Goal: Information Seeking & Learning: Get advice/opinions

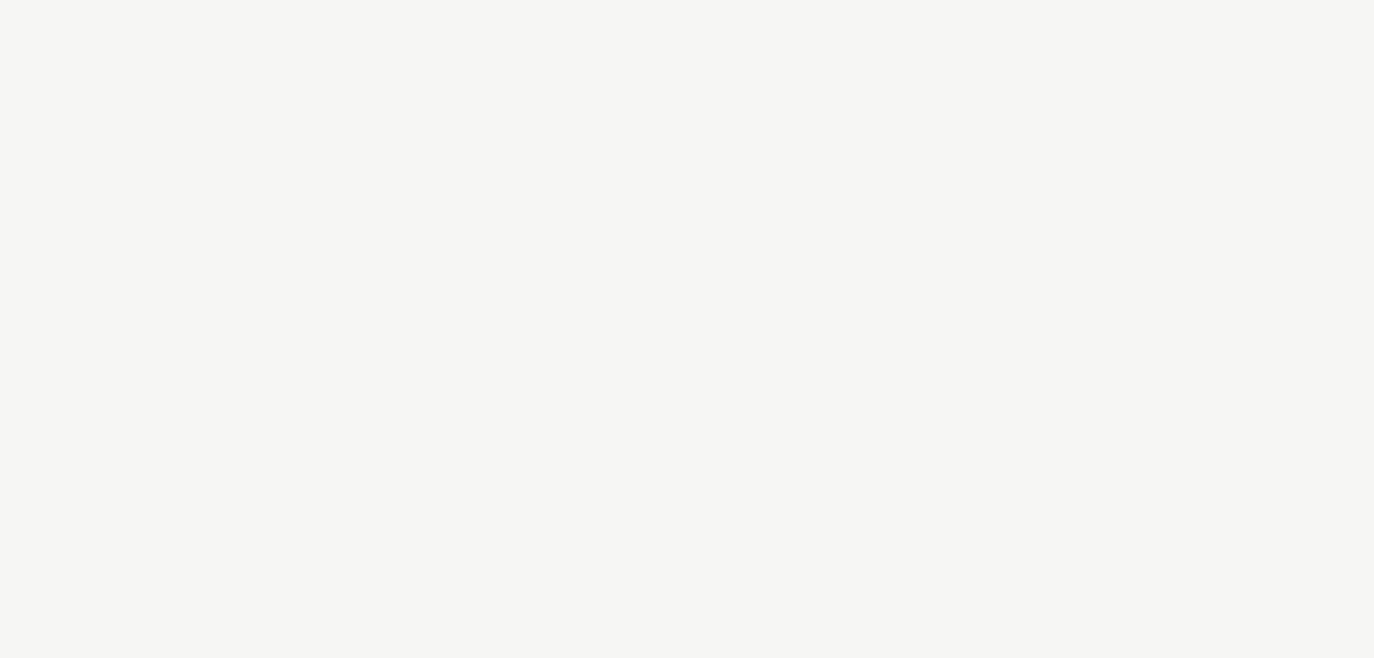
select select "FR"
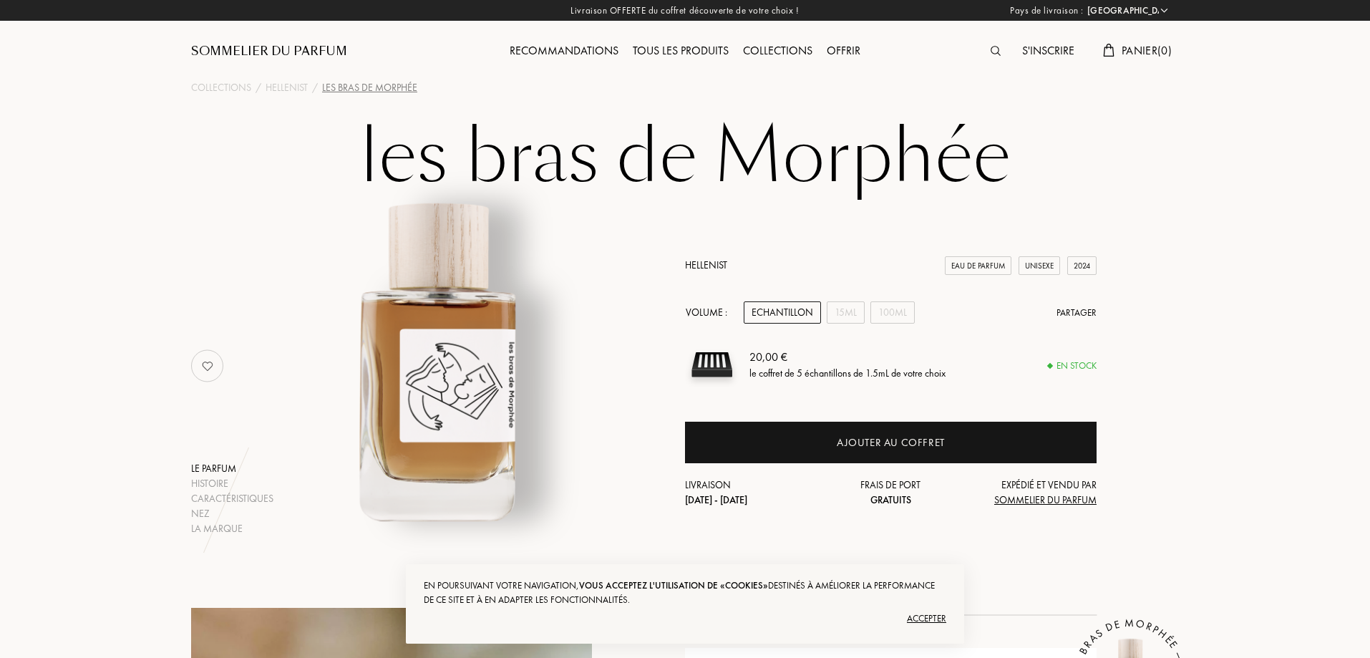
click at [582, 49] on div "Recommandations" at bounding box center [564, 51] width 123 height 19
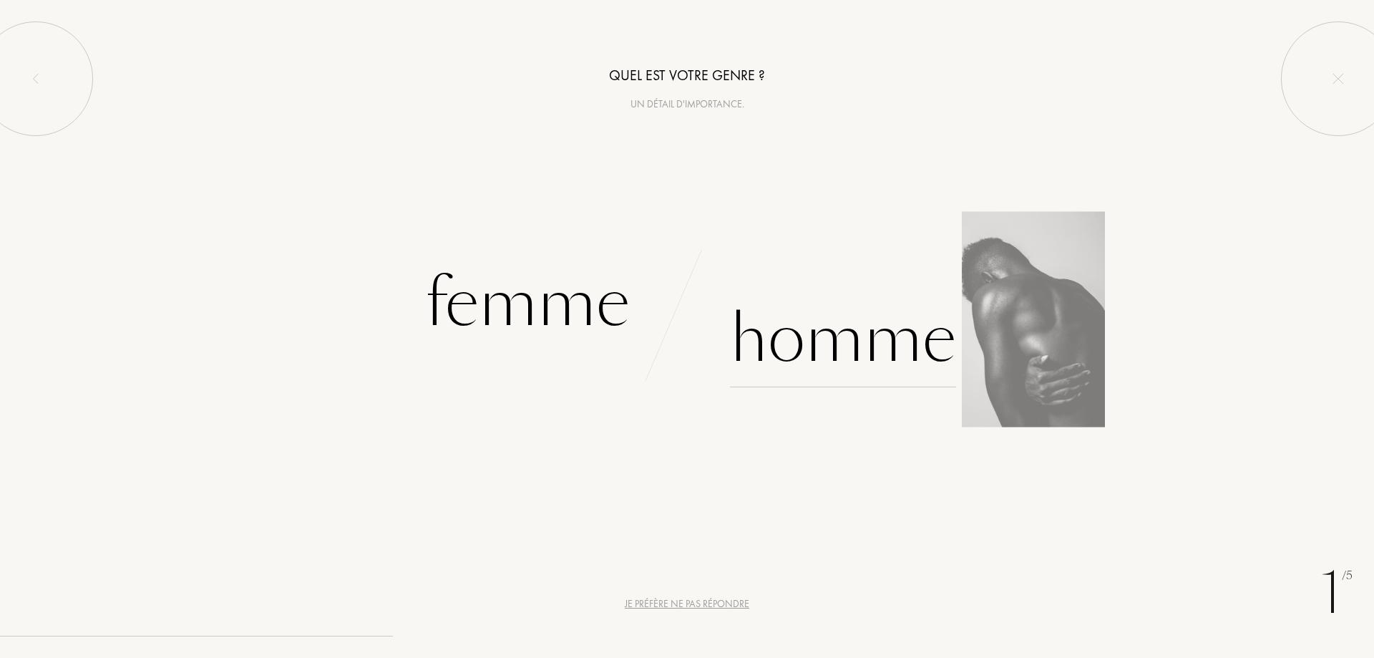
click at [841, 327] on div "Homme" at bounding box center [843, 339] width 226 height 97
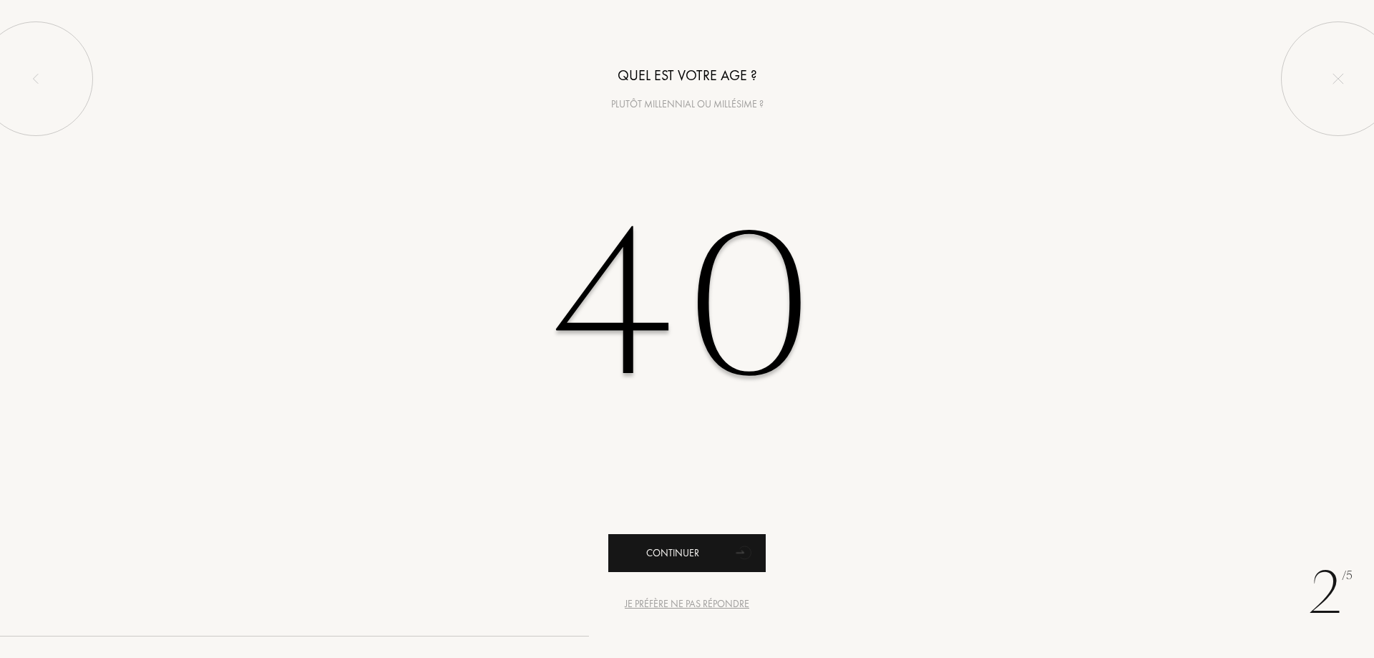
type input "40"
click at [729, 554] on div "Continuer" at bounding box center [686, 553] width 157 height 38
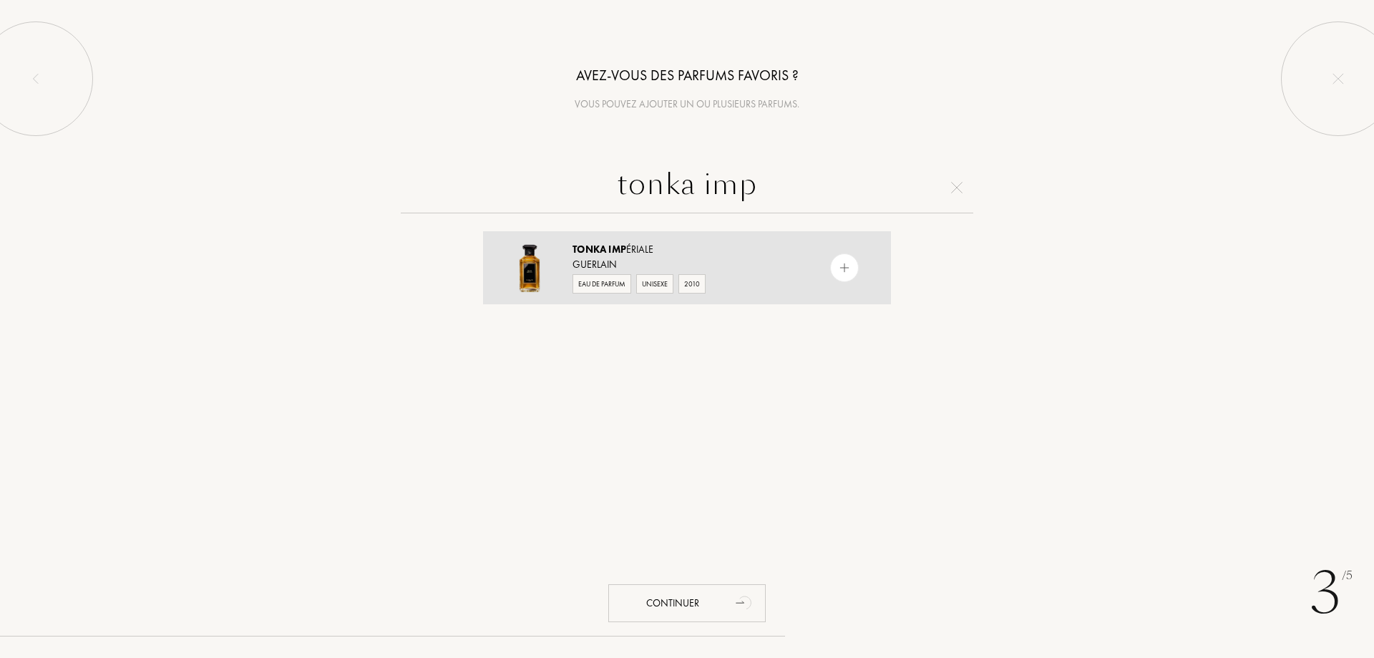
type input "tonka imp"
click at [629, 251] on div "Tonka Imp ériale" at bounding box center [687, 249] width 228 height 15
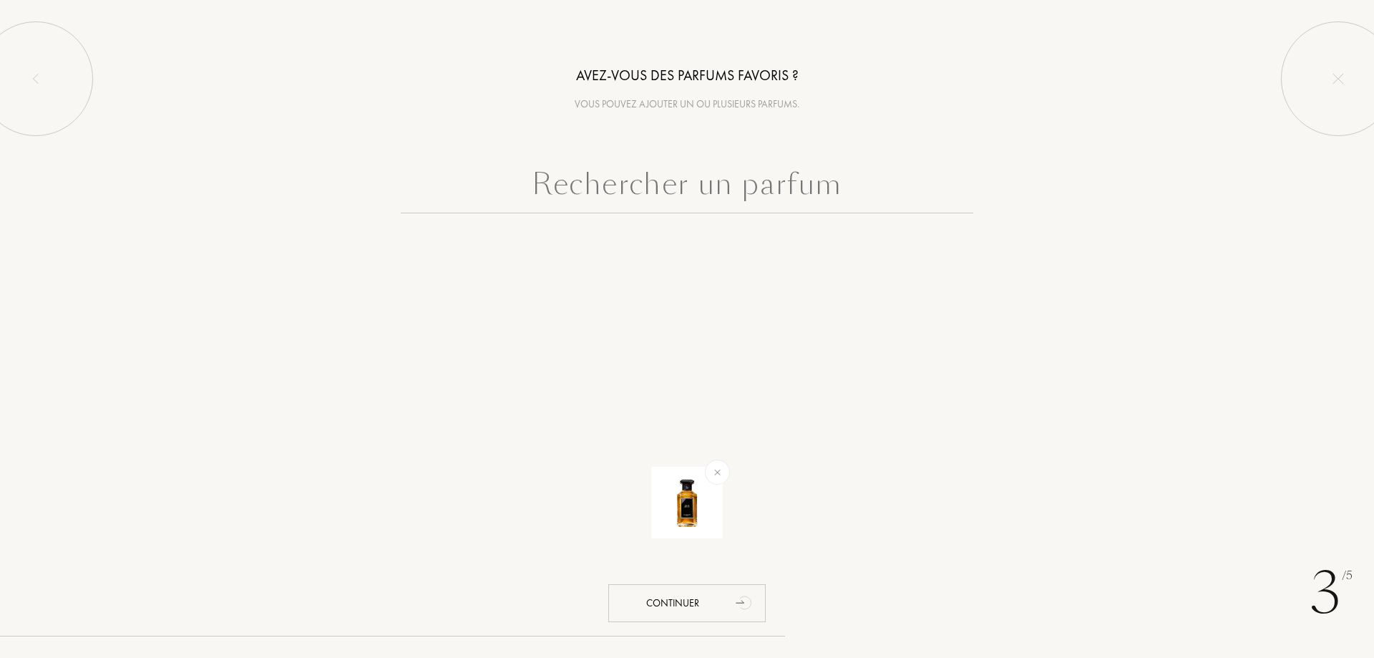
click at [755, 198] on input "text" at bounding box center [687, 188] width 573 height 52
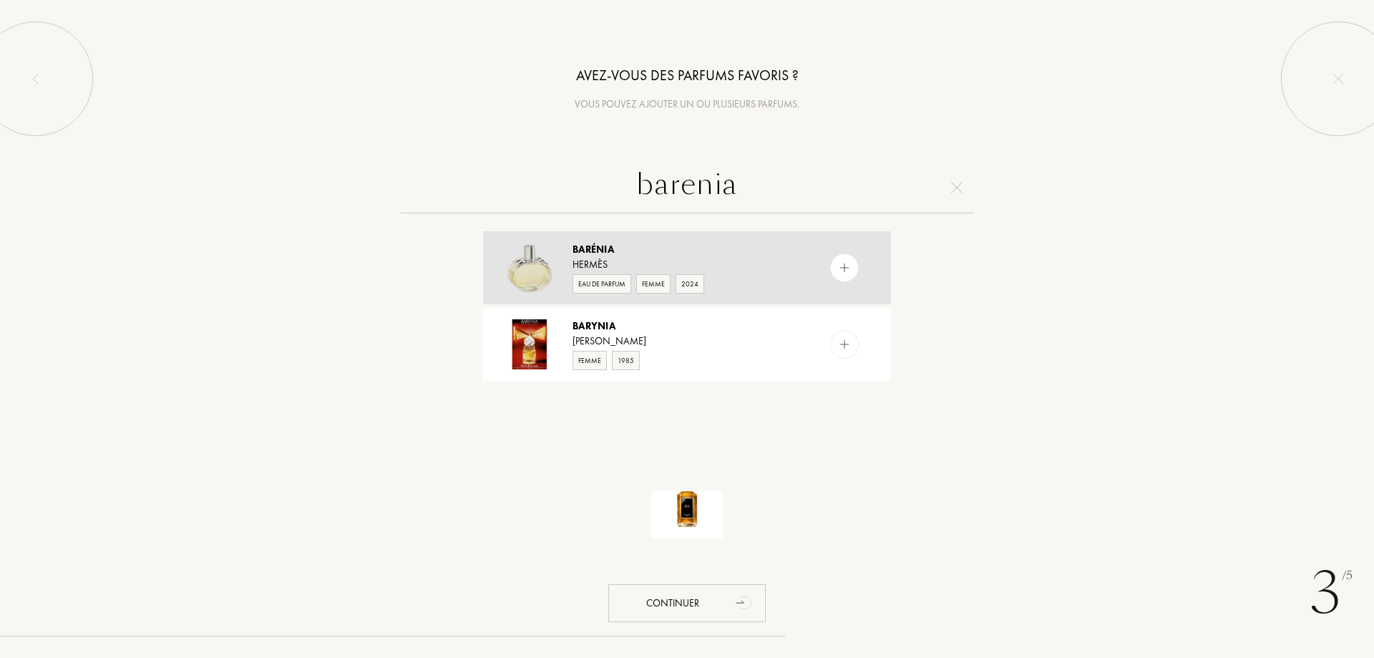
type input "barenia"
click at [624, 255] on div "Barénia" at bounding box center [687, 249] width 228 height 15
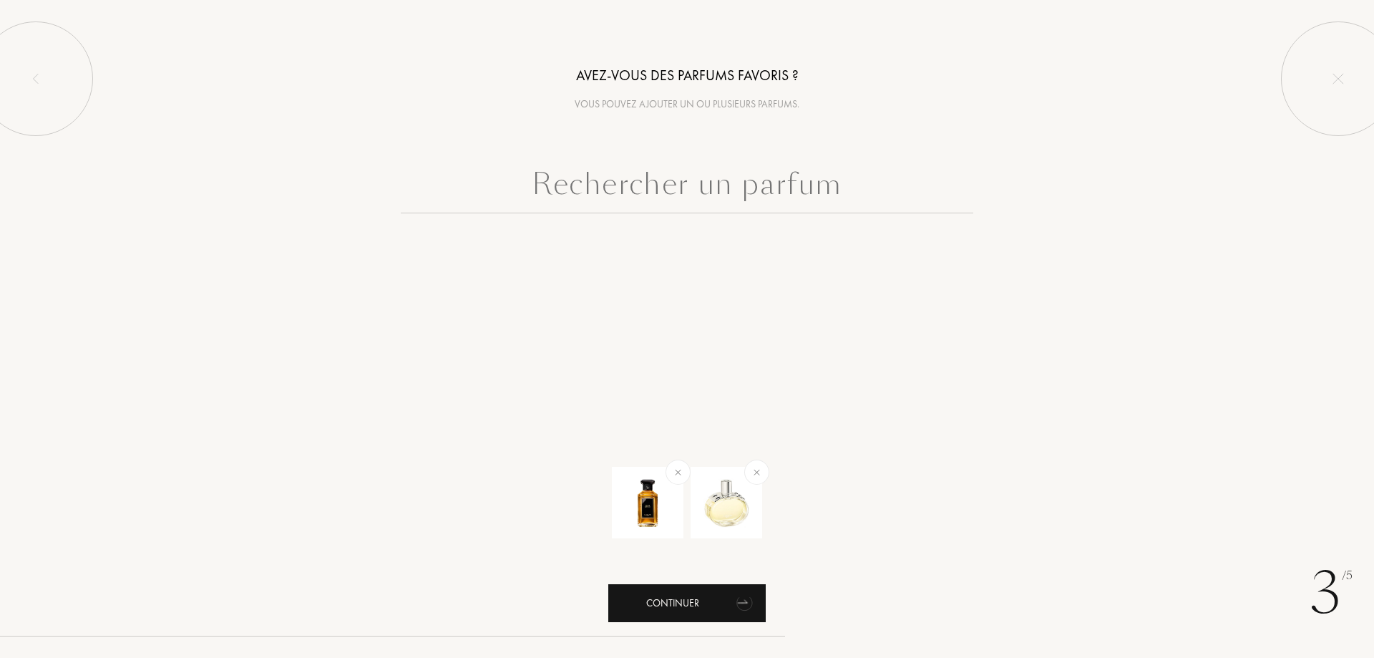
click at [741, 600] on icon "animation" at bounding box center [745, 602] width 29 height 29
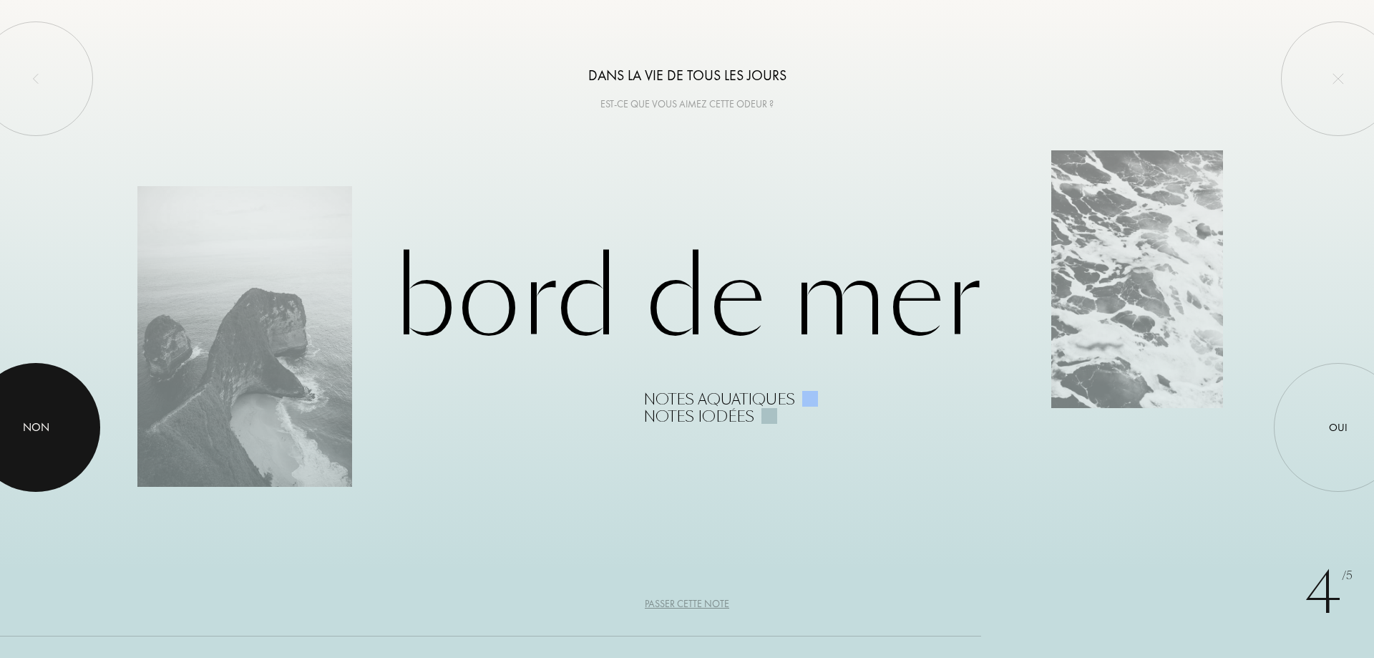
click at [39, 403] on div at bounding box center [35, 427] width 129 height 129
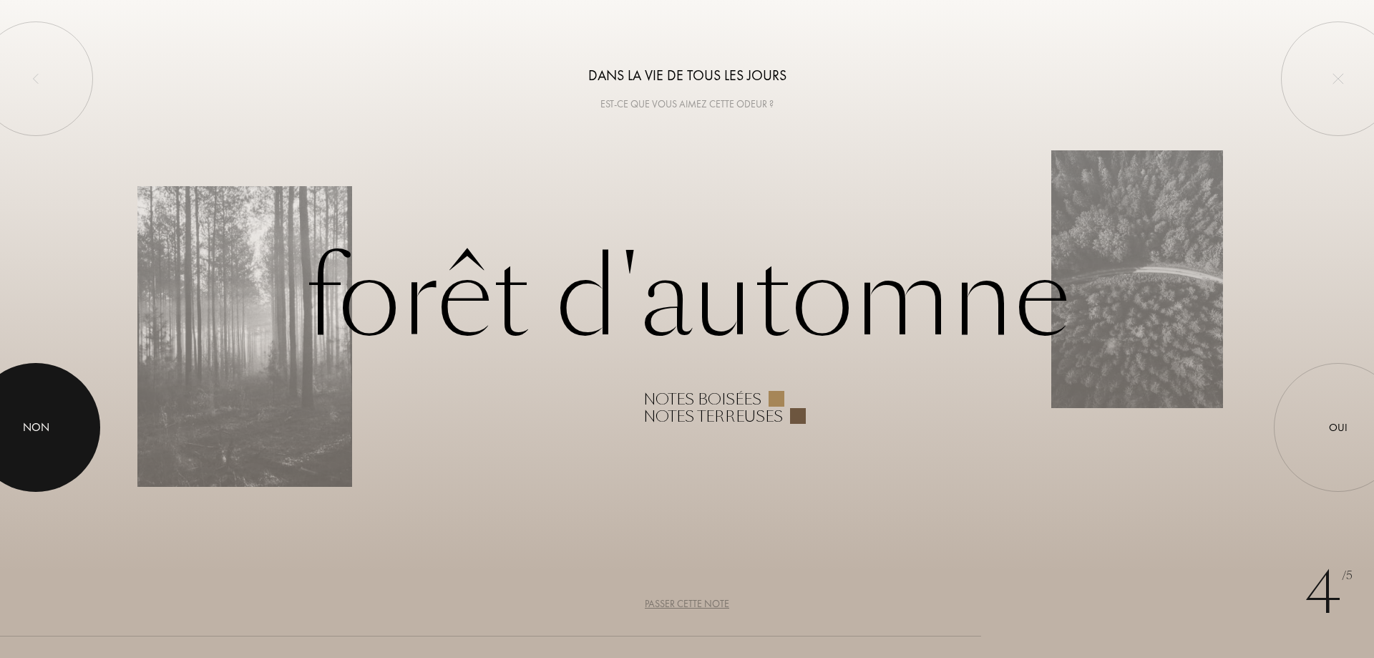
click at [49, 432] on div at bounding box center [35, 427] width 129 height 129
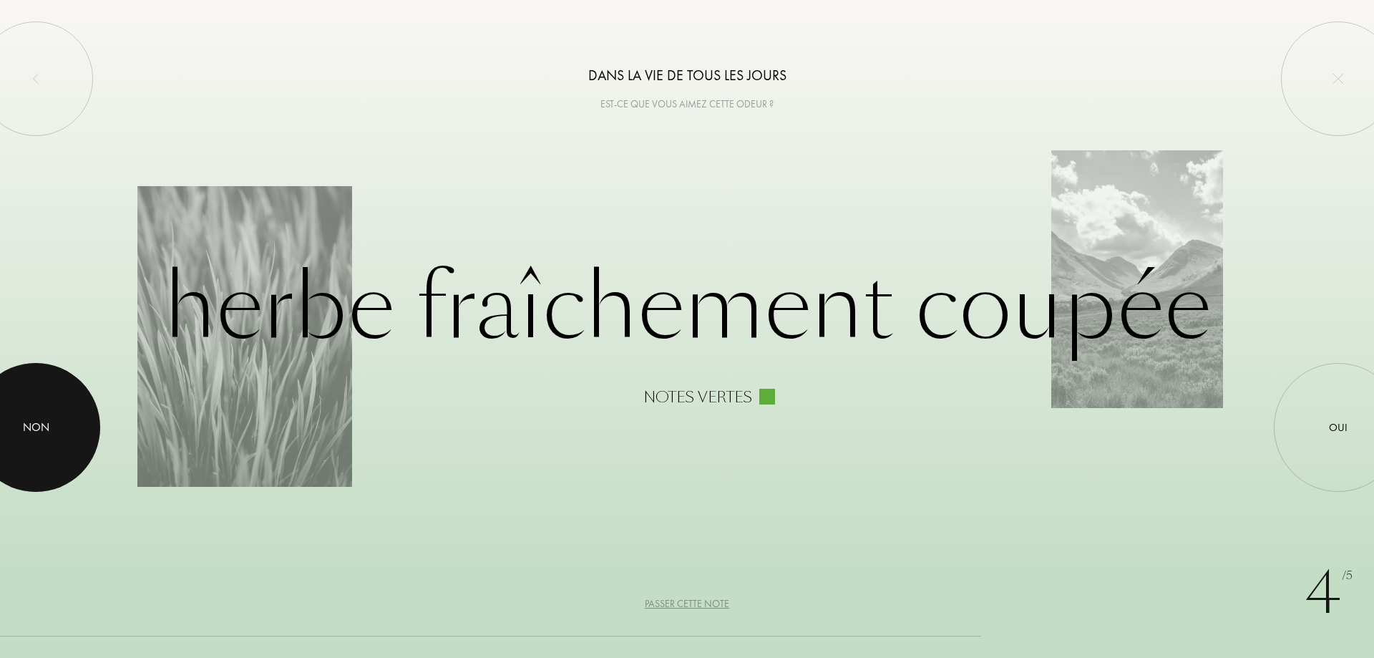
click at [64, 421] on div at bounding box center [35, 427] width 129 height 129
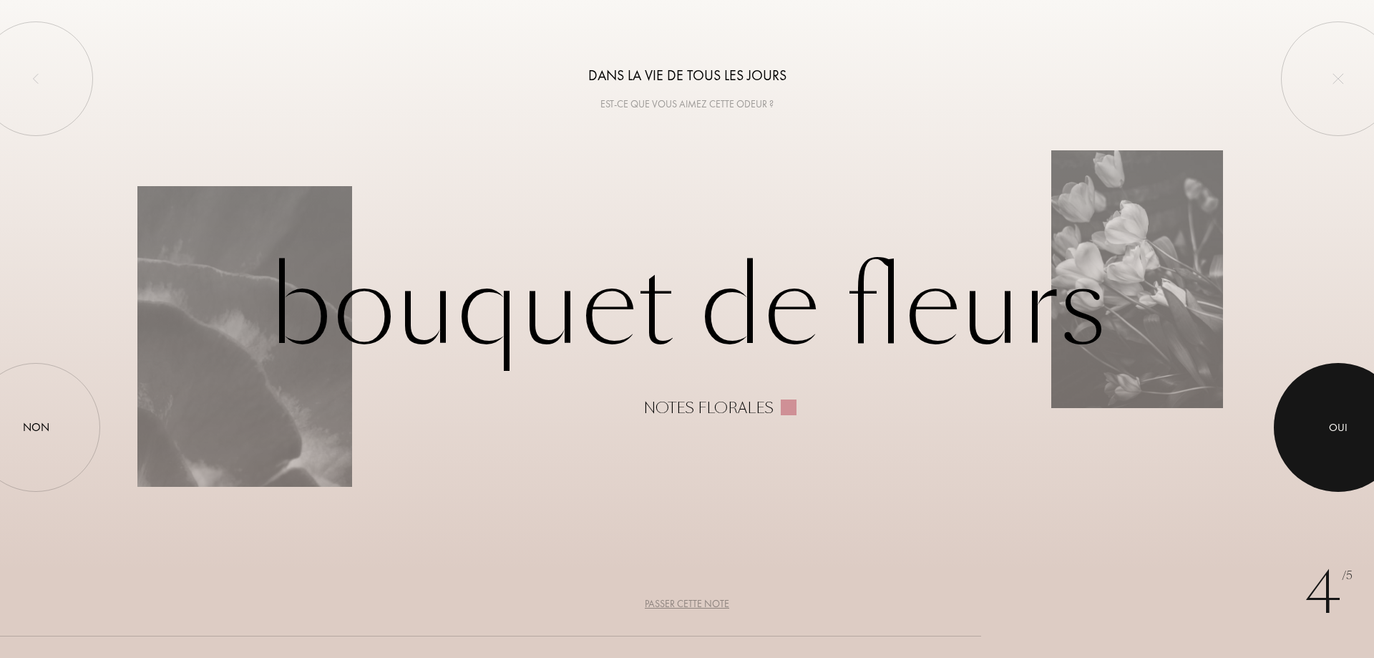
click at [1374, 409] on div at bounding box center [1338, 427] width 129 height 129
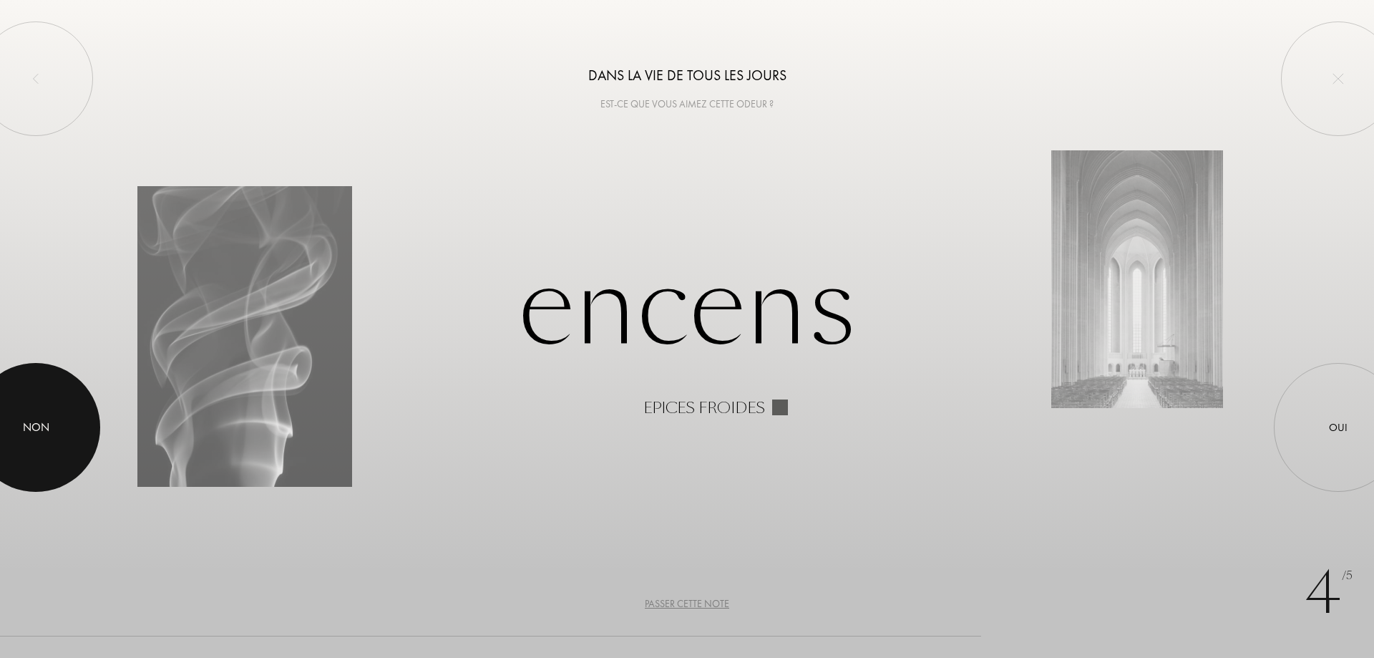
click at [44, 406] on div at bounding box center [35, 427] width 129 height 129
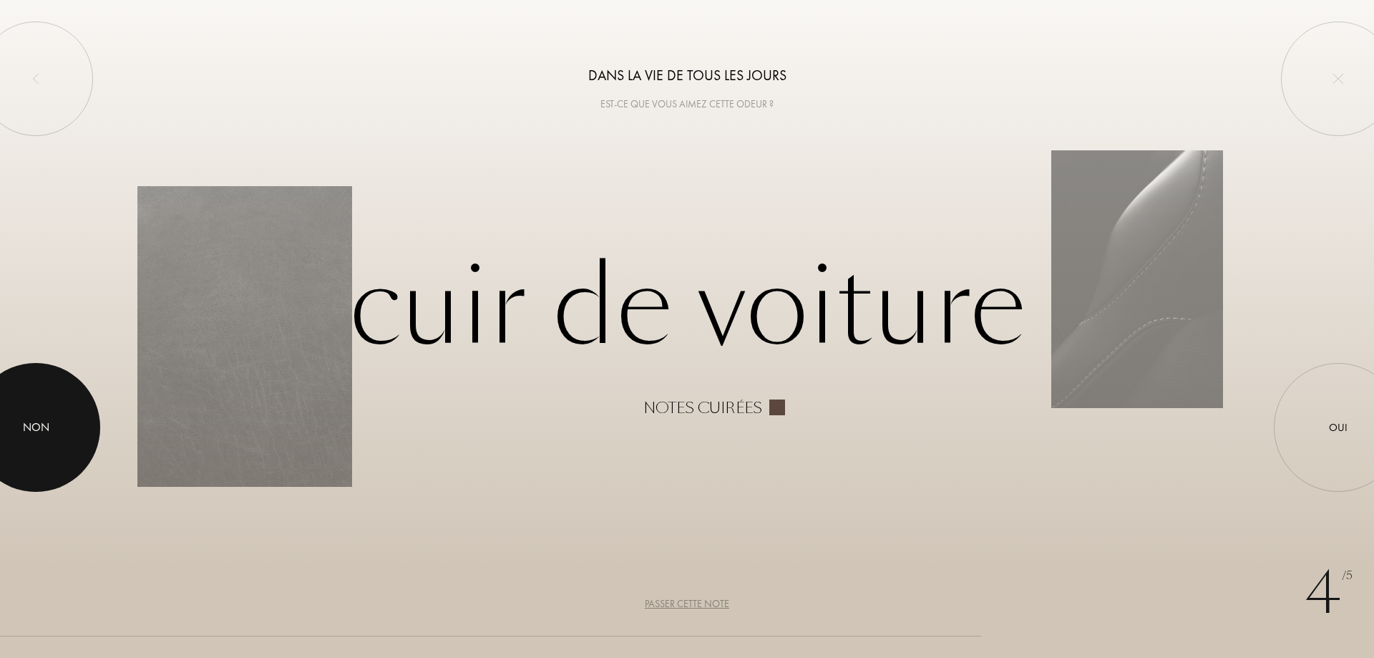
click at [35, 412] on div at bounding box center [35, 427] width 129 height 129
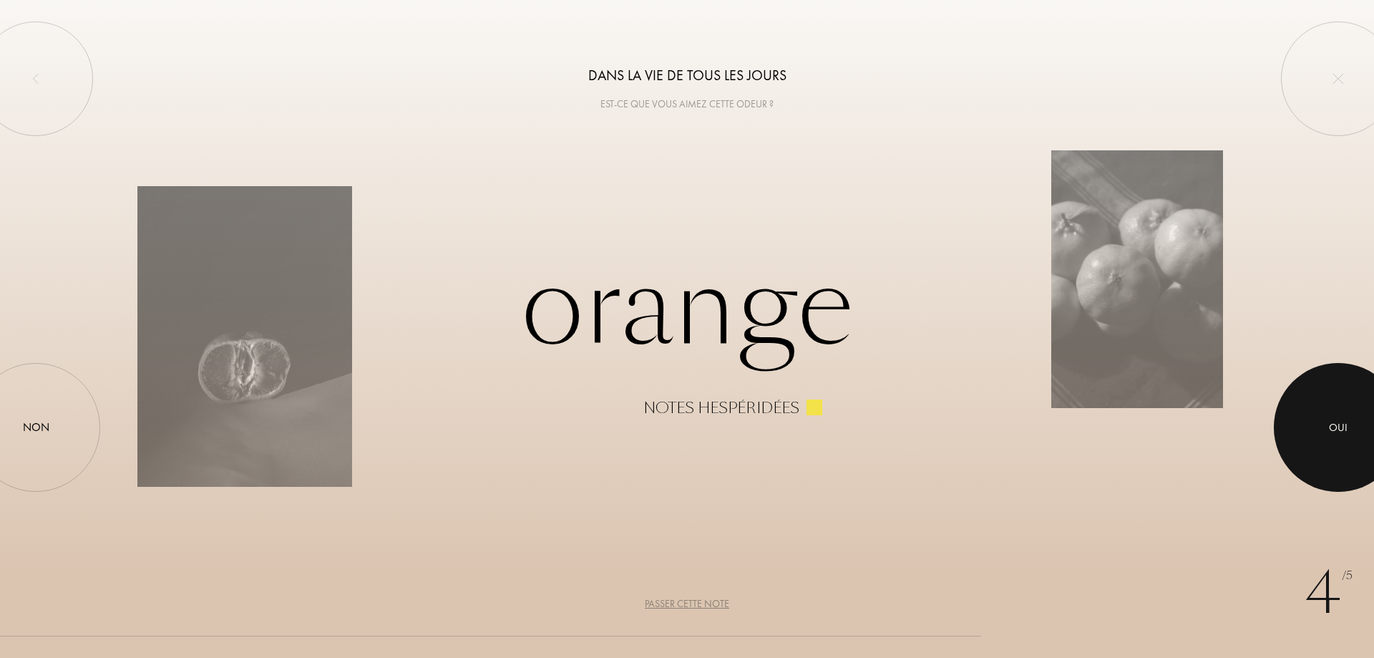
click at [1360, 440] on div at bounding box center [1338, 427] width 129 height 129
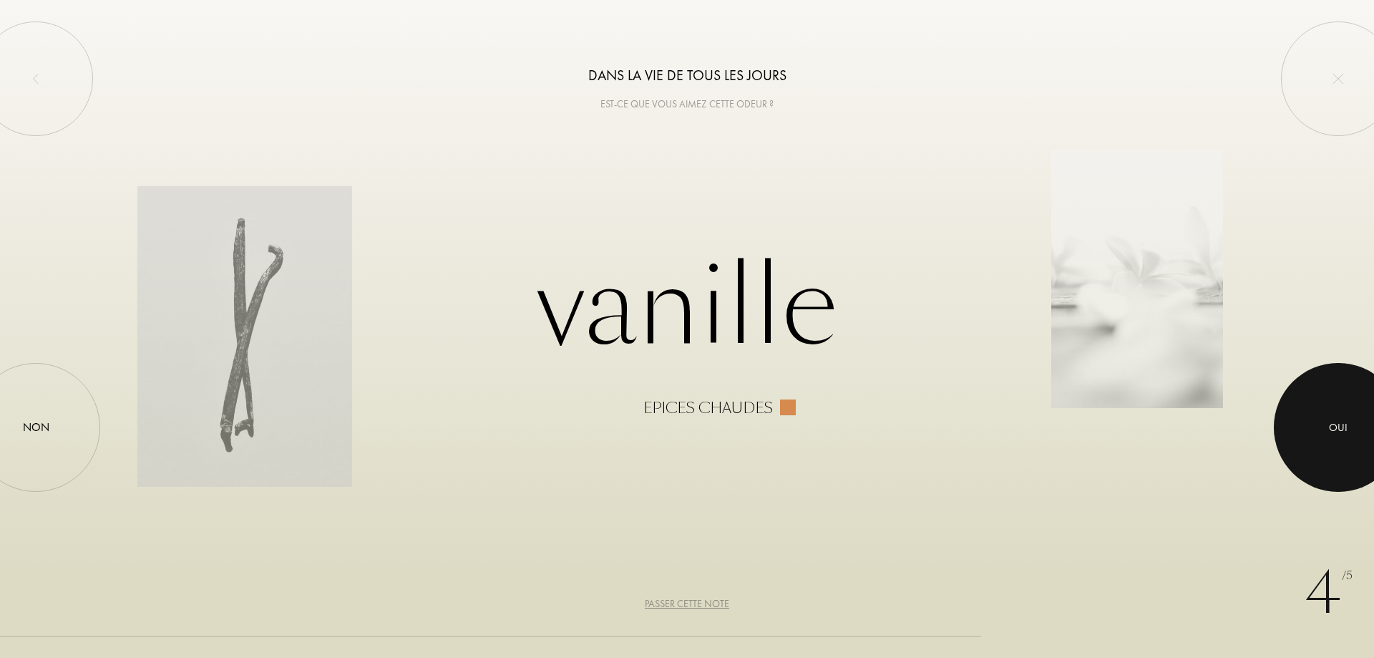
click at [1360, 440] on div at bounding box center [1338, 427] width 129 height 129
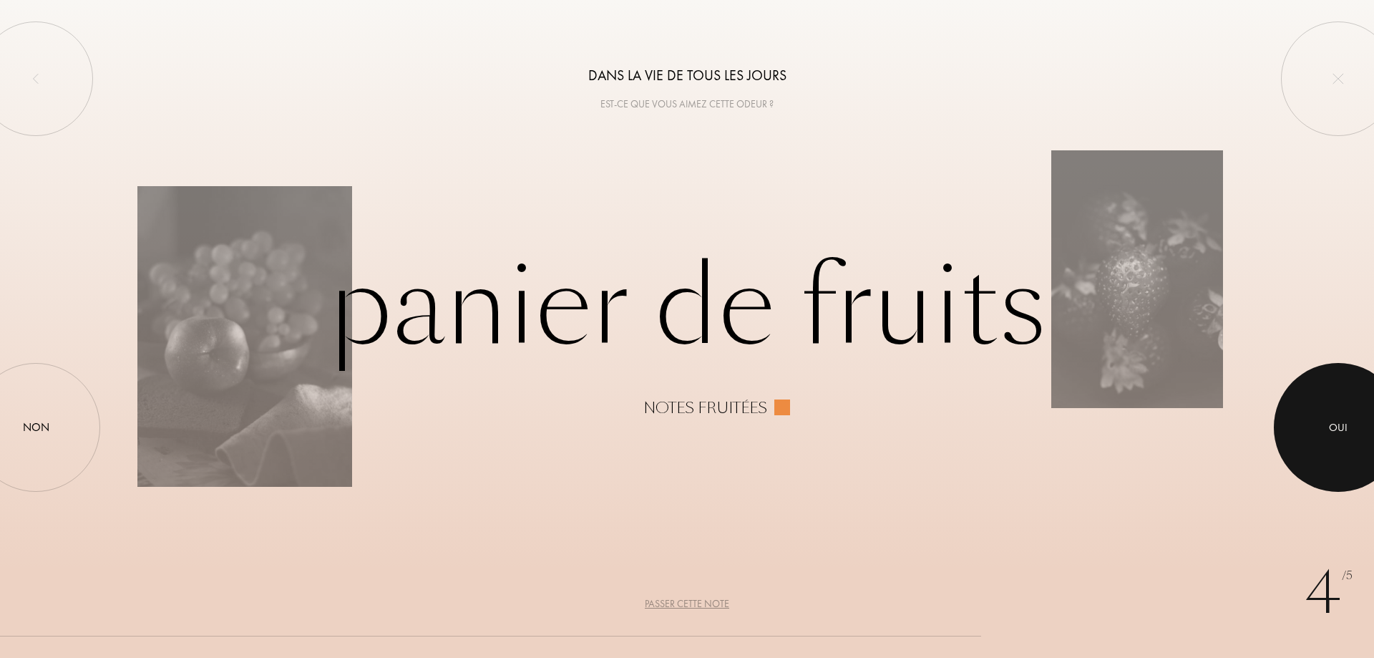
click at [1360, 440] on div at bounding box center [1338, 427] width 129 height 129
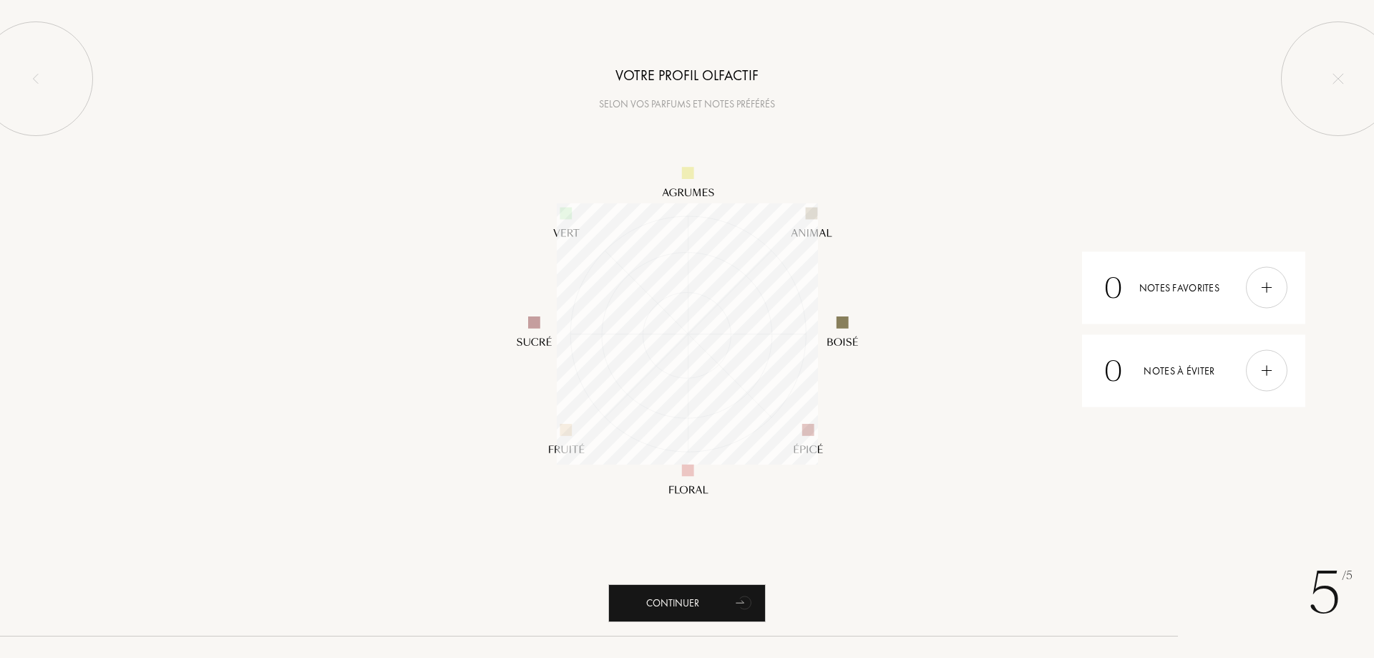
scroll to position [261, 261]
click at [732, 606] on icon "animation" at bounding box center [745, 602] width 29 height 29
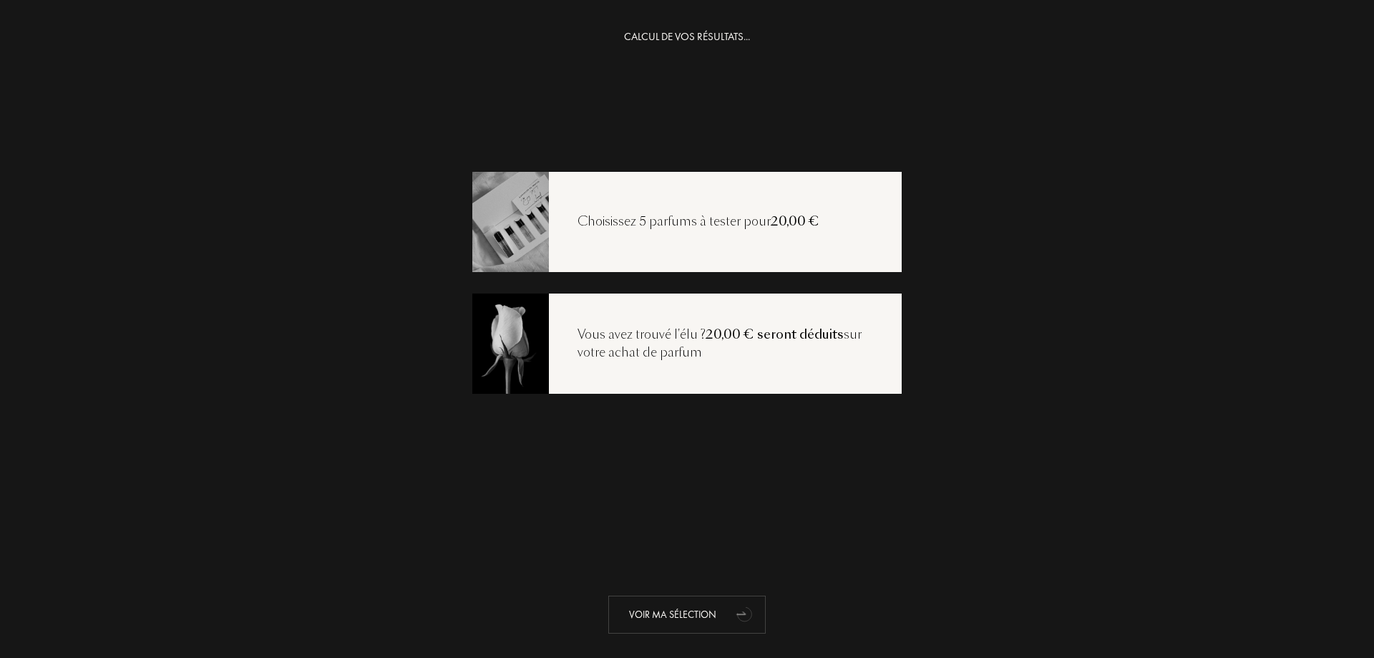
click at [692, 620] on div "Voir ma sélection" at bounding box center [686, 615] width 157 height 38
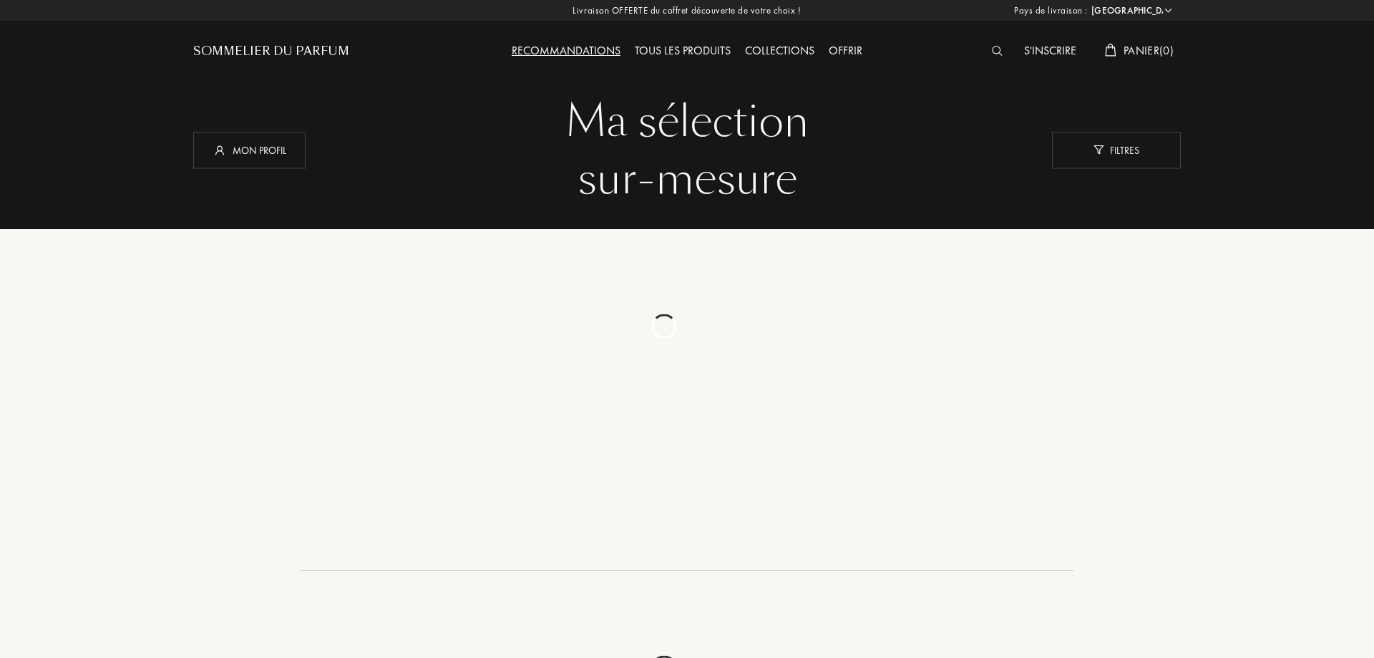
select select "FR"
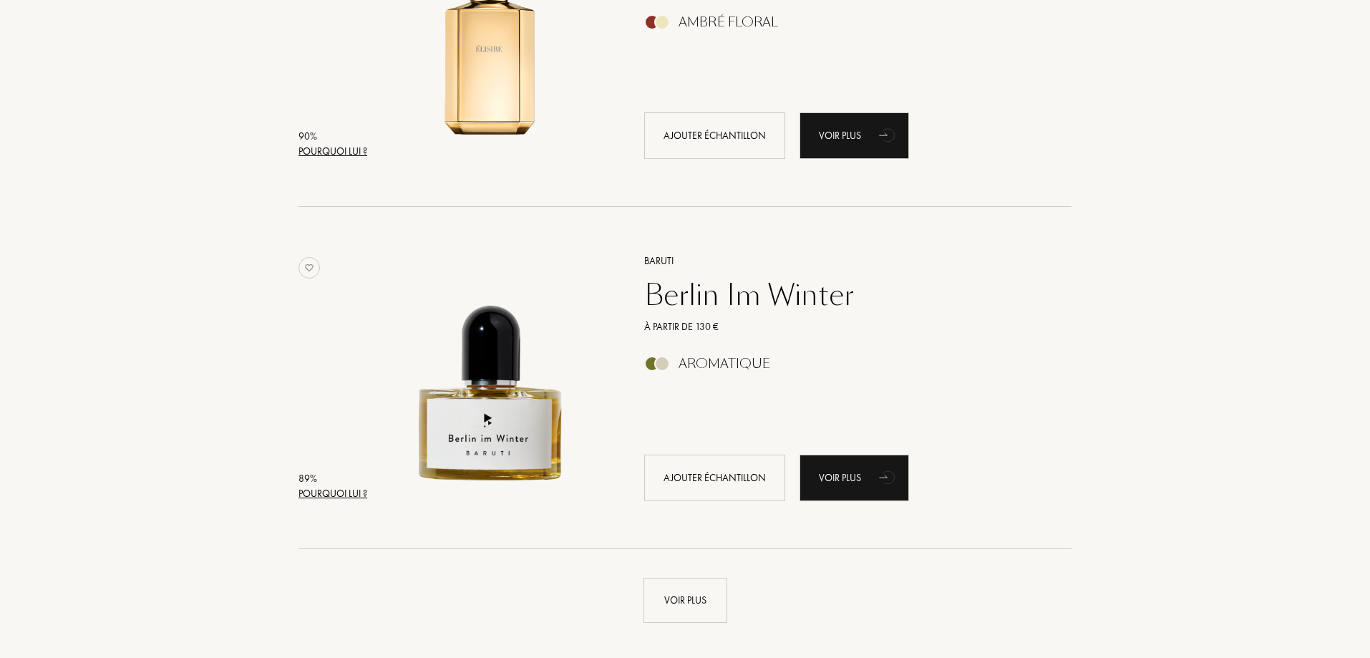
scroll to position [3365, 0]
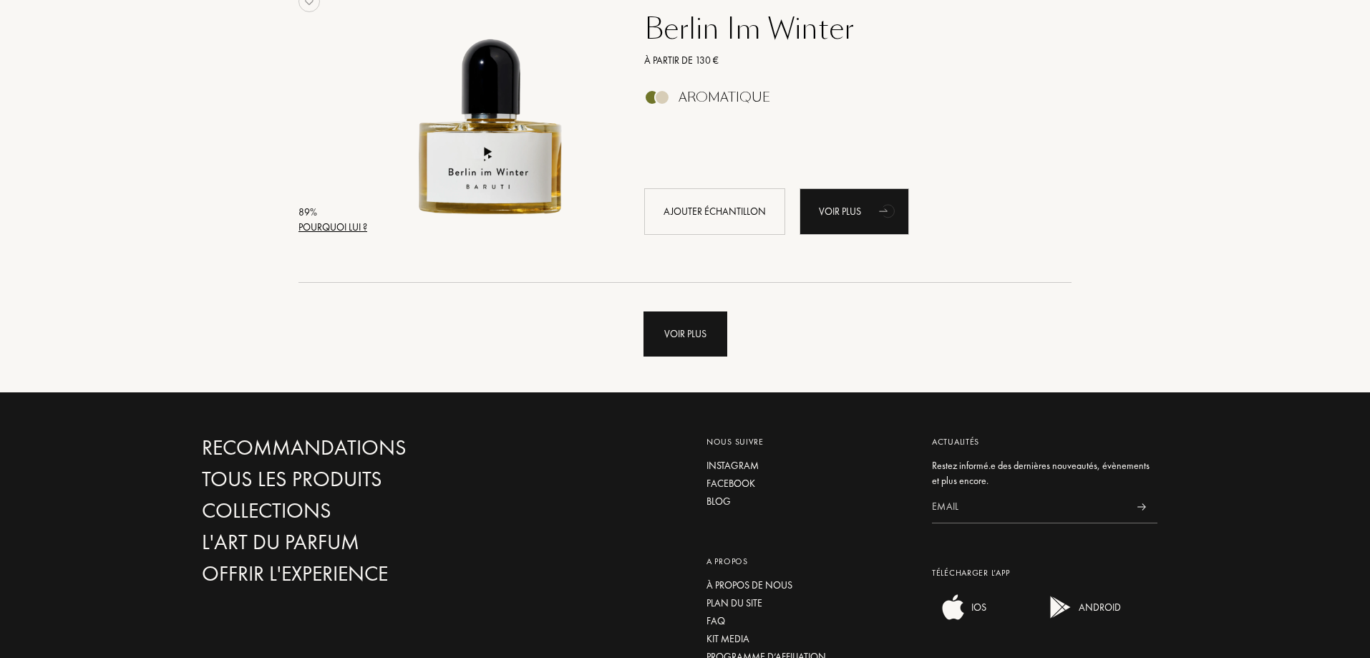
click at [697, 327] on div "Voir plus" at bounding box center [686, 333] width 84 height 45
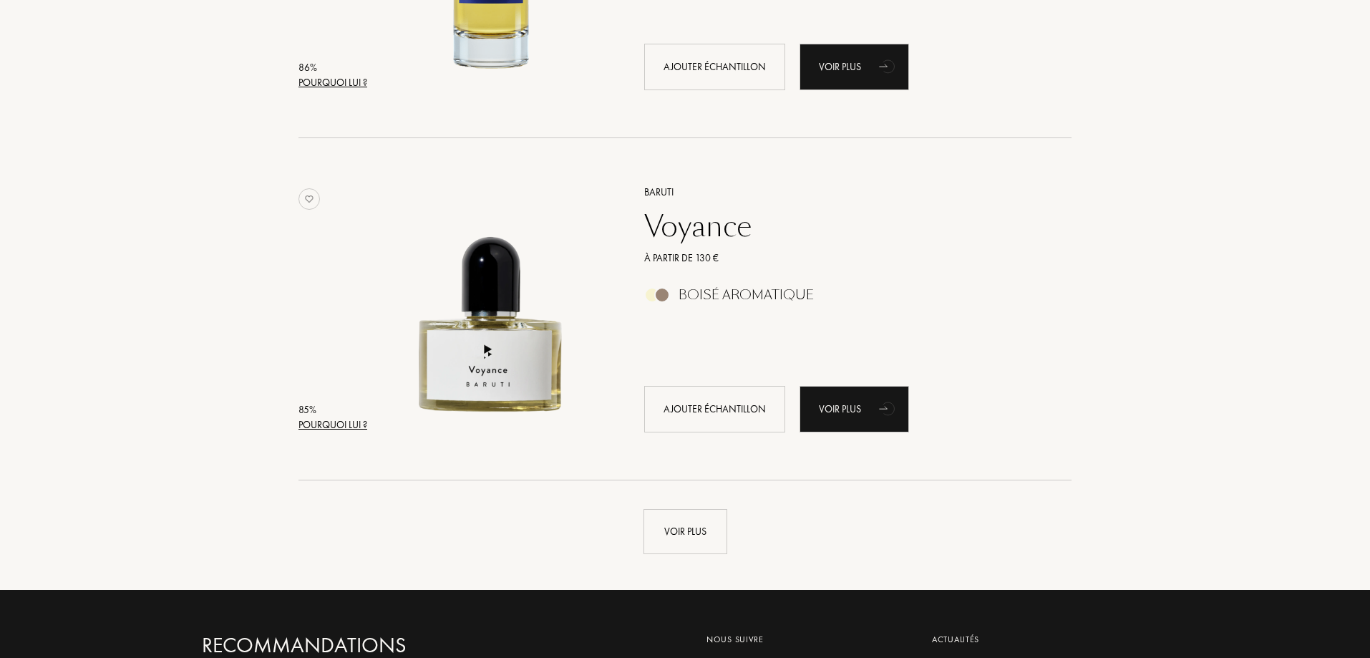
scroll to position [6586, 0]
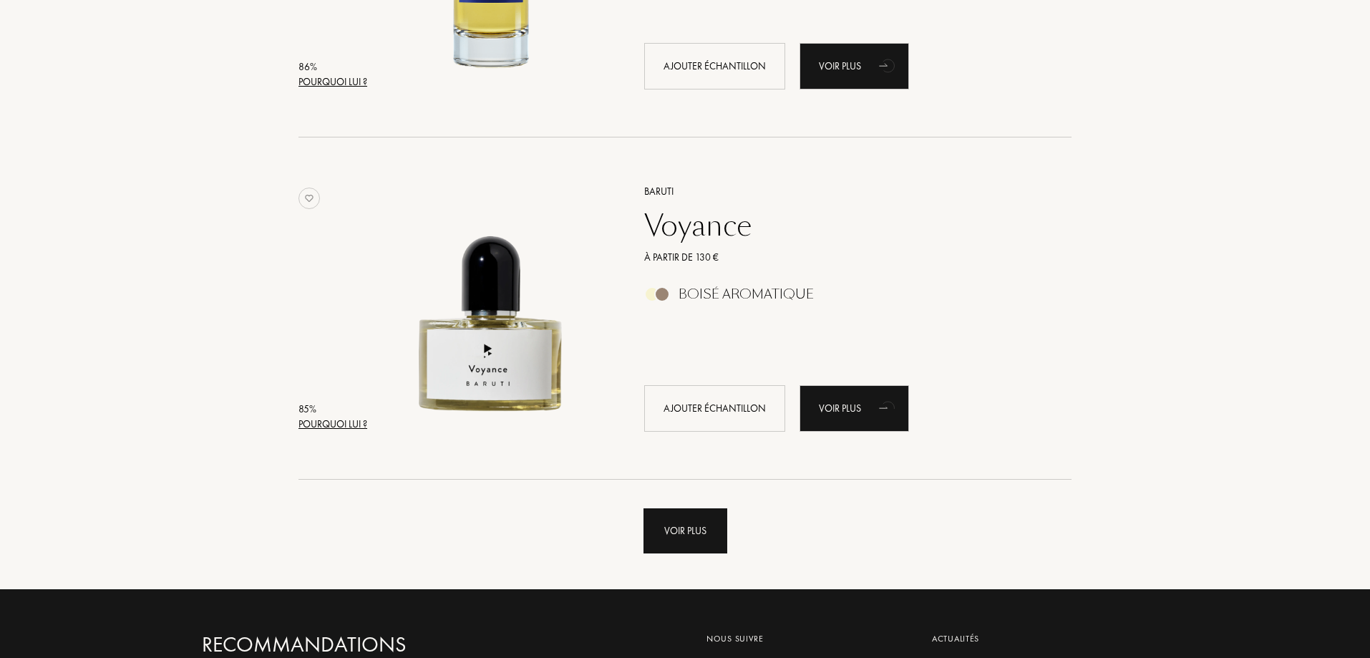
click at [727, 523] on div "Voir plus" at bounding box center [686, 530] width 84 height 45
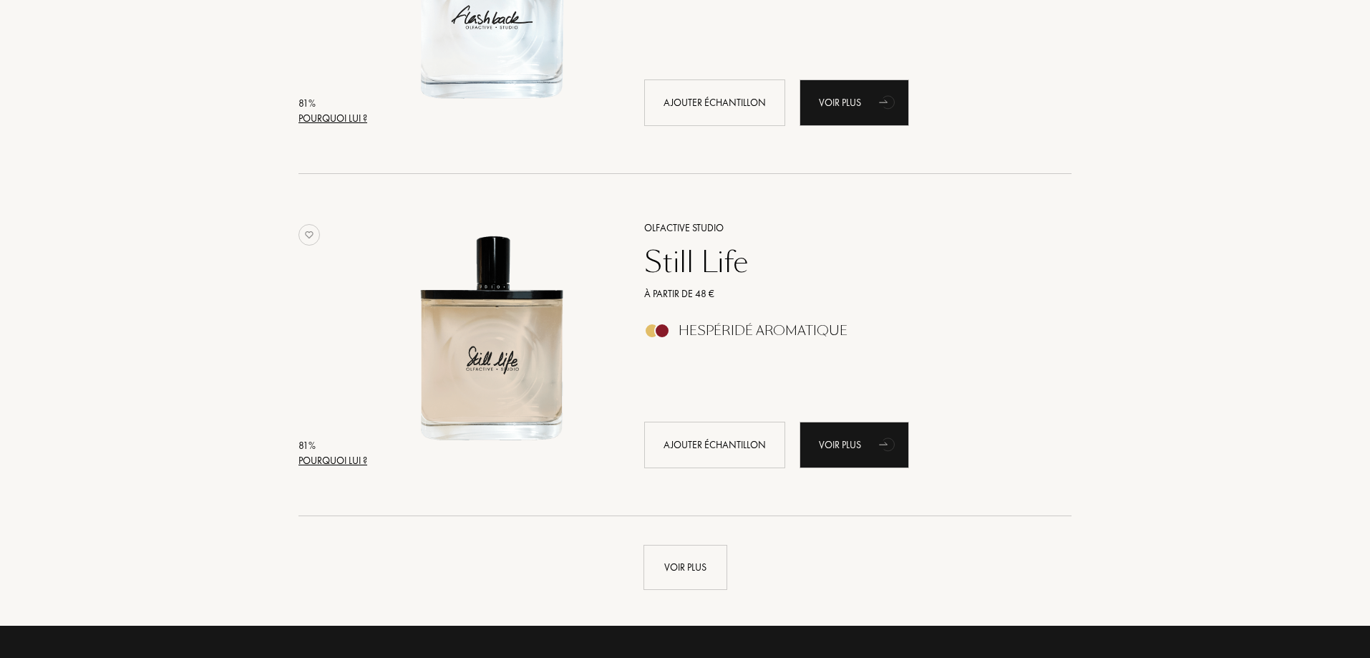
scroll to position [10136, 0]
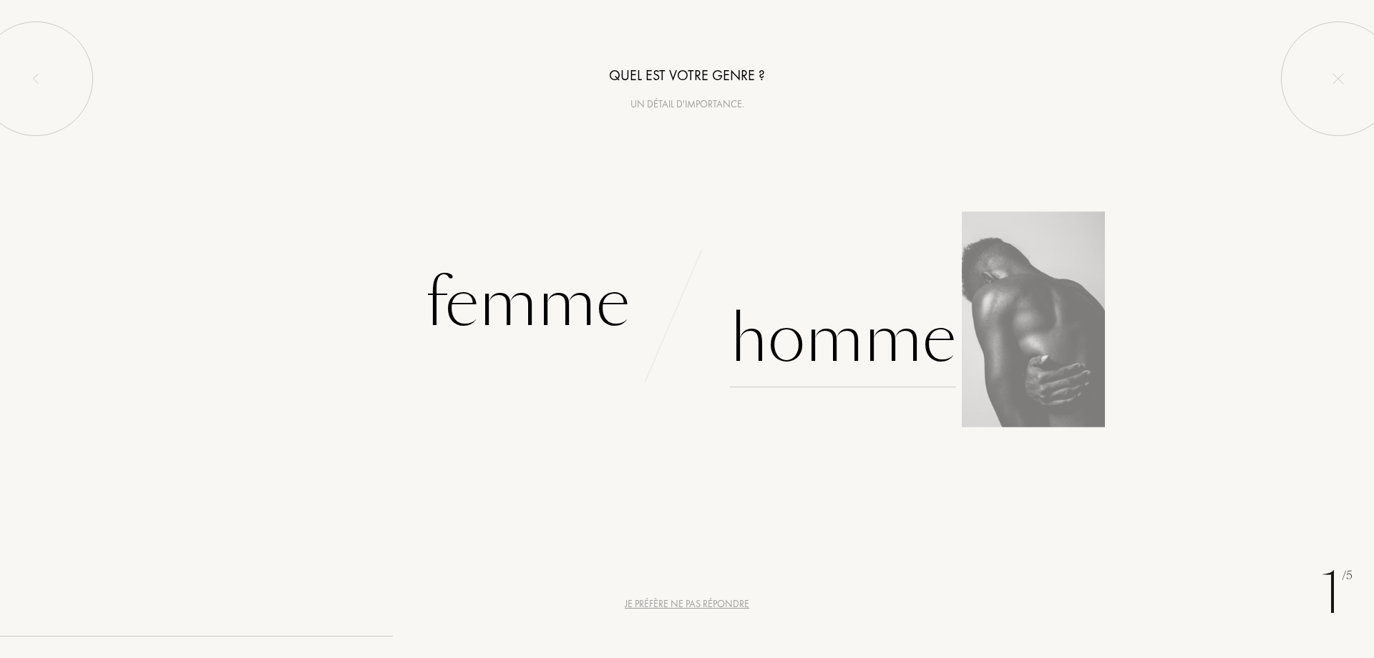
click at [861, 342] on div "Homme" at bounding box center [843, 339] width 226 height 97
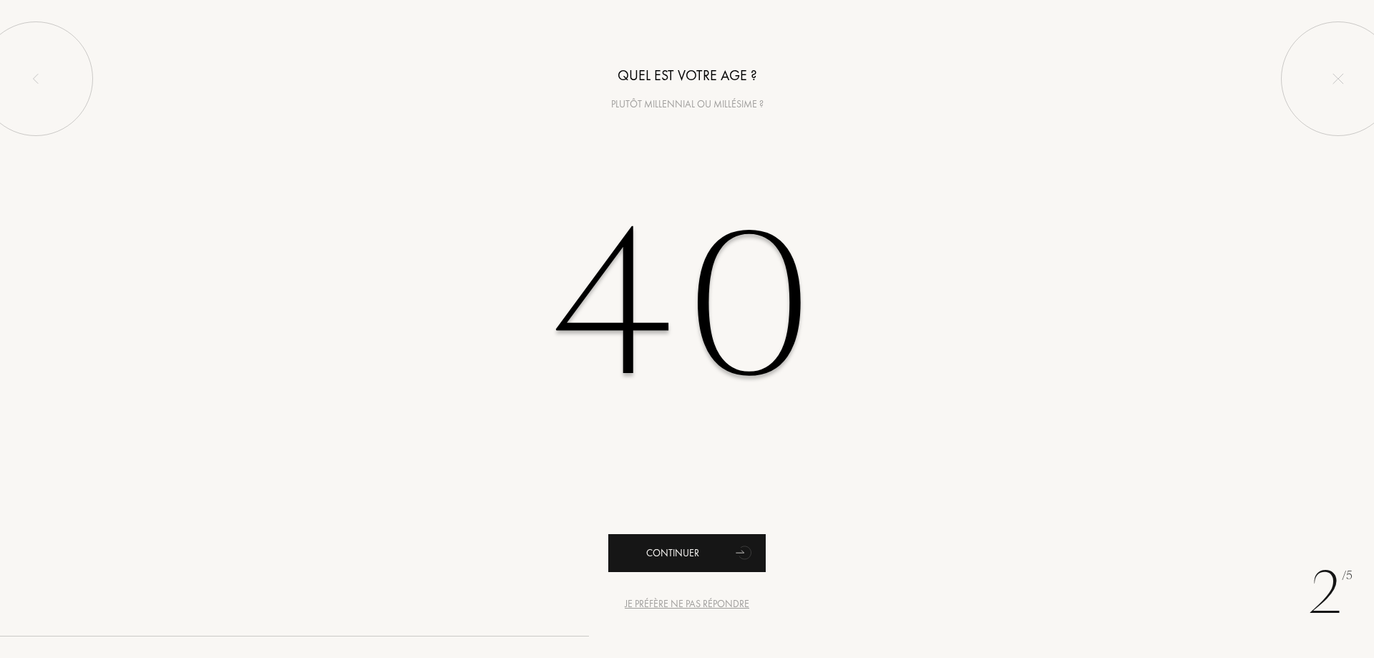
type input "40"
click at [700, 555] on div "Continuer" at bounding box center [686, 553] width 157 height 38
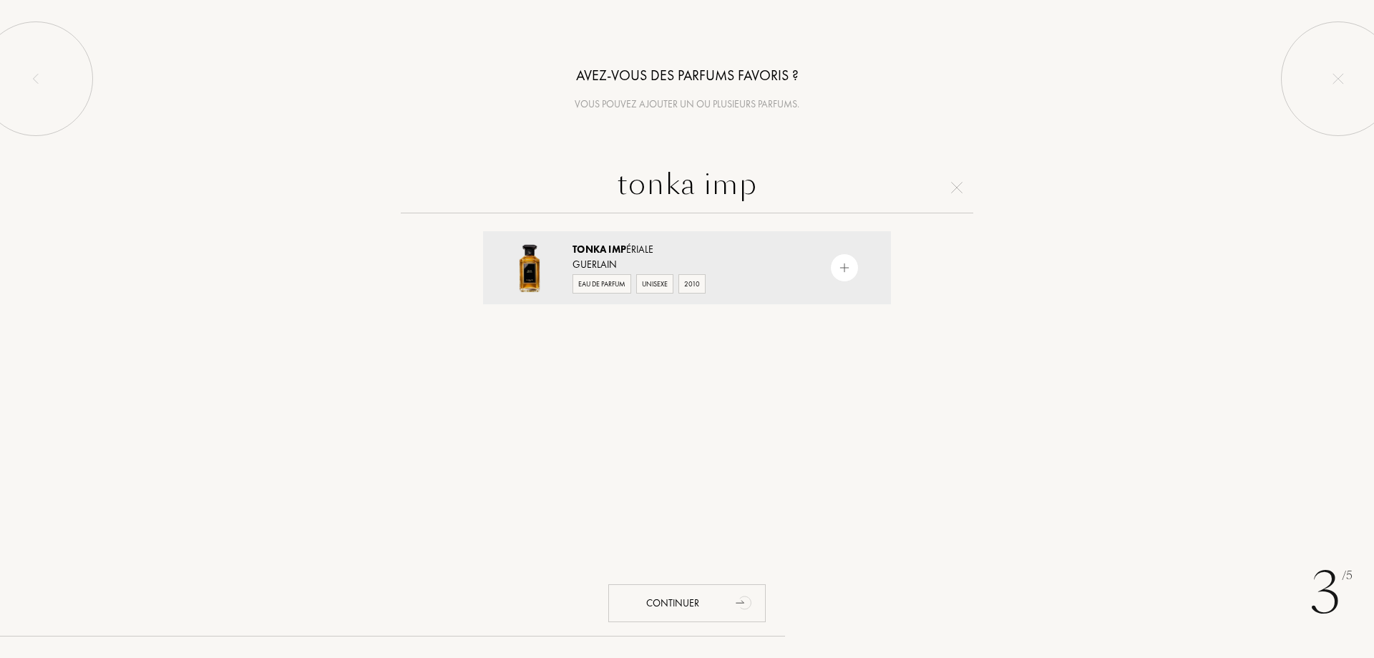
type input "tonka imp"
click at [753, 246] on div "Tonka Imp ériale" at bounding box center [687, 249] width 228 height 15
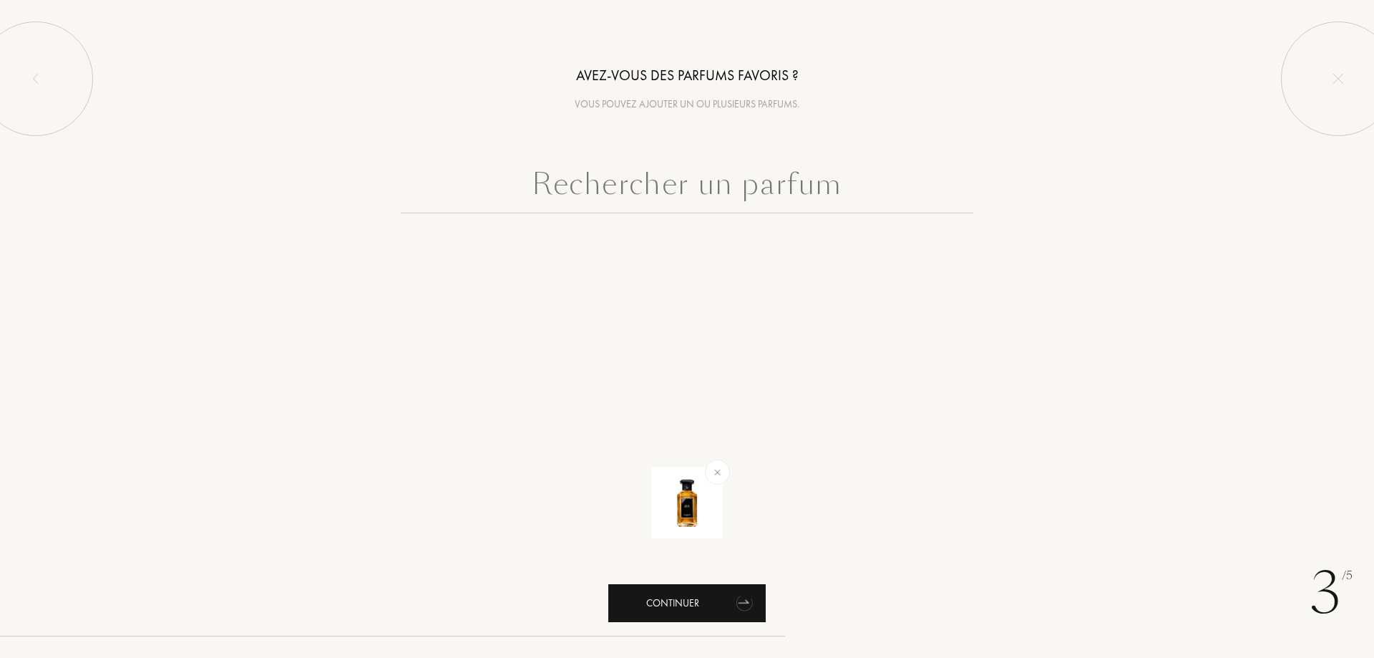
click at [718, 598] on div "Continuer" at bounding box center [686, 603] width 157 height 38
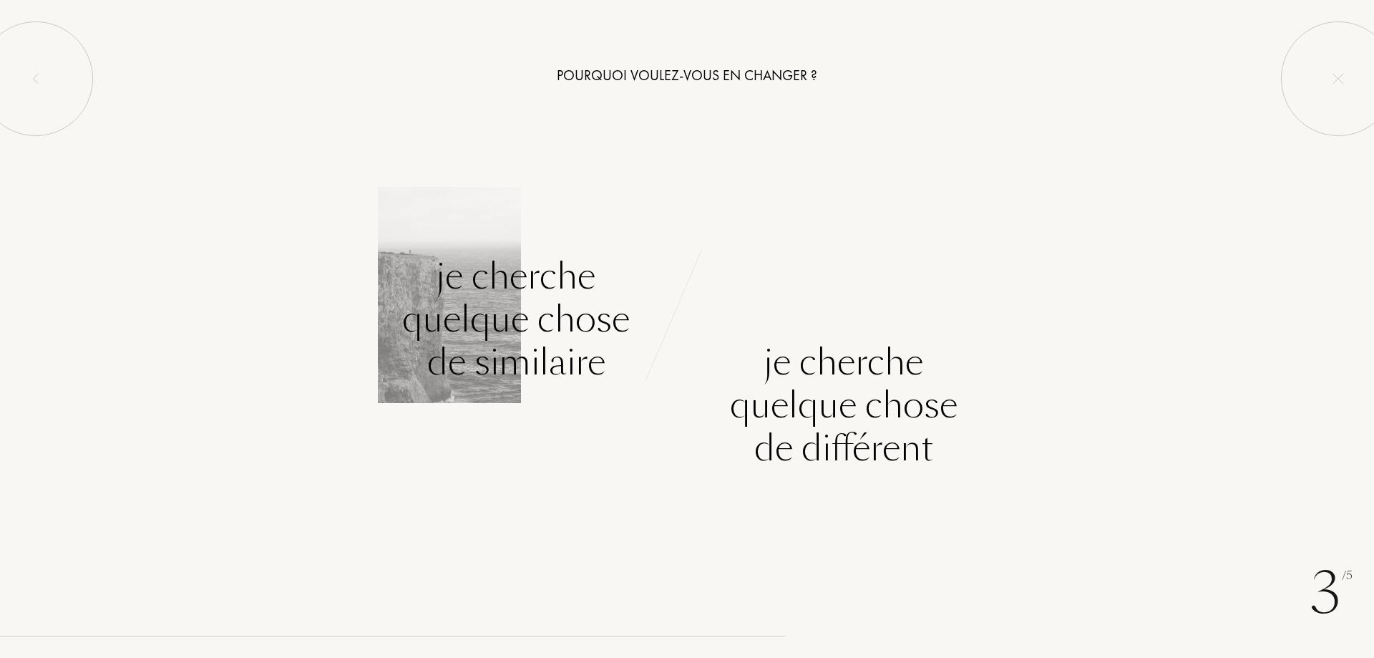
click at [568, 333] on div "Je cherche quelque chose de similaire" at bounding box center [516, 319] width 228 height 129
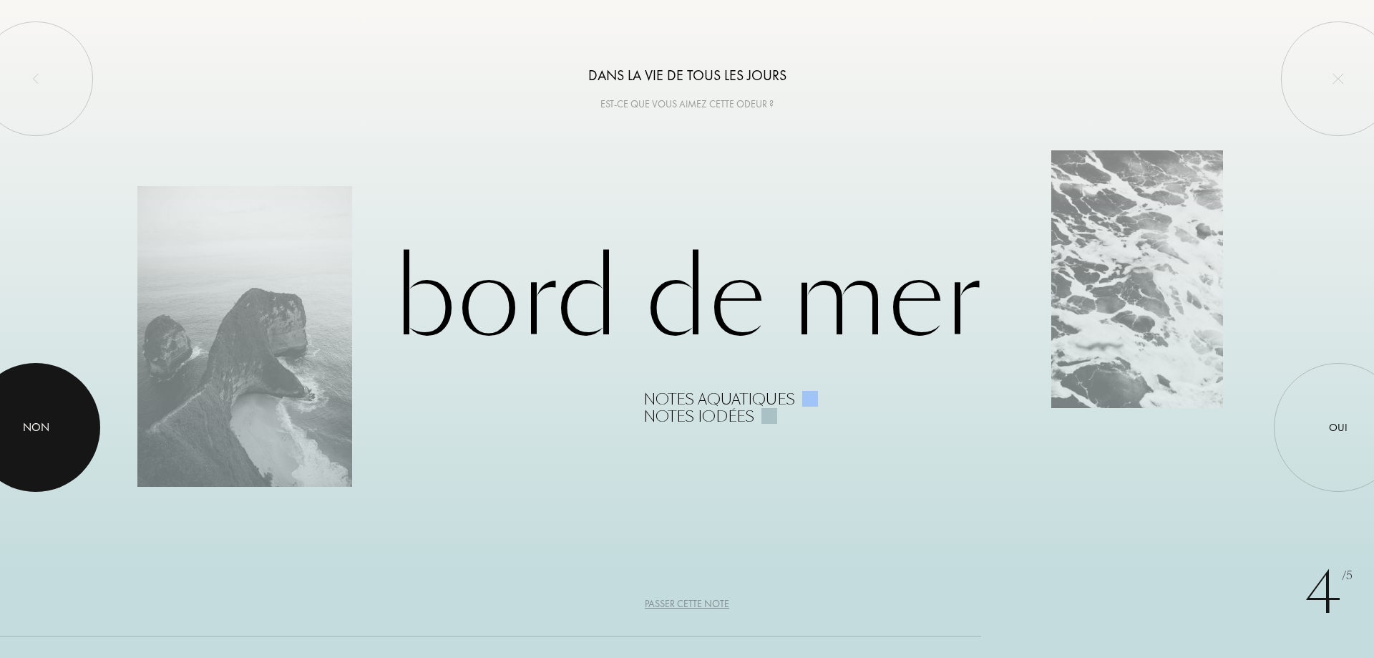
click at [7, 425] on div at bounding box center [35, 427] width 129 height 129
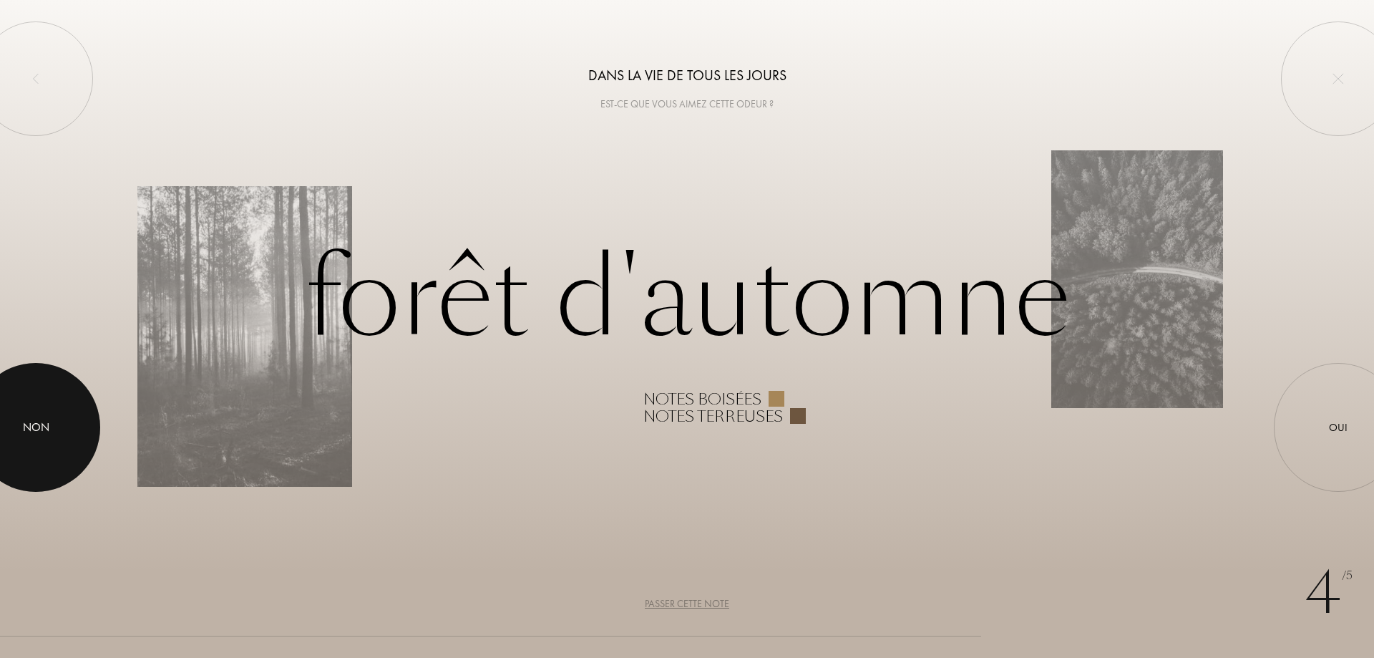
click at [52, 424] on div at bounding box center [35, 427] width 129 height 129
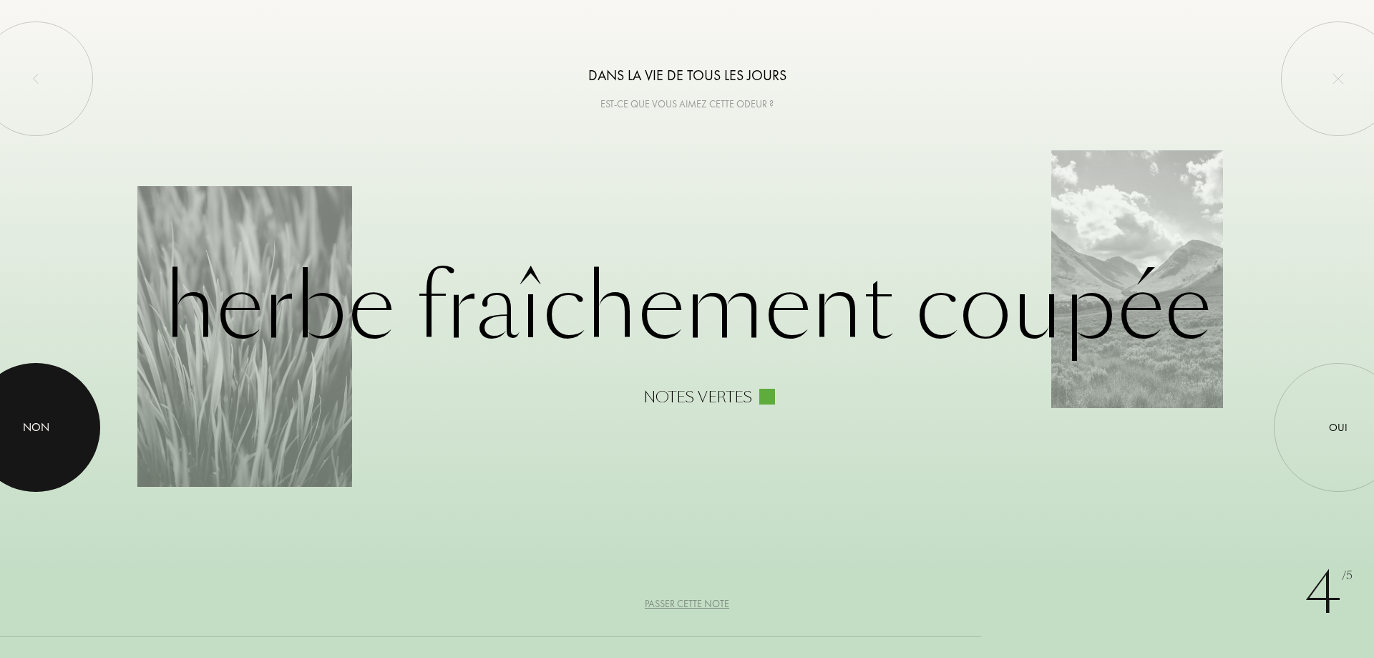
click at [52, 424] on div at bounding box center [35, 427] width 129 height 129
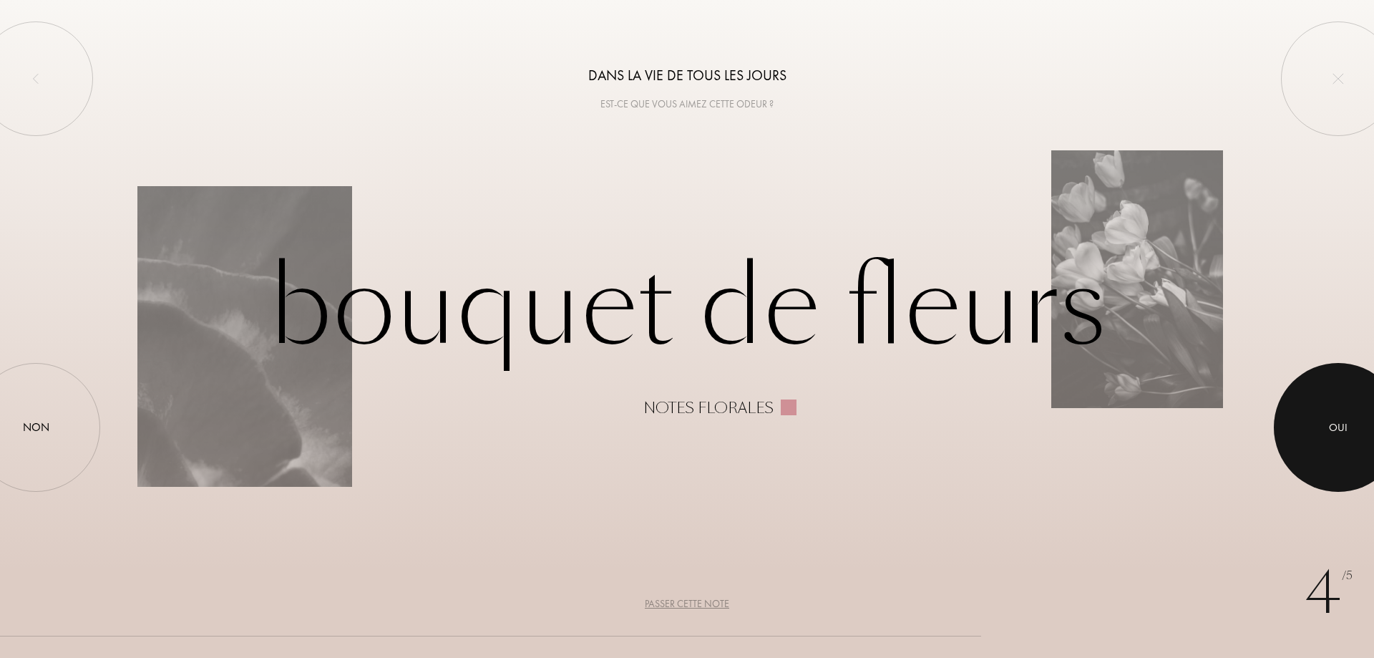
click at [1321, 434] on div at bounding box center [1338, 427] width 129 height 129
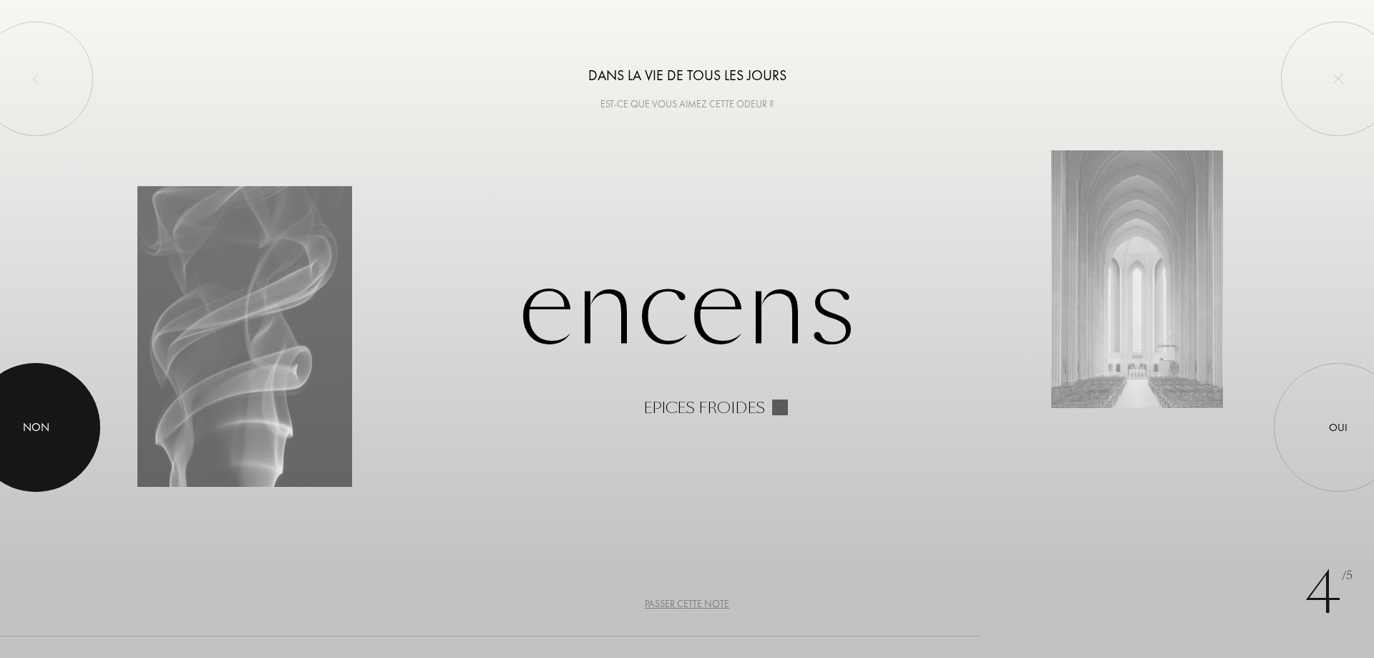
click at [31, 413] on div at bounding box center [35, 427] width 129 height 129
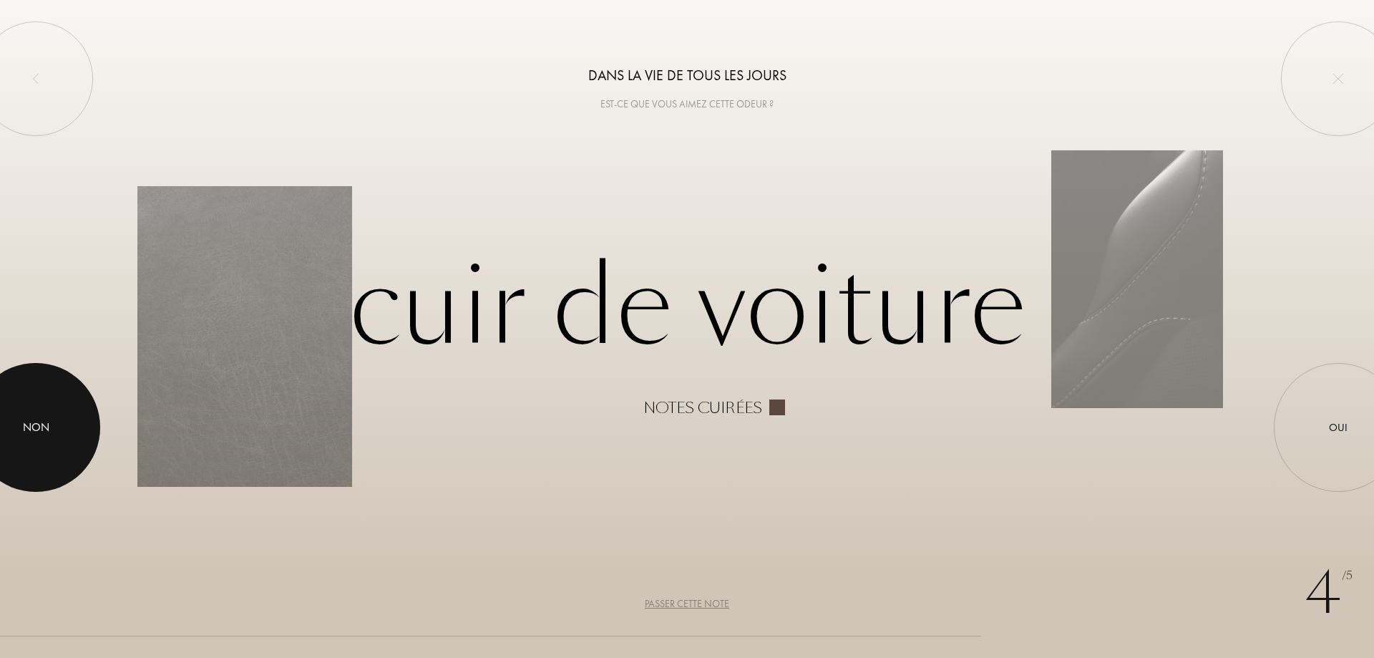
click at [17, 426] on div at bounding box center [35, 427] width 129 height 129
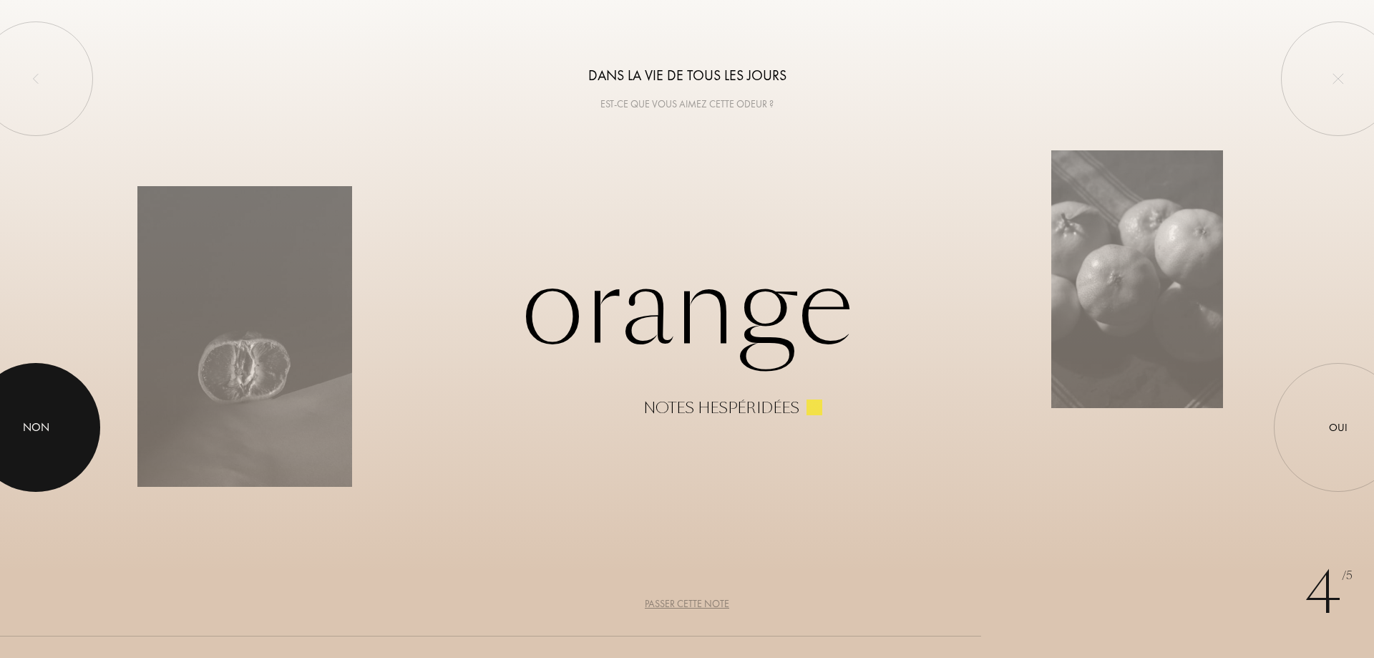
click at [17, 426] on div at bounding box center [35, 427] width 129 height 129
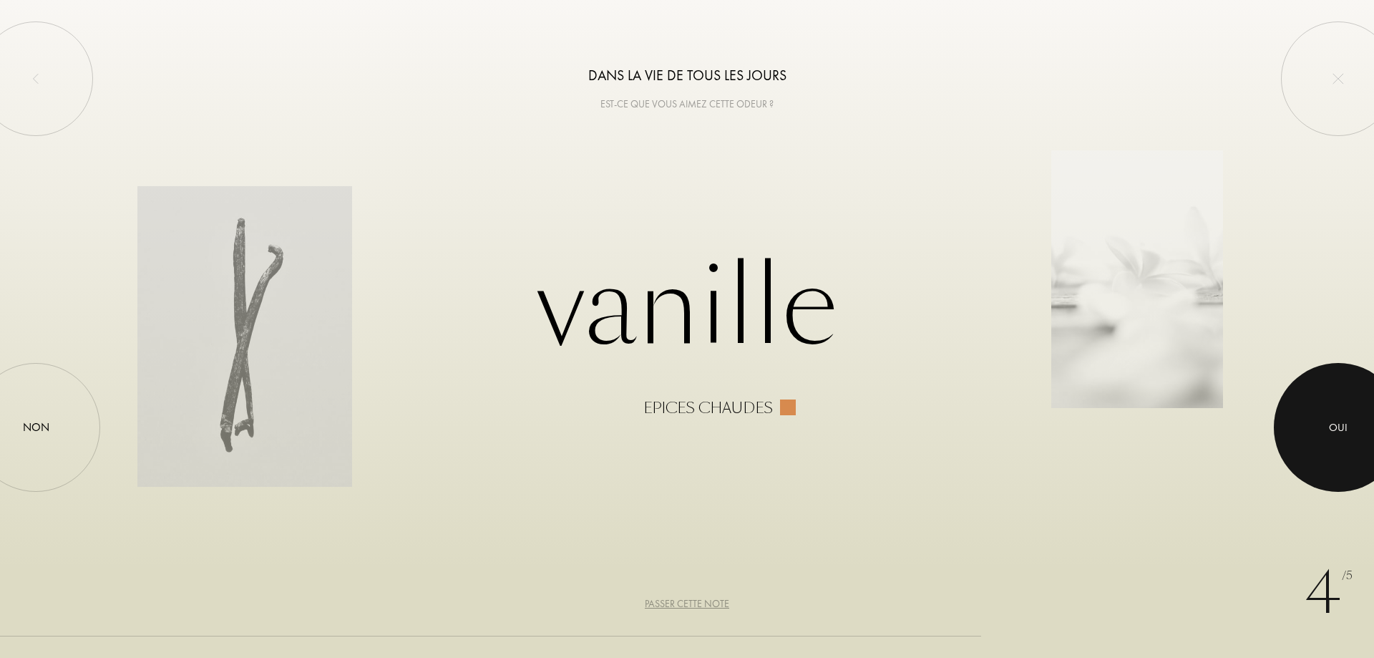
click at [1374, 460] on div at bounding box center [1338, 427] width 129 height 129
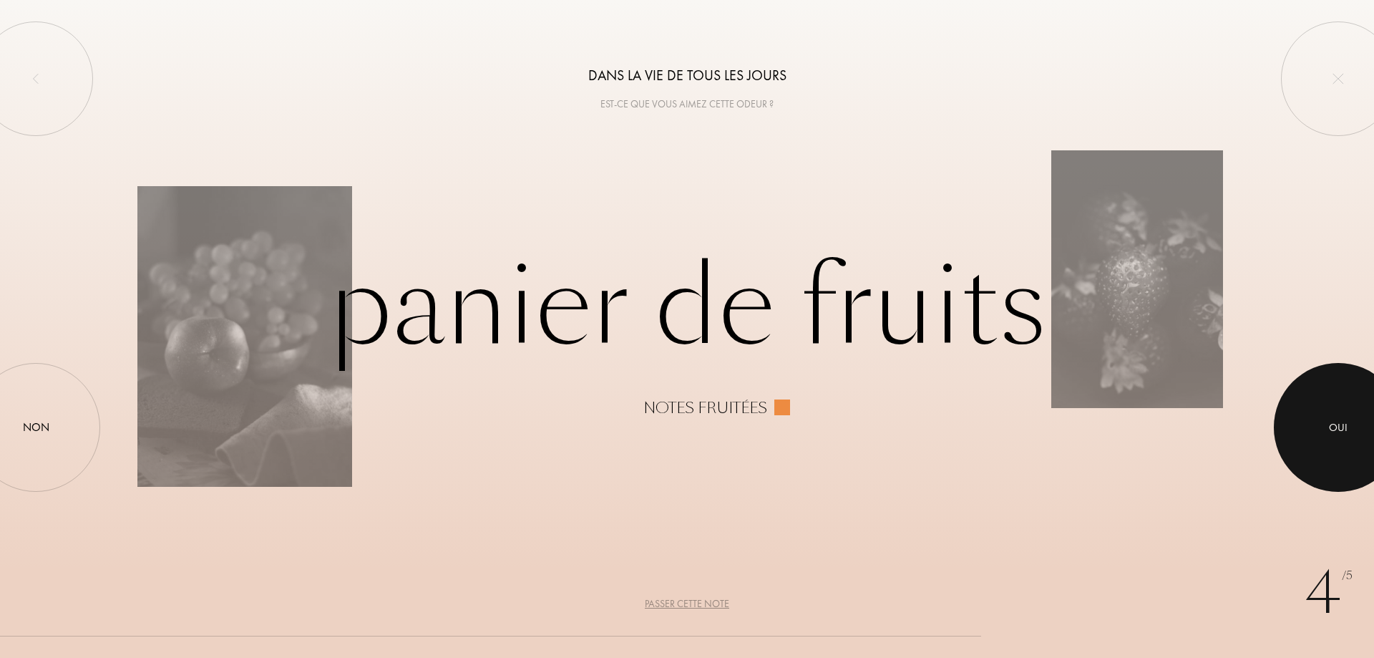
click at [1338, 452] on div at bounding box center [1338, 427] width 129 height 129
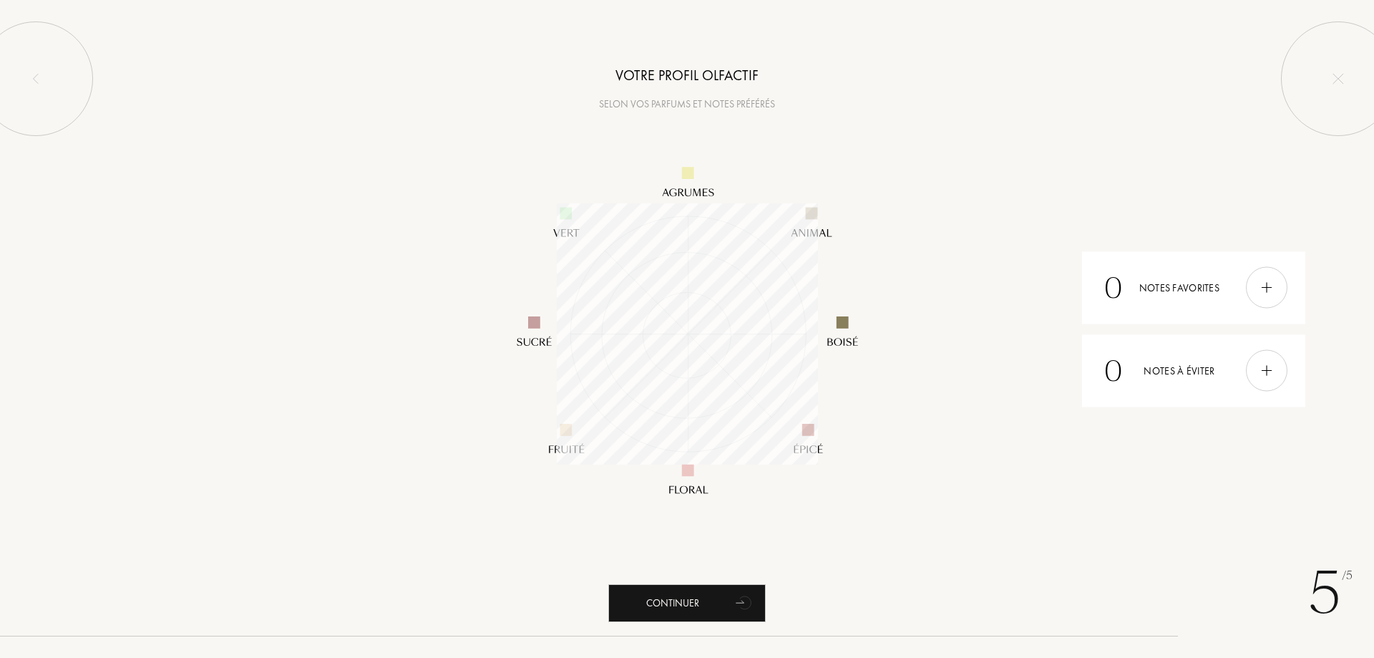
scroll to position [261, 261]
click at [721, 597] on div "Continuer" at bounding box center [686, 603] width 157 height 38
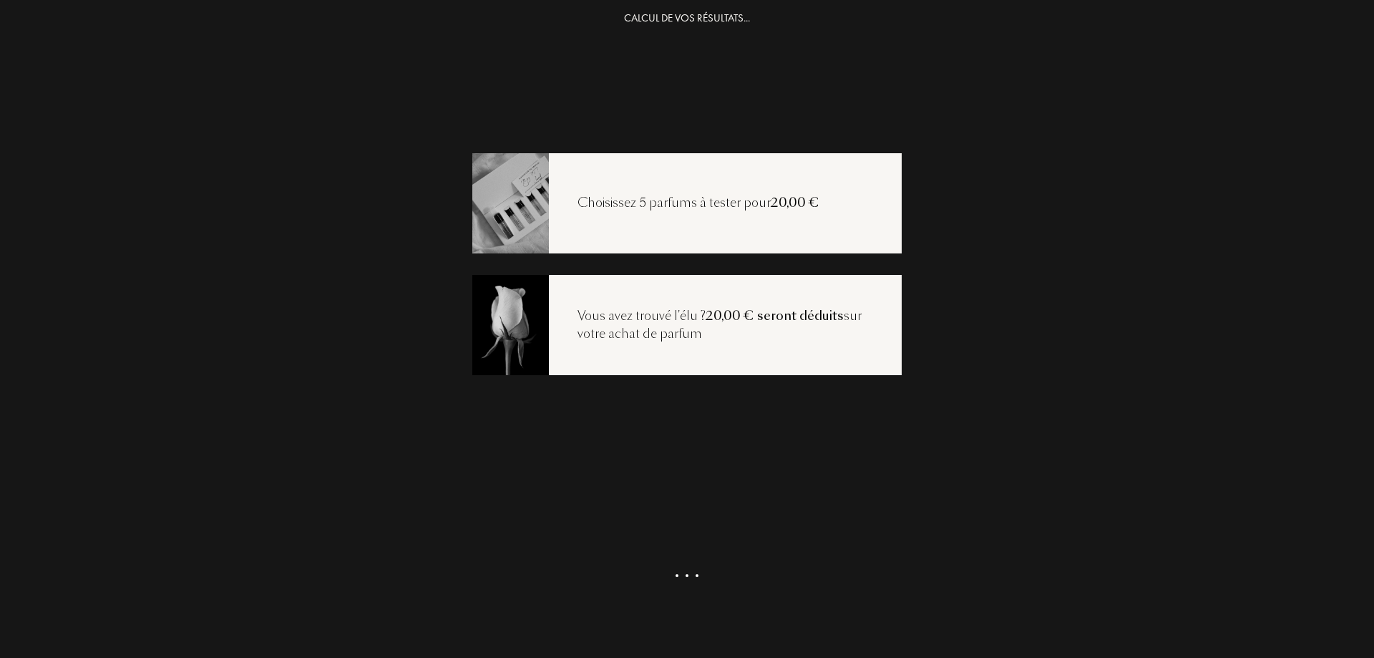
scroll to position [29, 0]
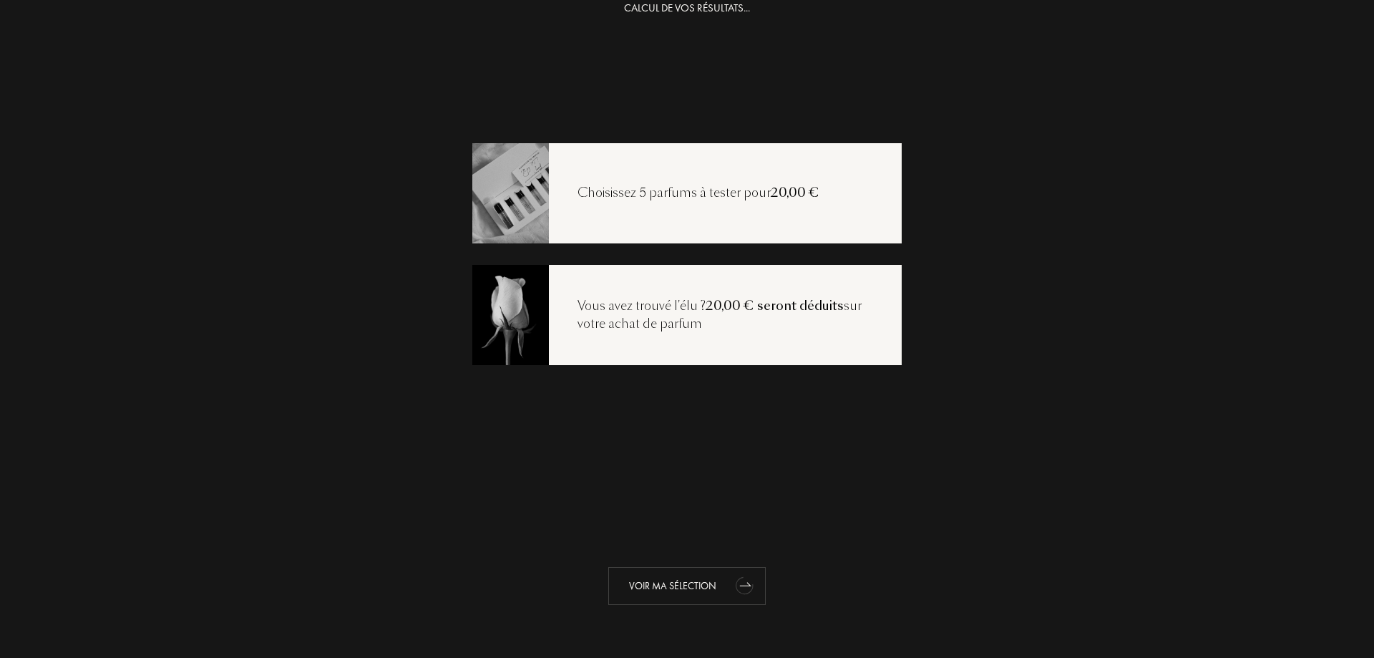
click at [712, 586] on div "Voir ma sélection" at bounding box center [686, 586] width 157 height 38
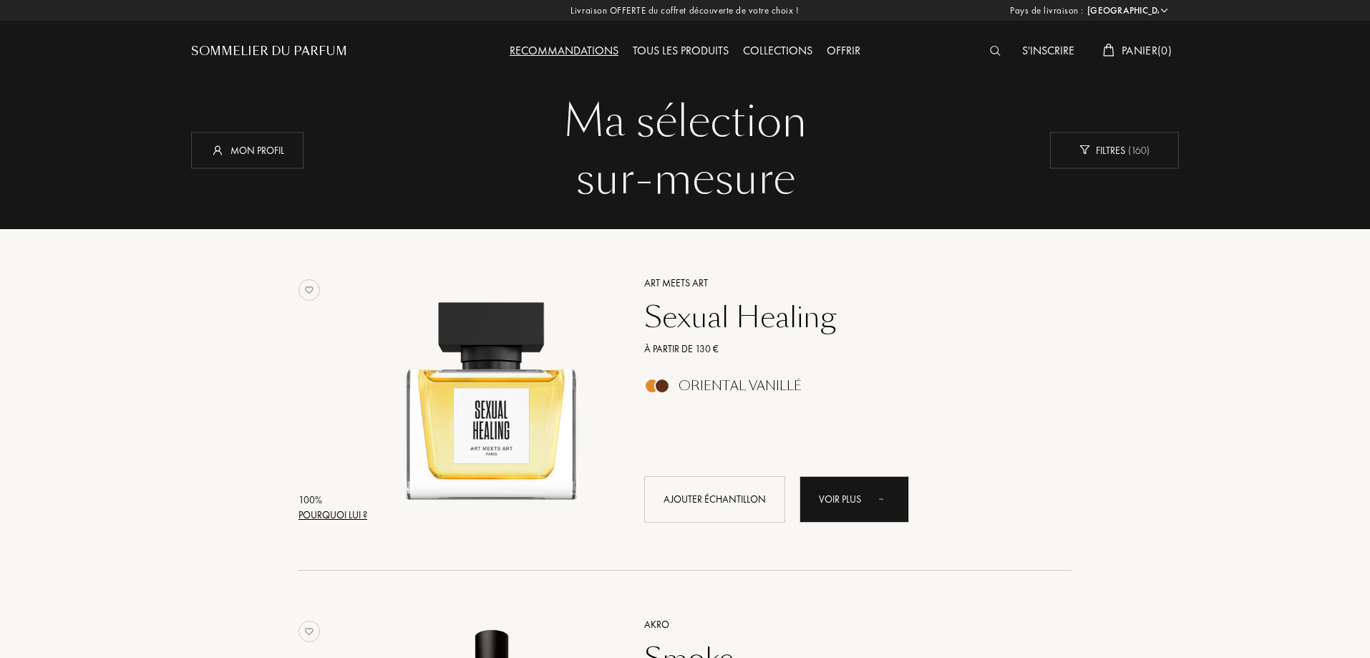
select select "FR"
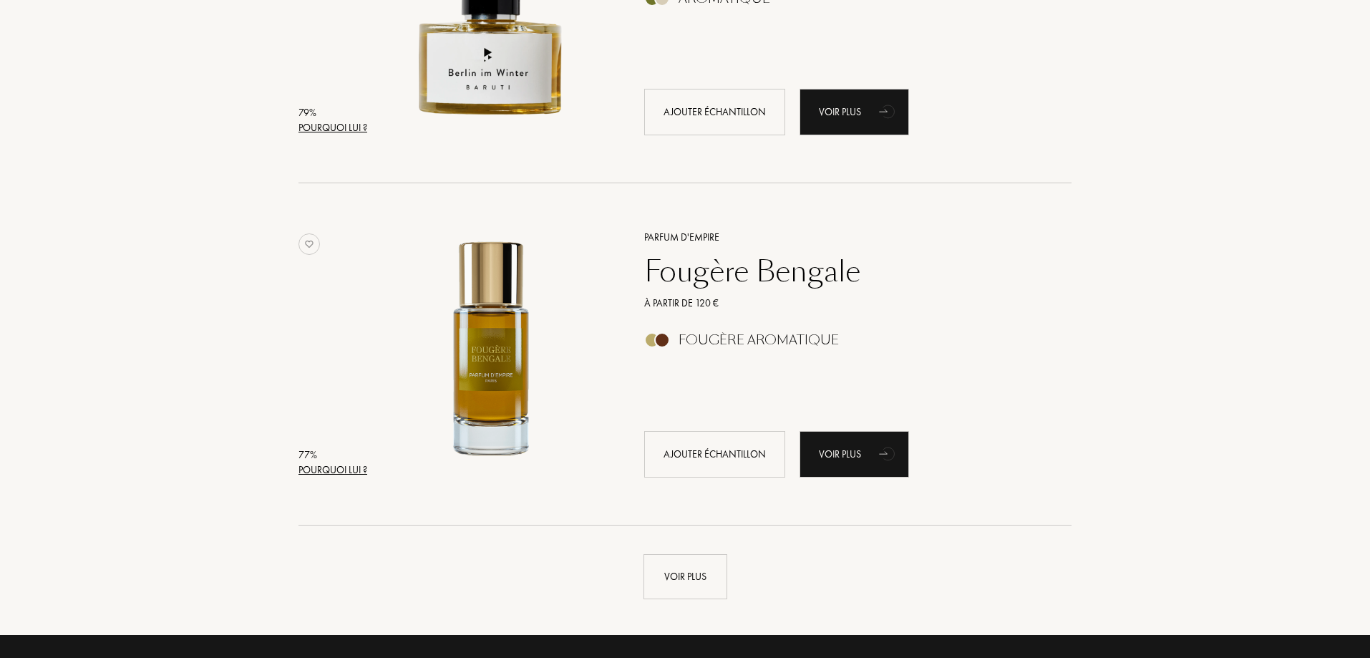
scroll to position [3150, 0]
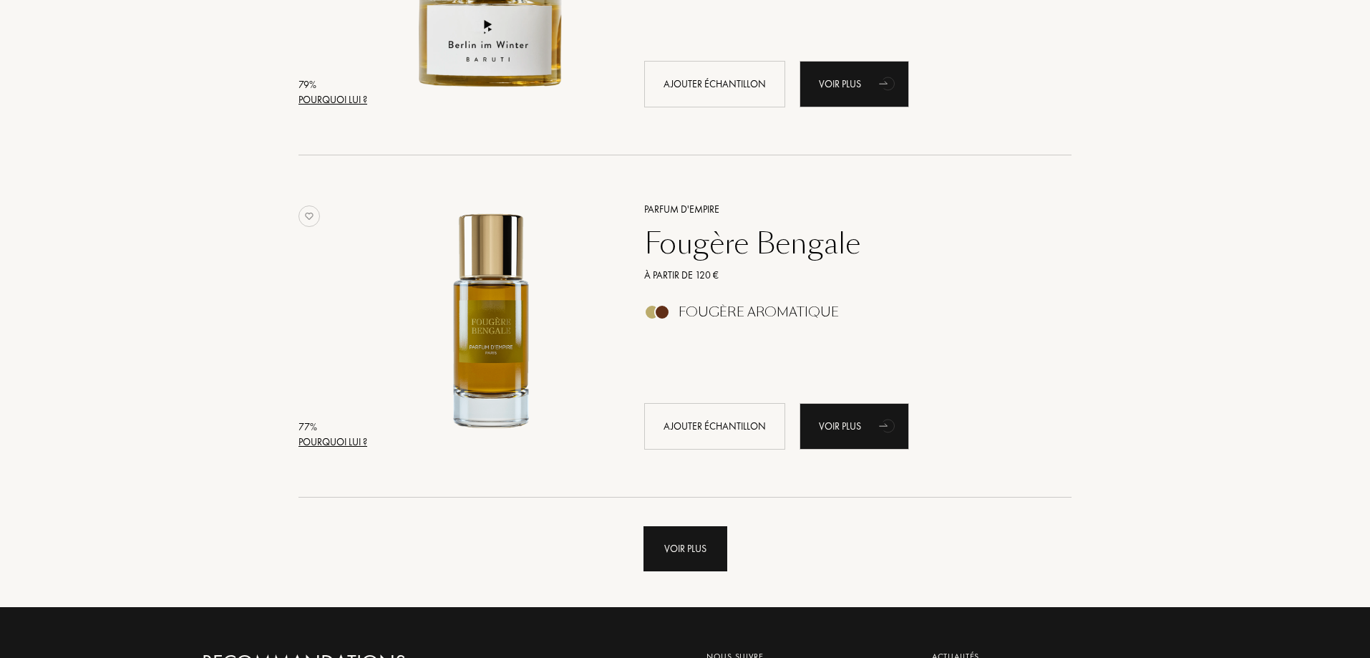
click at [679, 568] on div "Voir plus" at bounding box center [686, 548] width 84 height 45
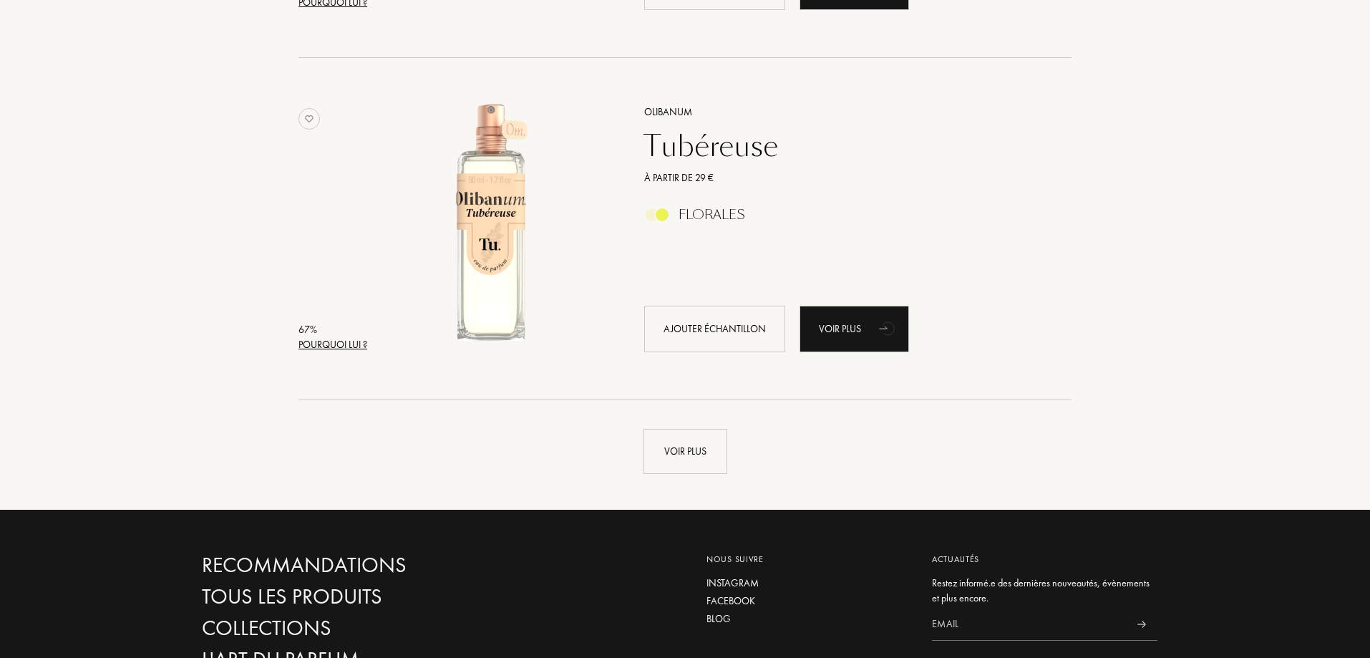
scroll to position [6872, 0]
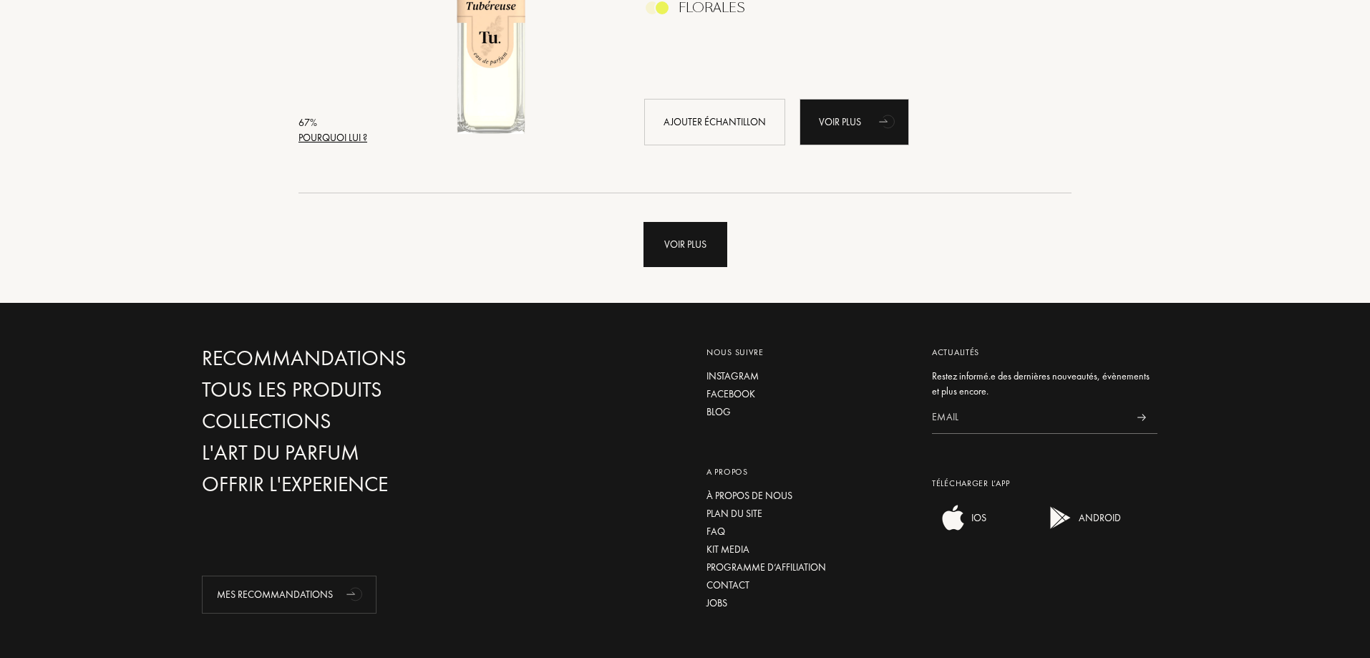
click at [671, 261] on div "Voir plus" at bounding box center [686, 244] width 84 height 45
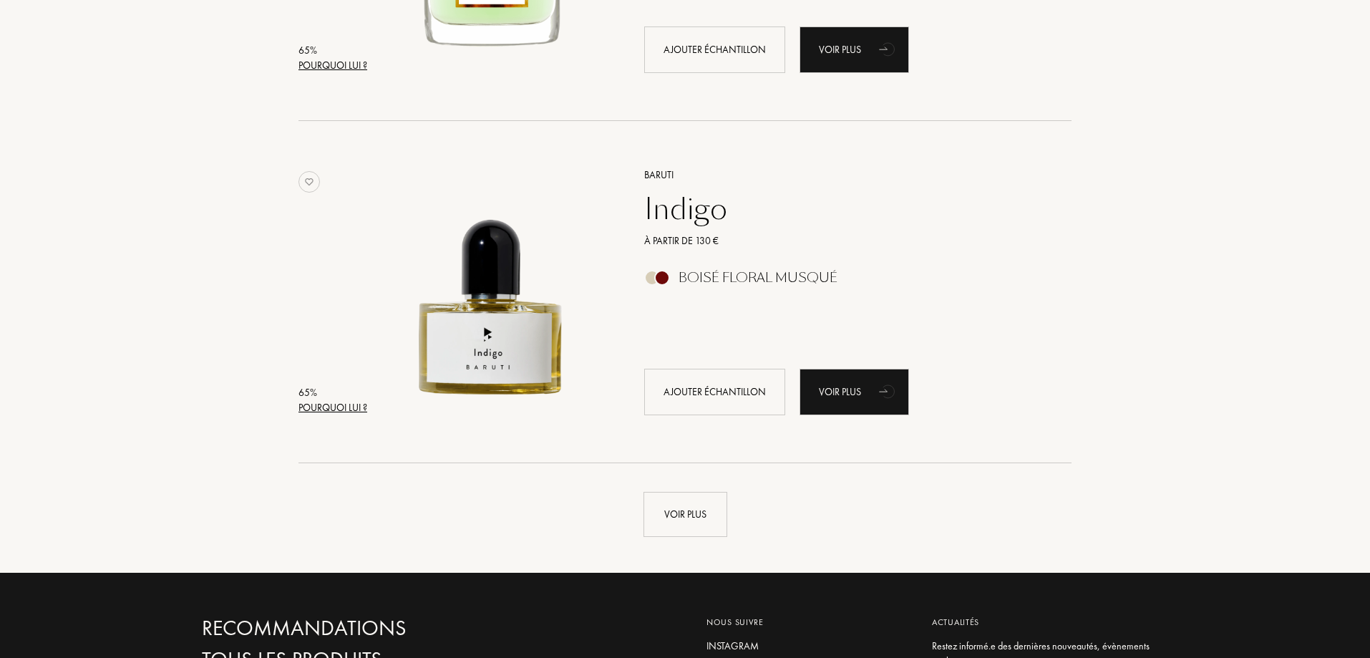
scroll to position [10022, 0]
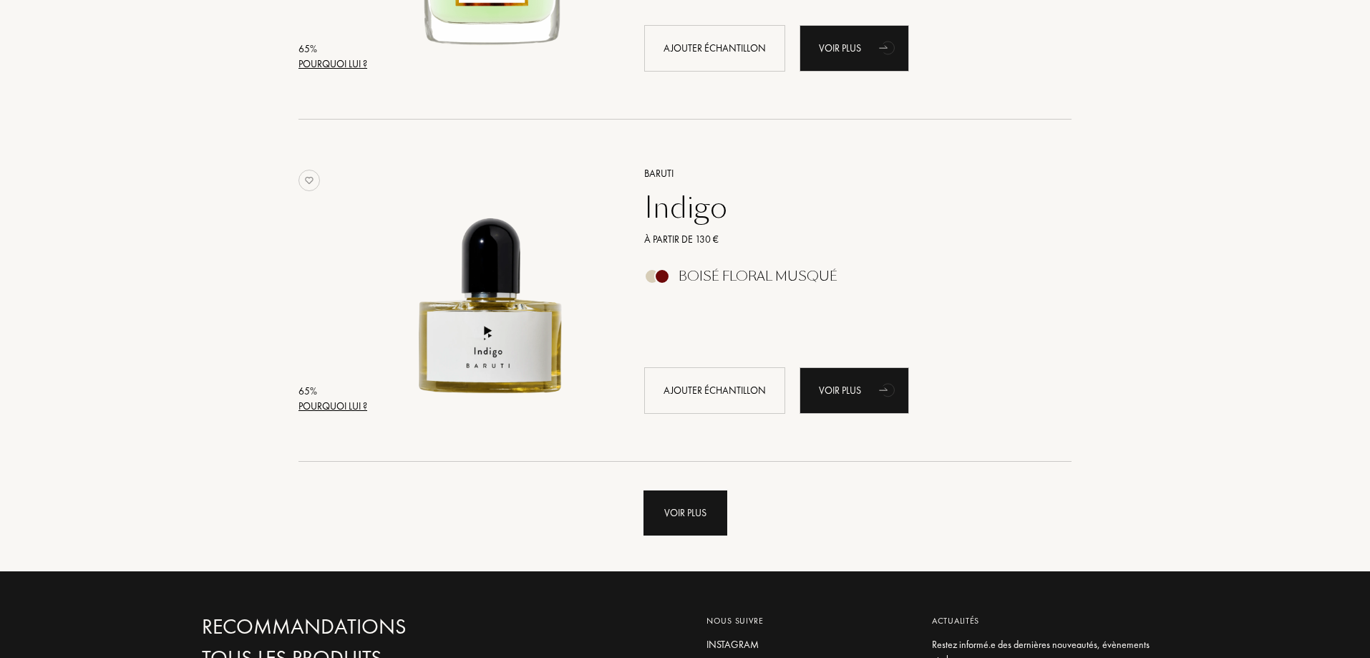
click at [689, 508] on div "Voir plus" at bounding box center [686, 512] width 84 height 45
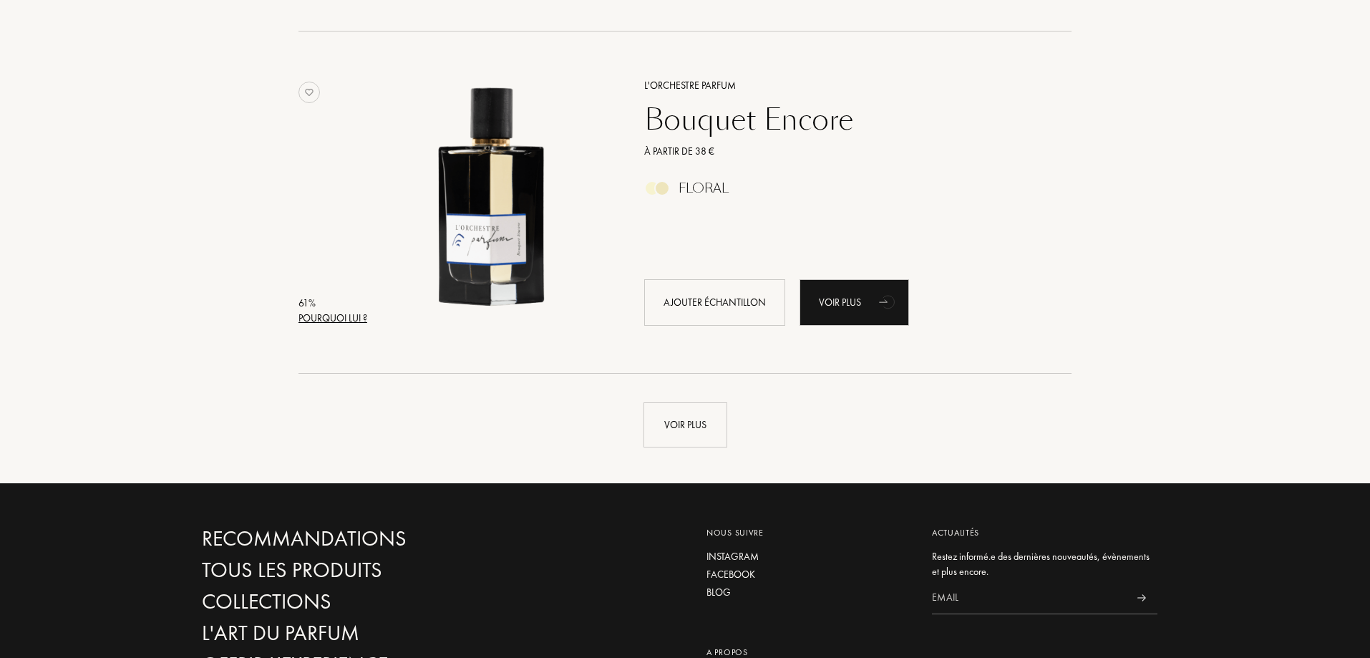
scroll to position [13530, 0]
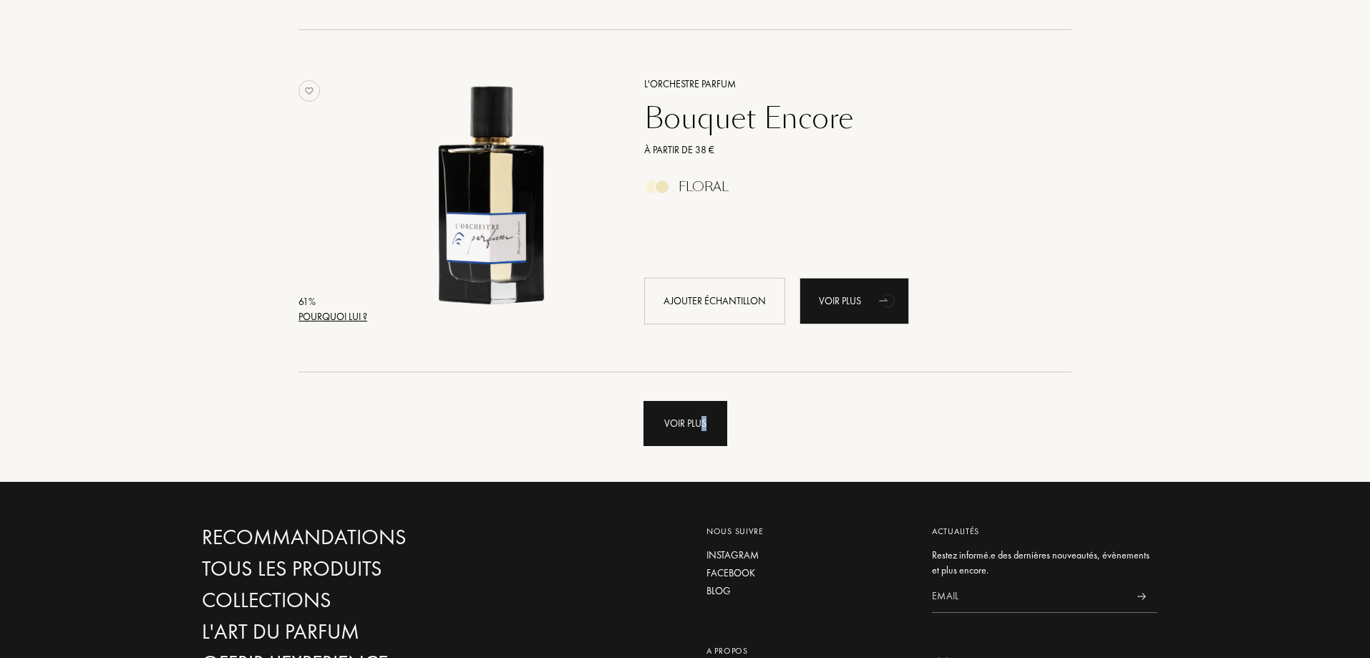
click at [704, 424] on div "Voir plus" at bounding box center [686, 423] width 84 height 45
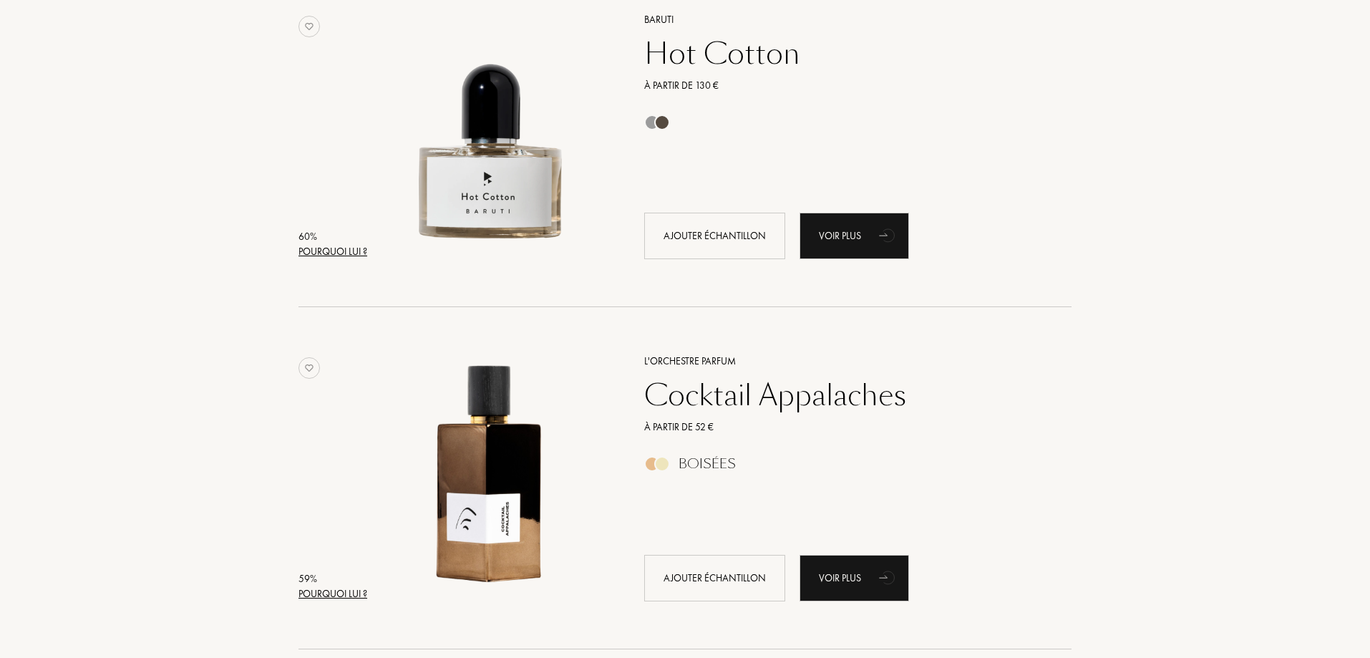
scroll to position [16894, 0]
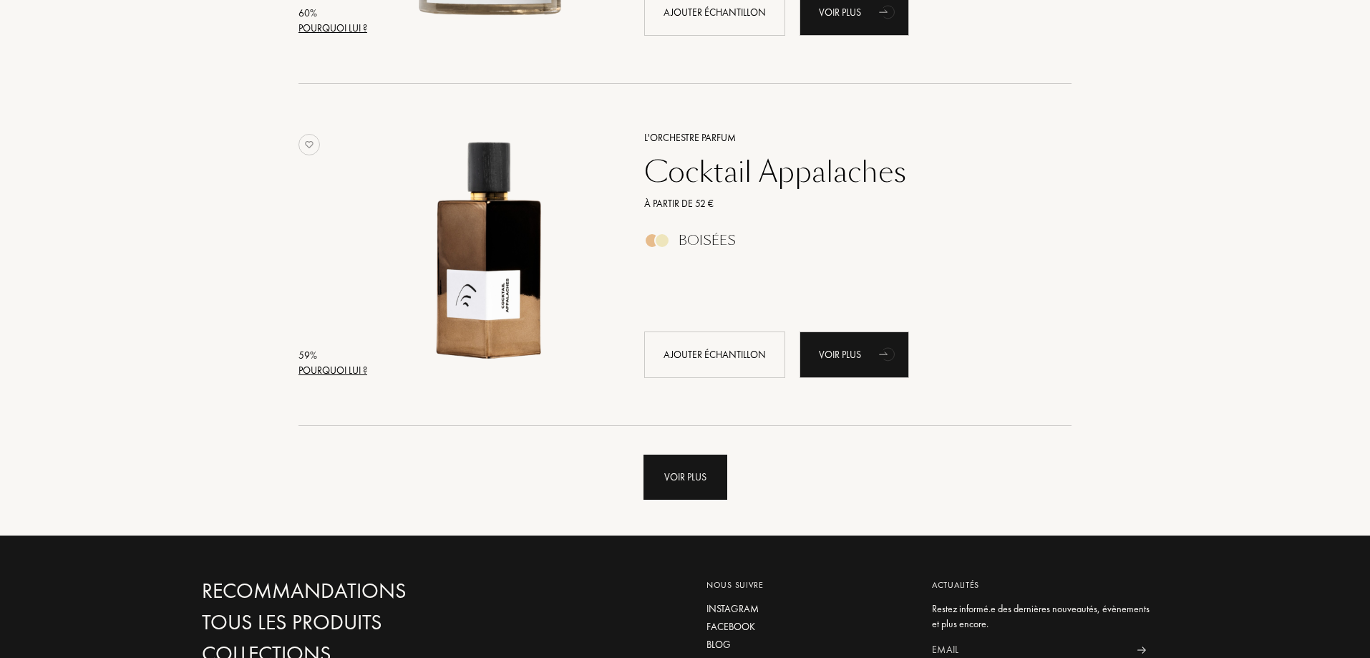
click at [701, 481] on div "Voir plus" at bounding box center [686, 477] width 84 height 45
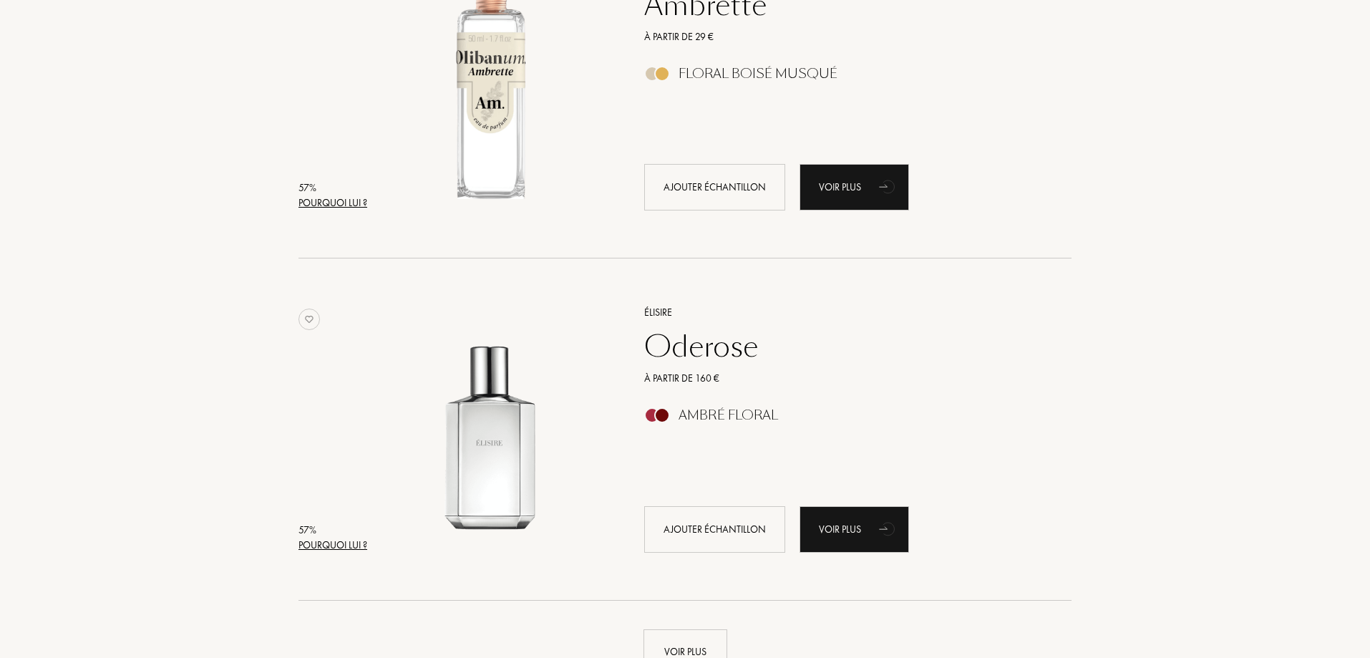
scroll to position [20259, 0]
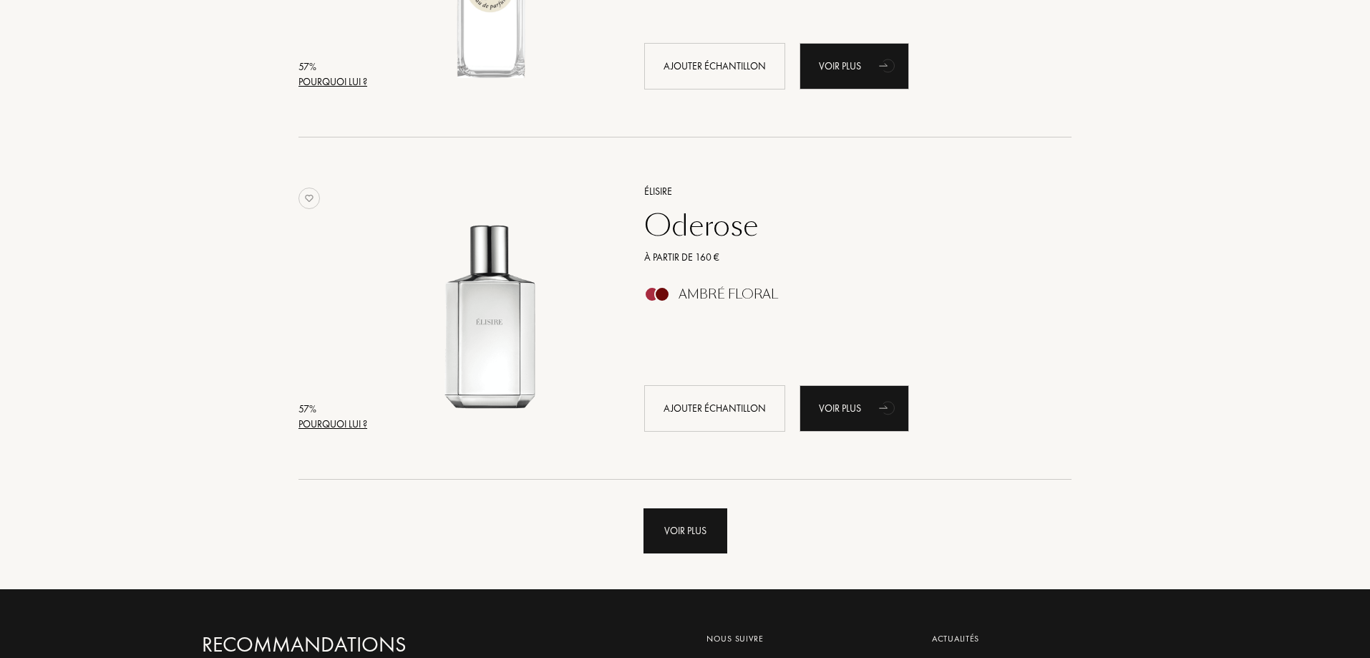
click at [704, 528] on div "Voir plus" at bounding box center [686, 530] width 84 height 45
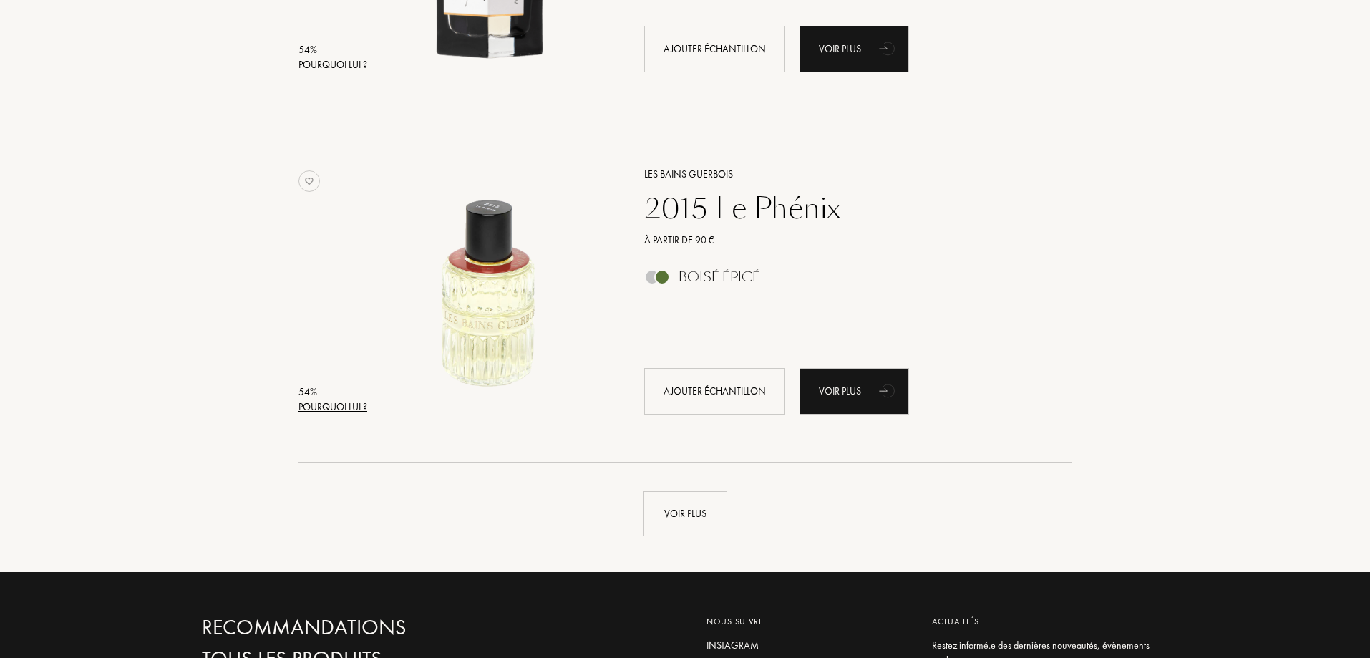
scroll to position [23695, 0]
click at [697, 517] on div "Voir plus" at bounding box center [686, 512] width 84 height 45
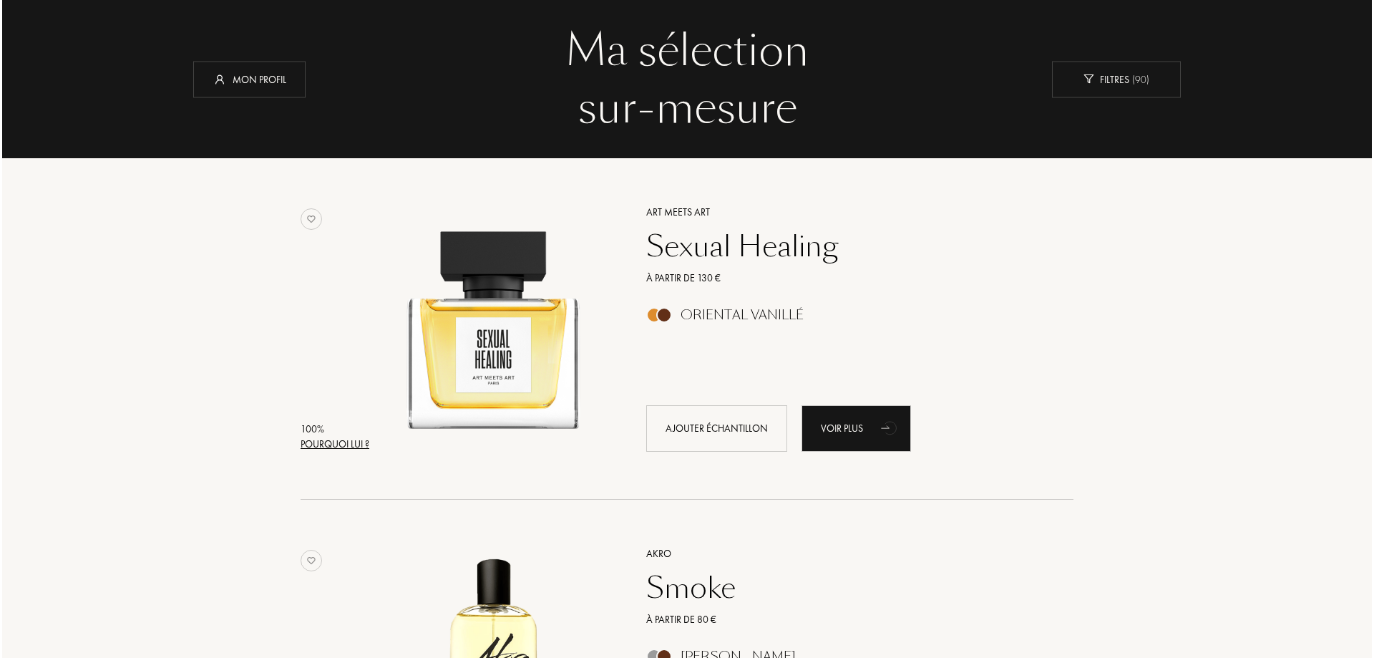
scroll to position [72, 0]
click at [351, 437] on div "Pourquoi lui ?" at bounding box center [333, 443] width 69 height 15
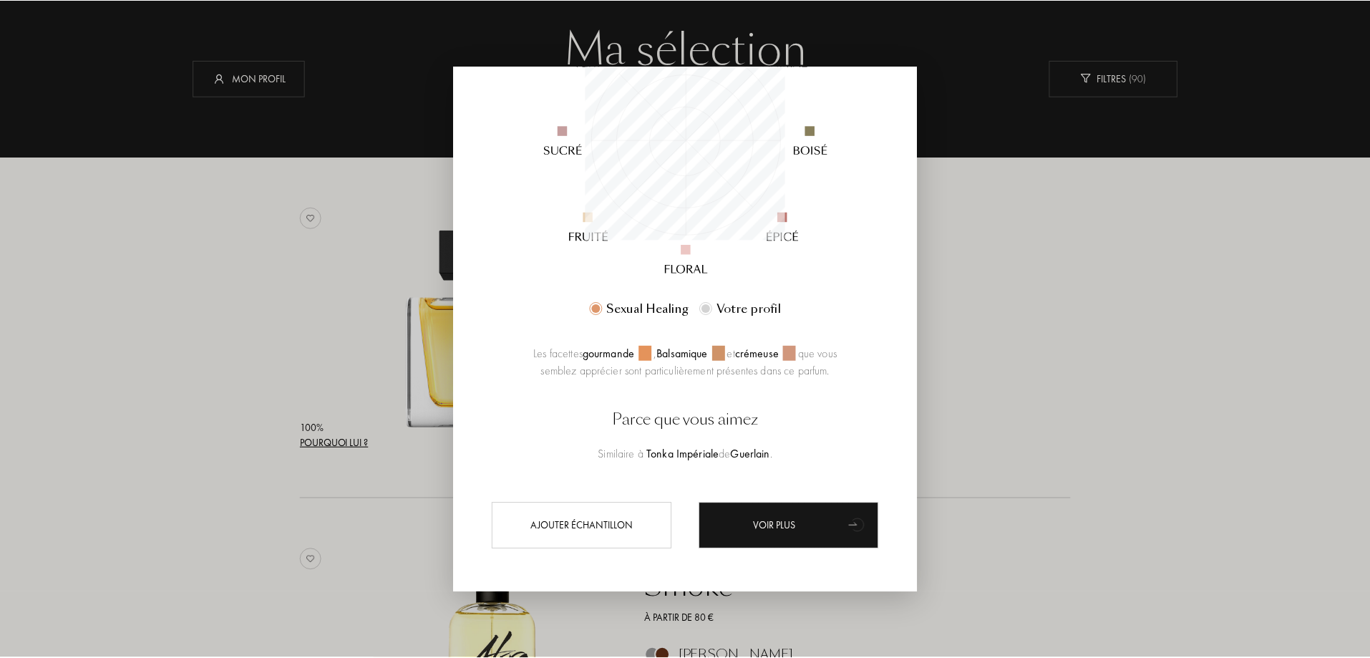
scroll to position [231, 0]
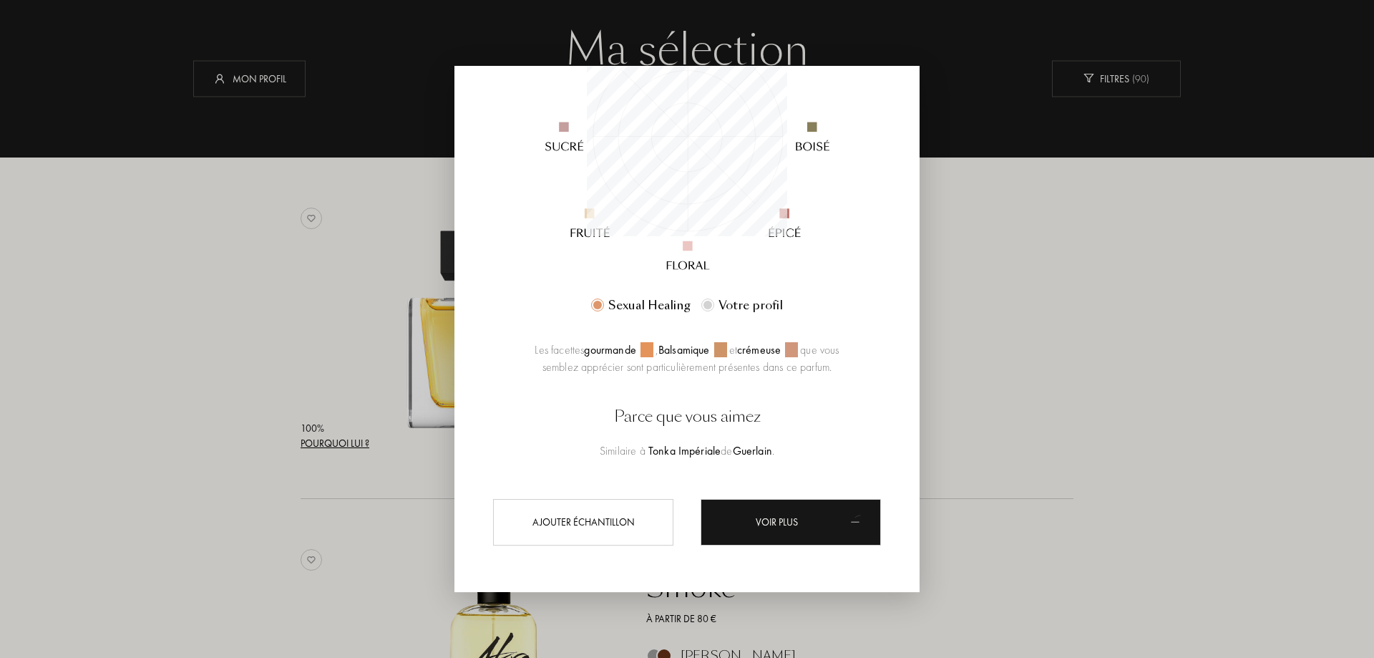
click at [1102, 460] on div at bounding box center [687, 329] width 1374 height 658
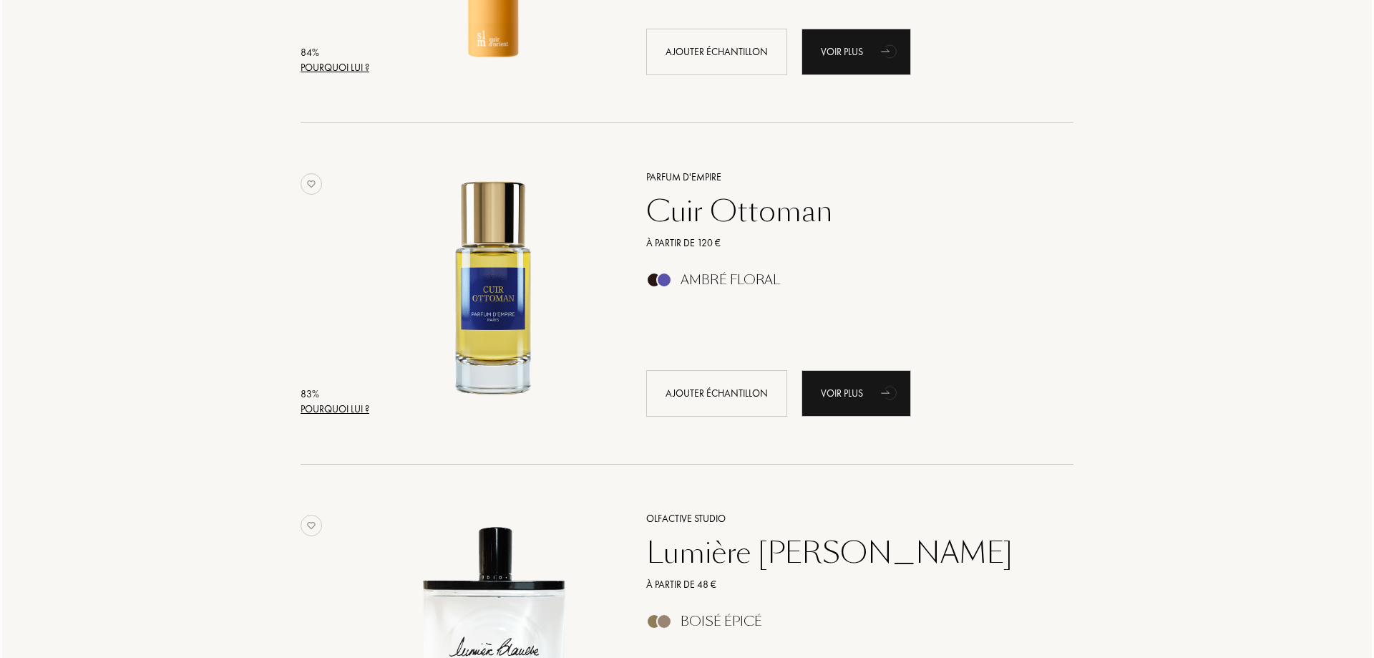
scroll to position [1718, 0]
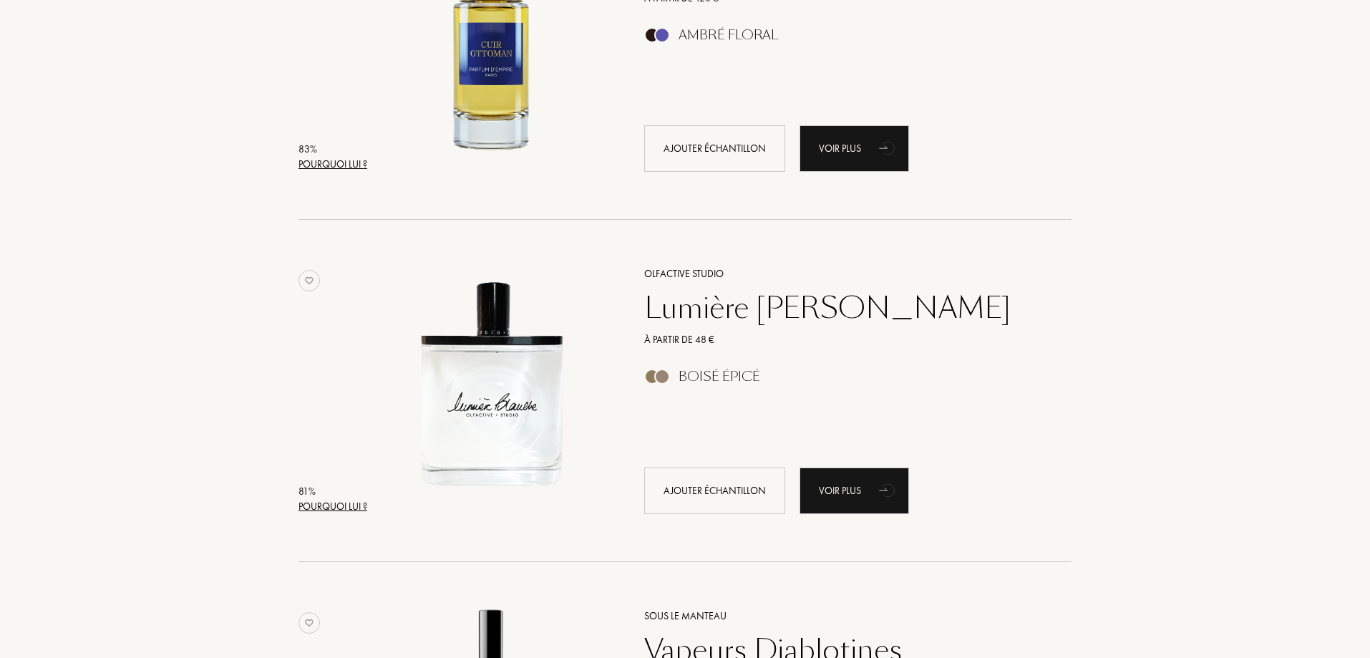
click at [344, 508] on div "Pourquoi lui ?" at bounding box center [333, 506] width 69 height 15
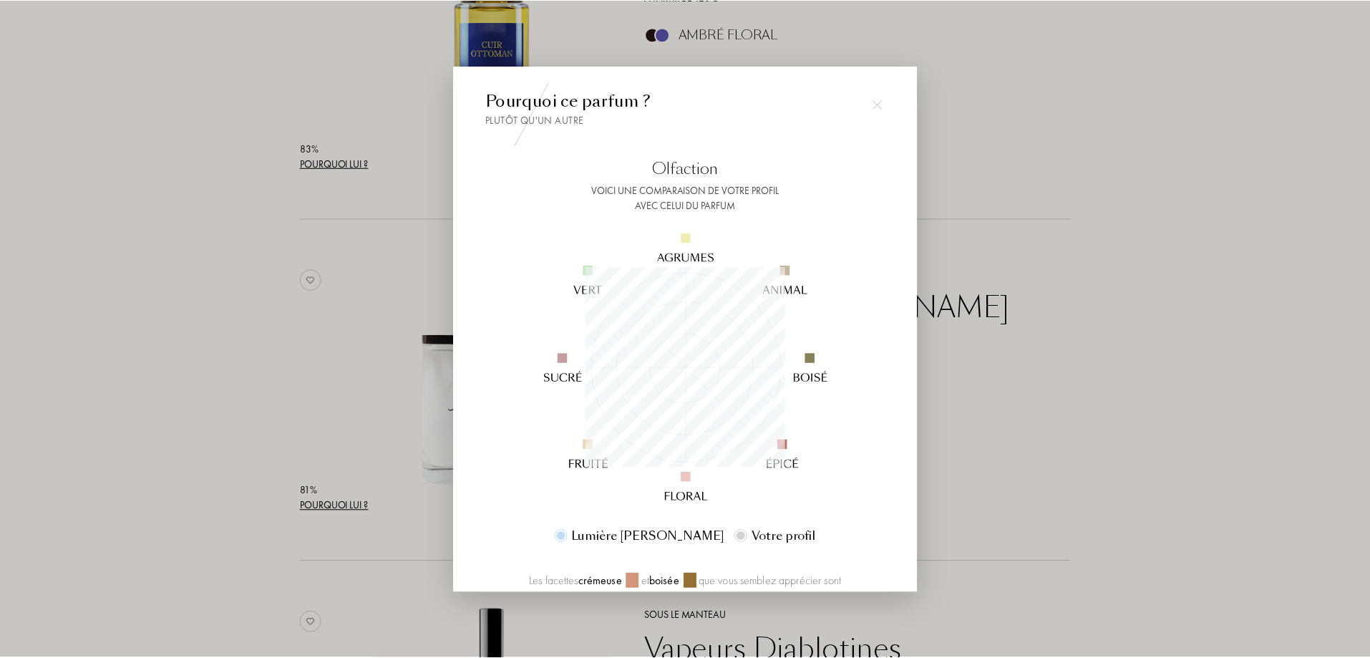
scroll to position [200, 200]
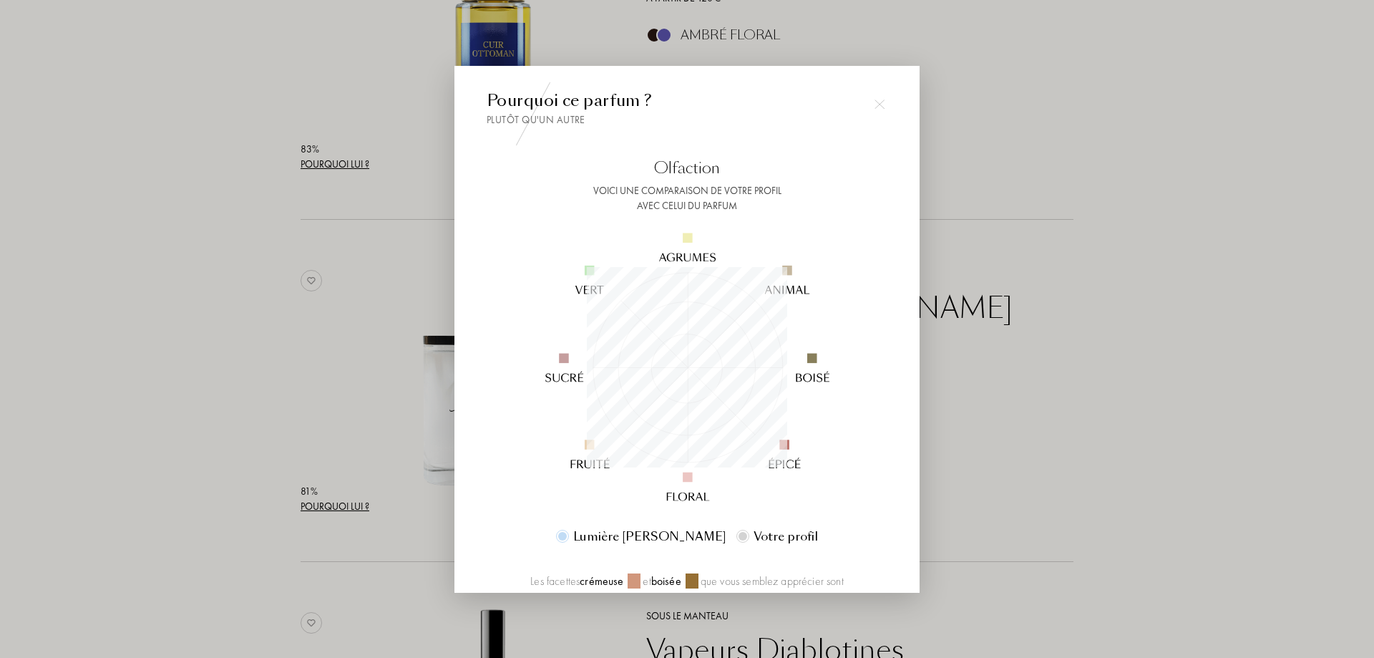
click at [875, 105] on img at bounding box center [880, 105] width 10 height 10
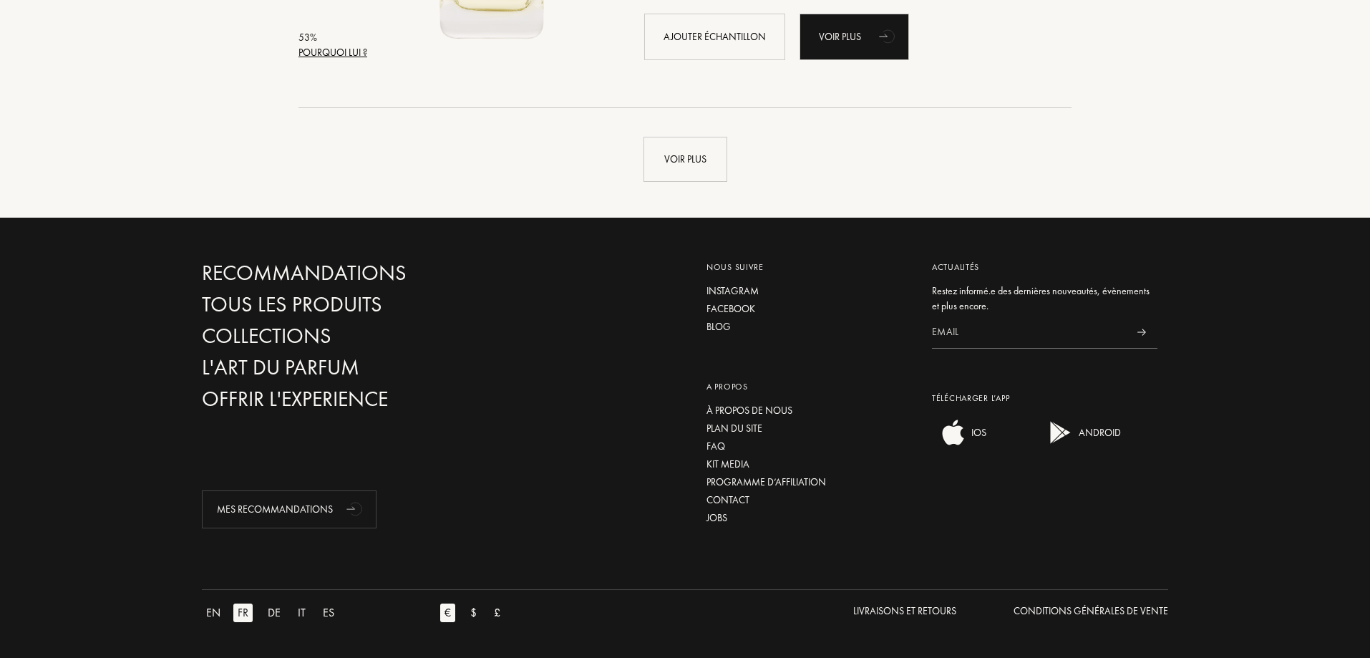
scroll to position [27191, 0]
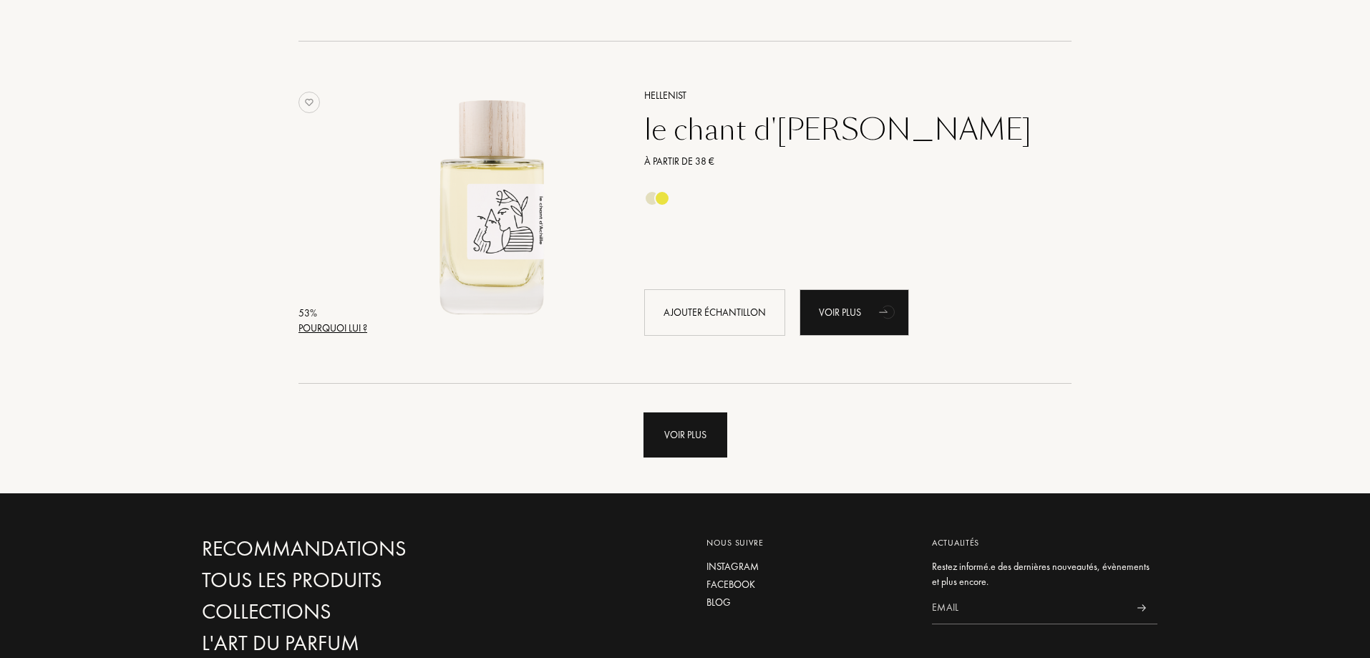
click at [676, 442] on div "Voir plus" at bounding box center [686, 434] width 84 height 45
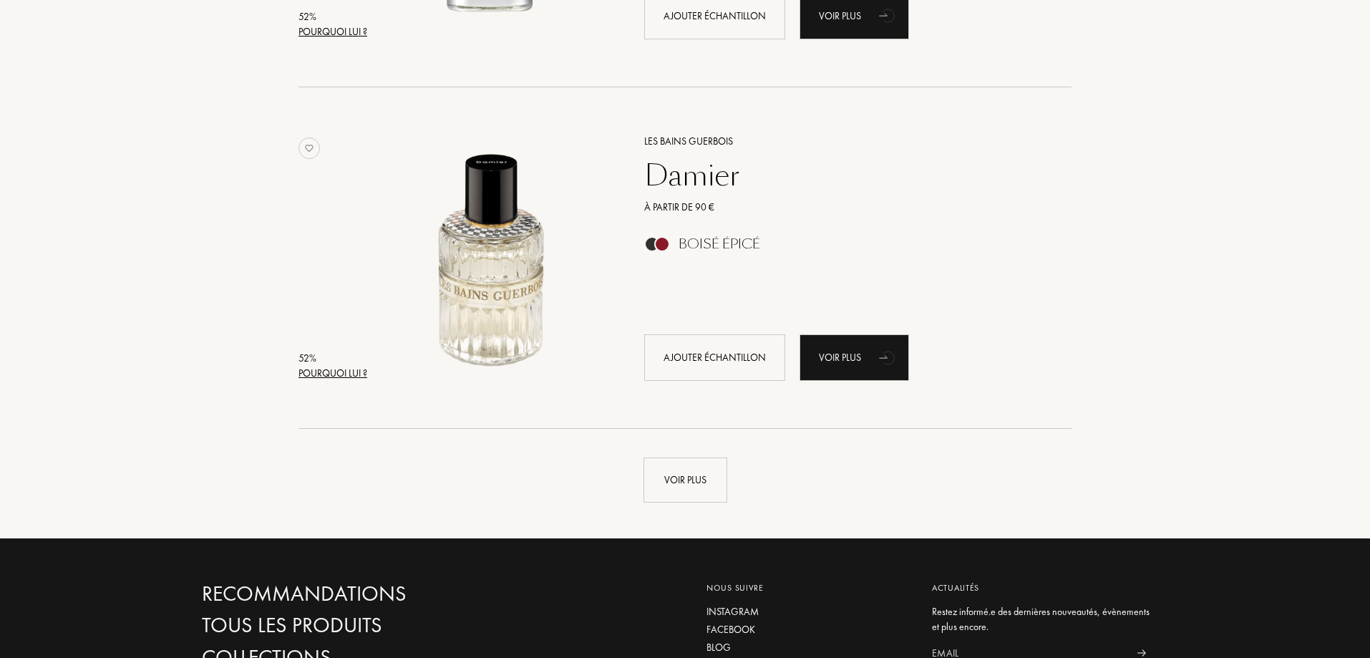
scroll to position [30771, 0]
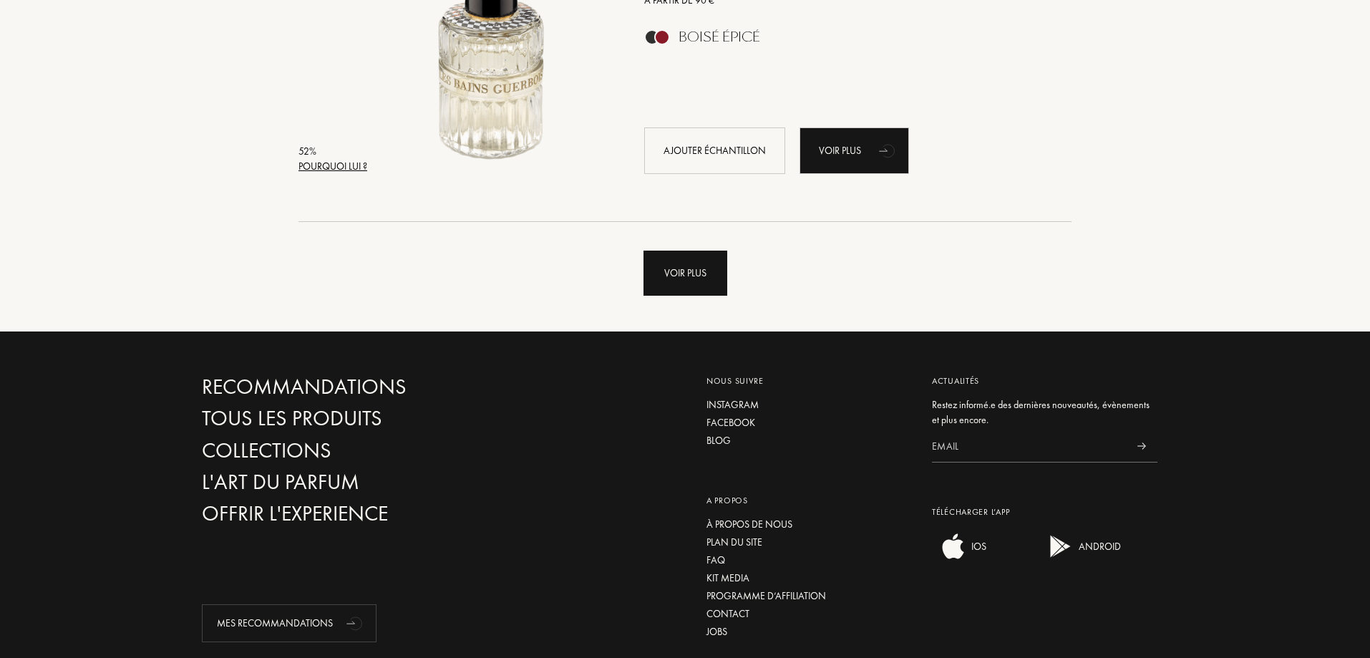
click at [688, 267] on div "Voir plus" at bounding box center [686, 273] width 84 height 45
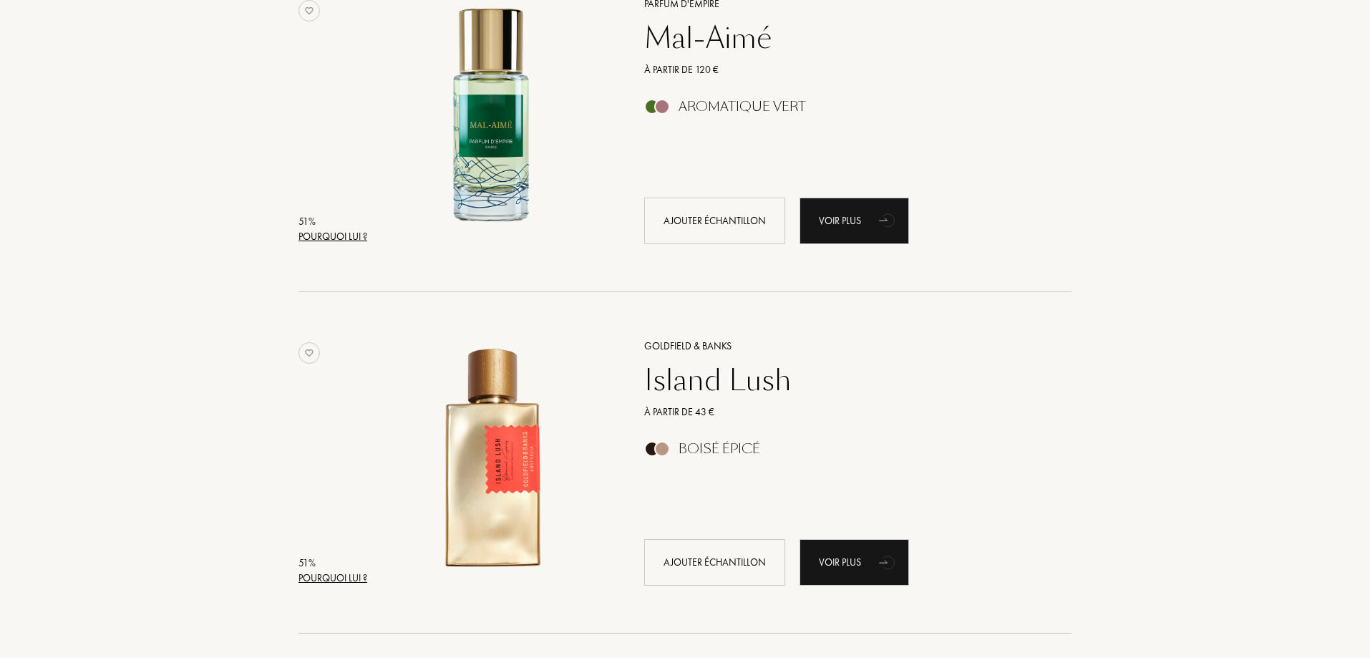
scroll to position [34207, 0]
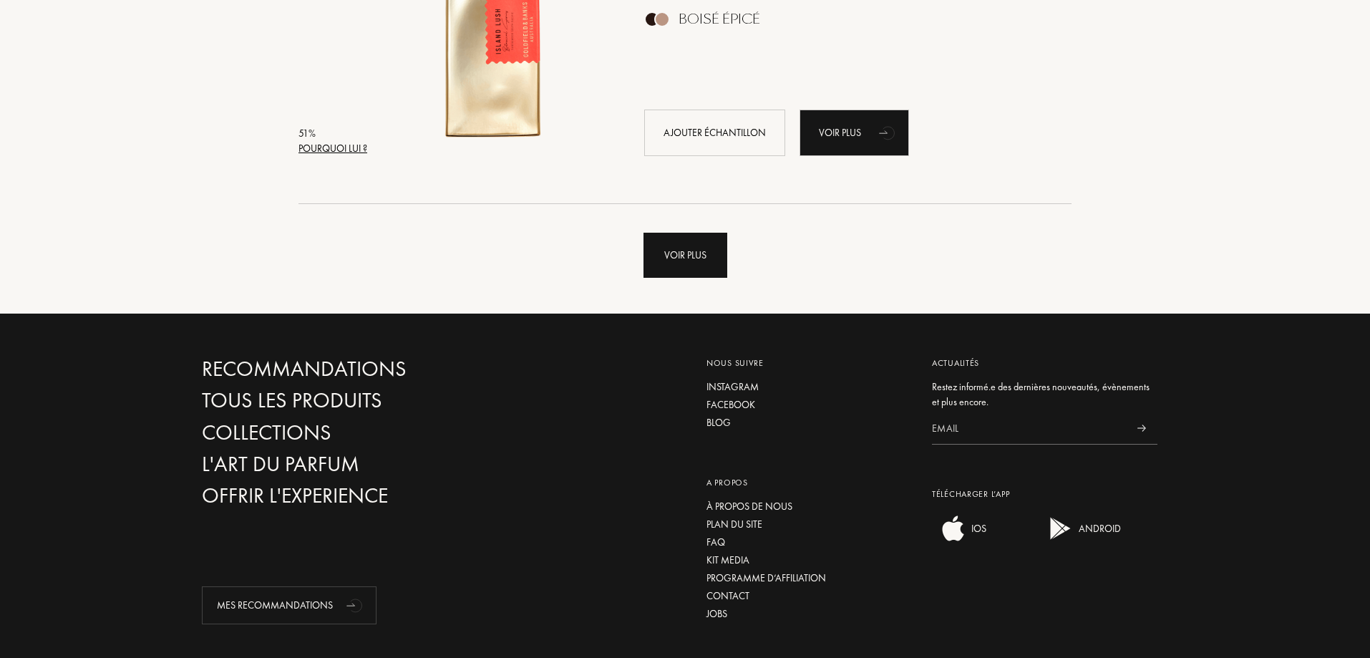
click at [727, 246] on div "Voir plus" at bounding box center [685, 241] width 988 height 74
click at [714, 248] on div "Voir plus" at bounding box center [686, 255] width 84 height 45
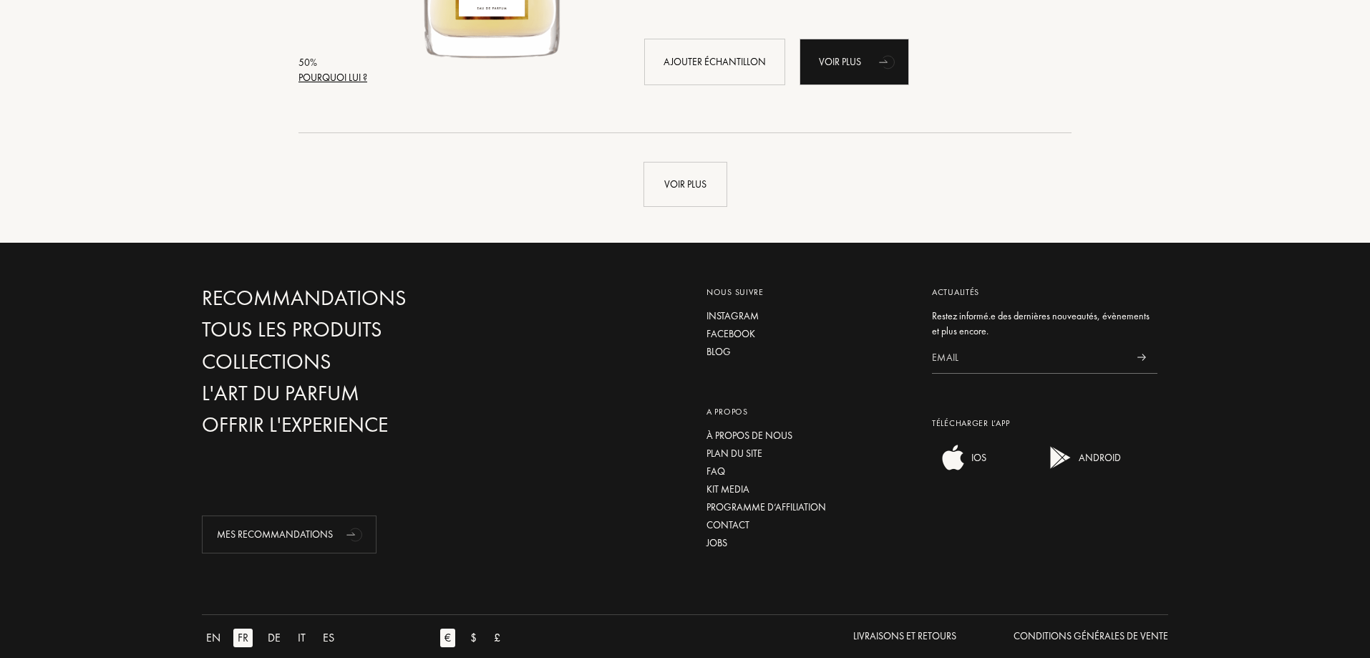
scroll to position [37715, 0]
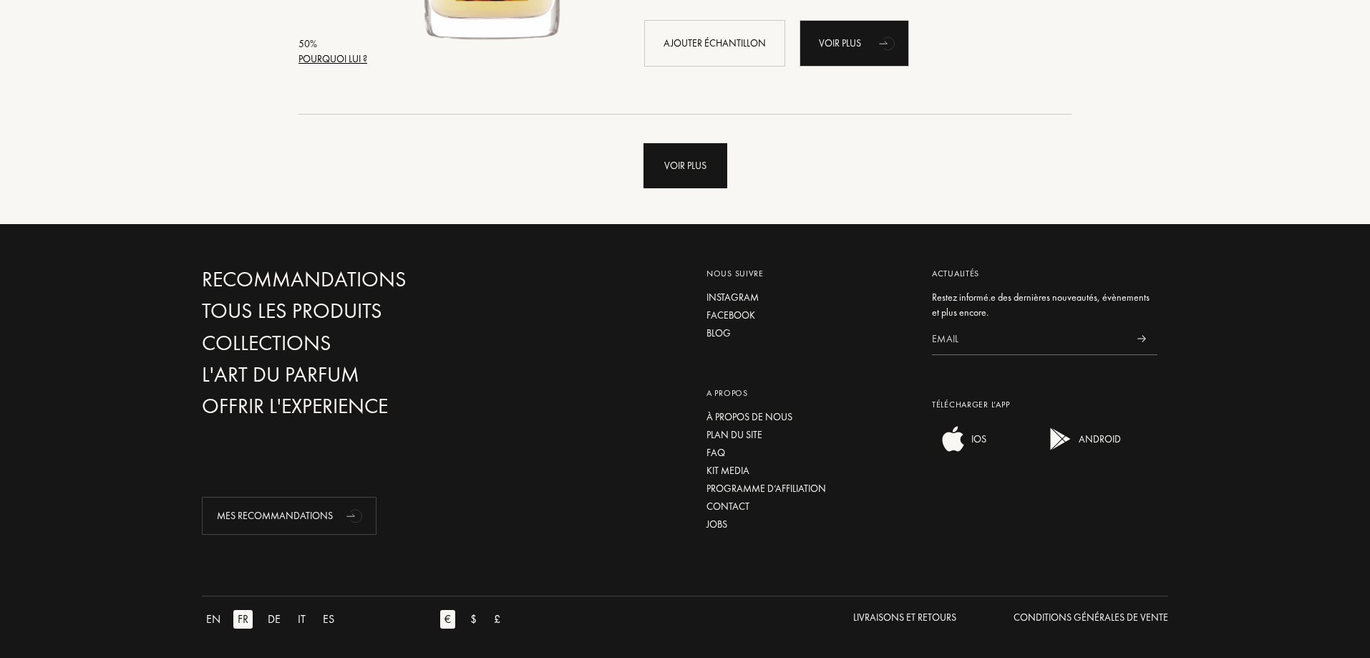
click at [707, 166] on div "Voir plus" at bounding box center [686, 165] width 84 height 45
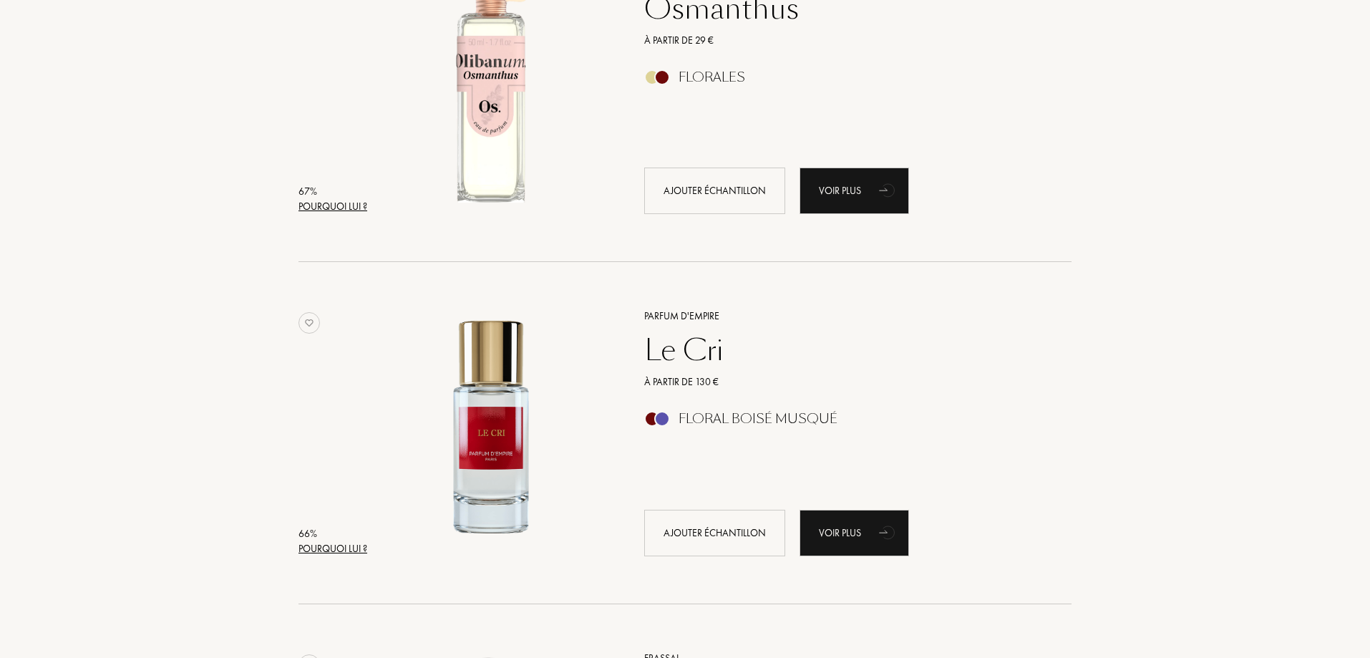
scroll to position [0, 0]
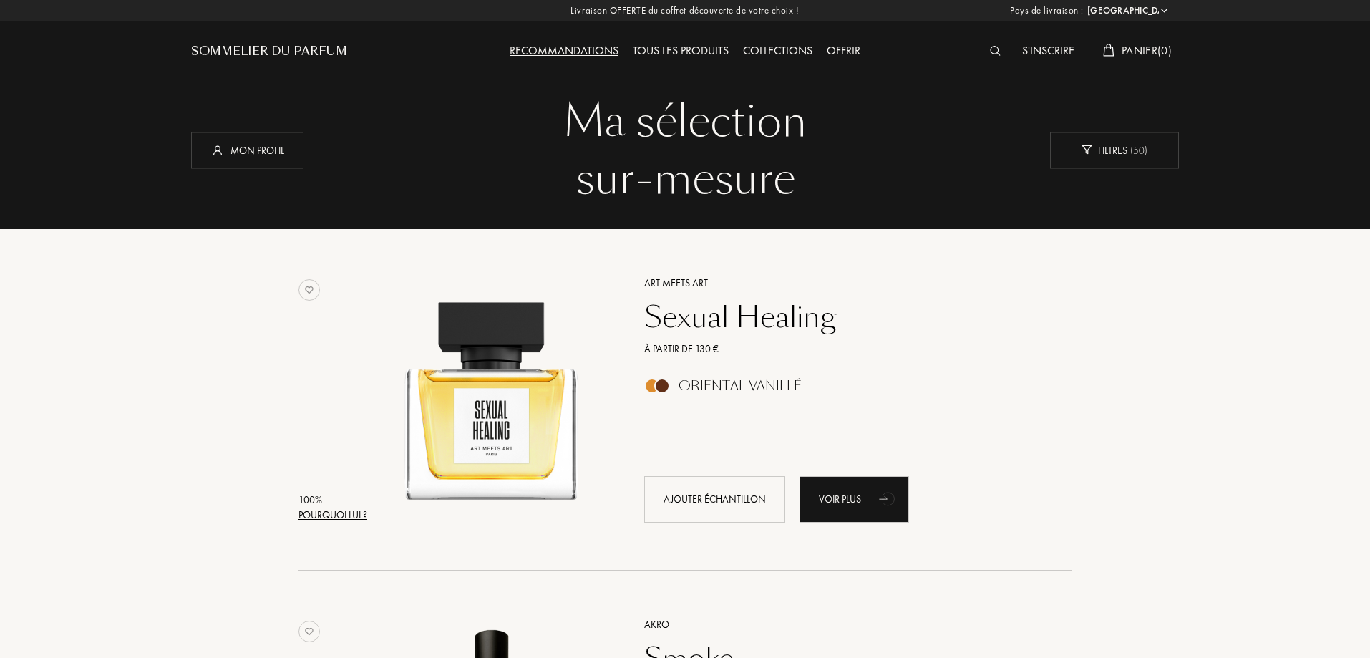
click at [687, 49] on div "Tous les produits" at bounding box center [681, 51] width 110 height 19
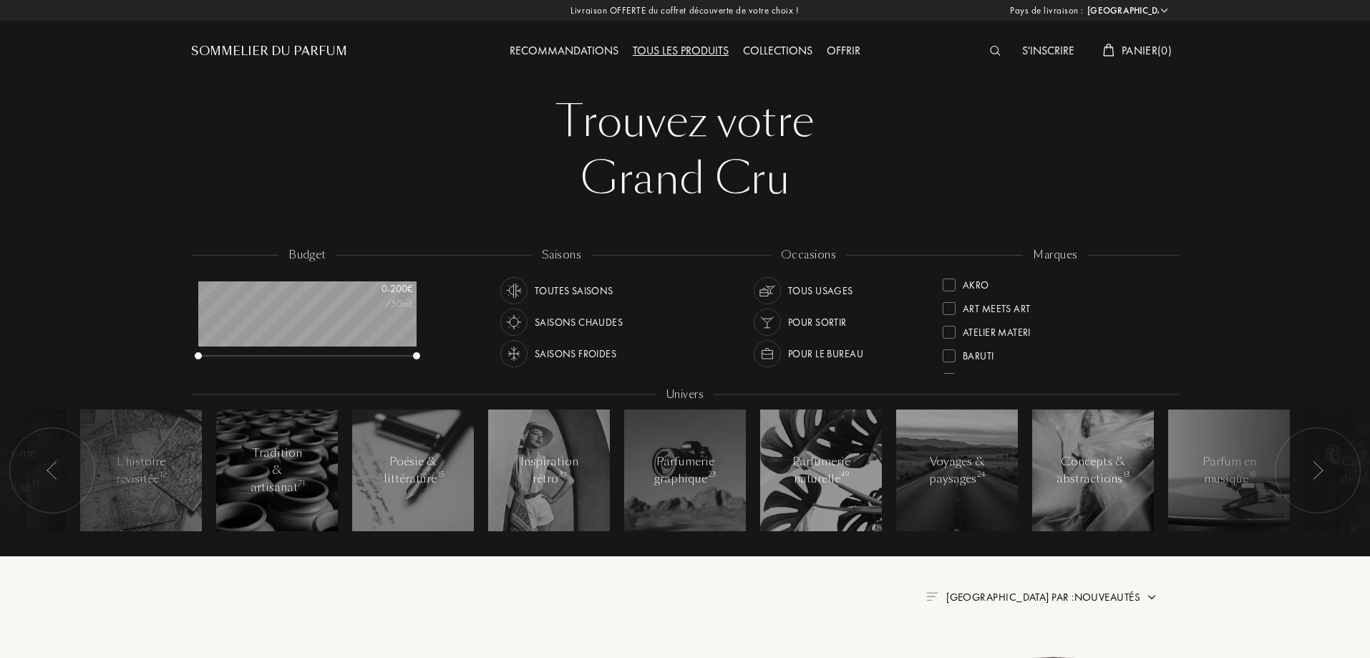
select select "FR"
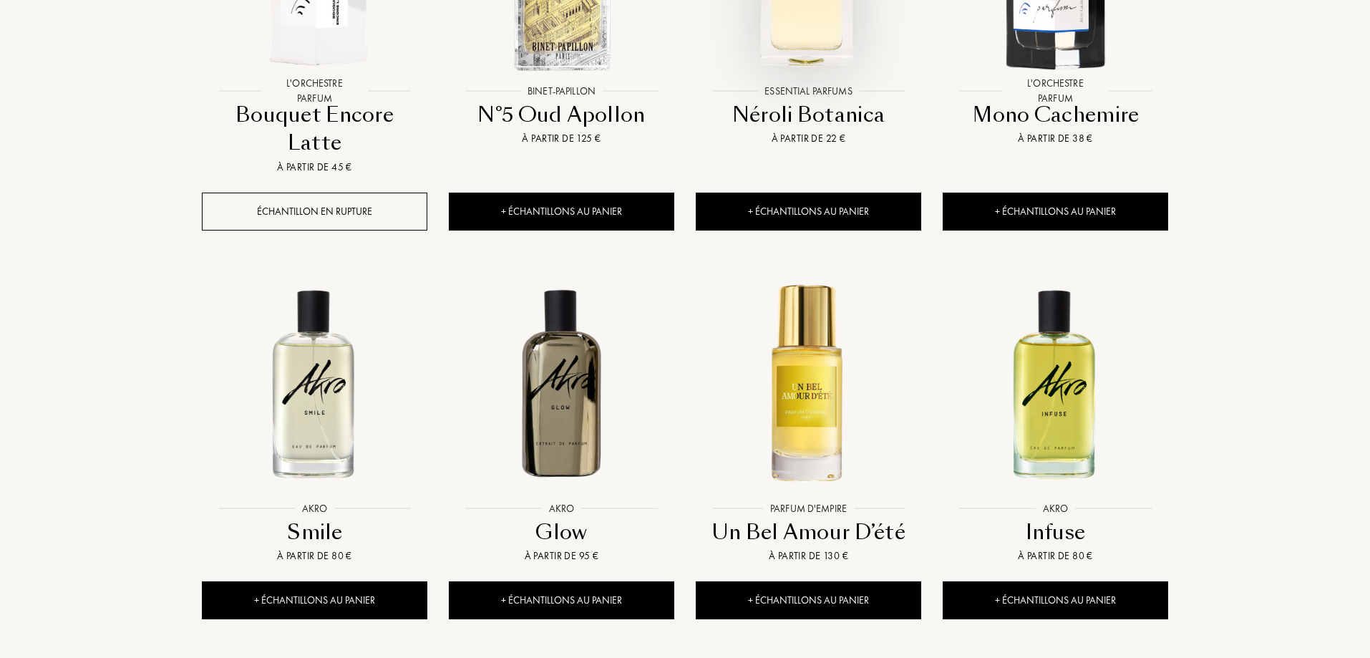
scroll to position [1289, 0]
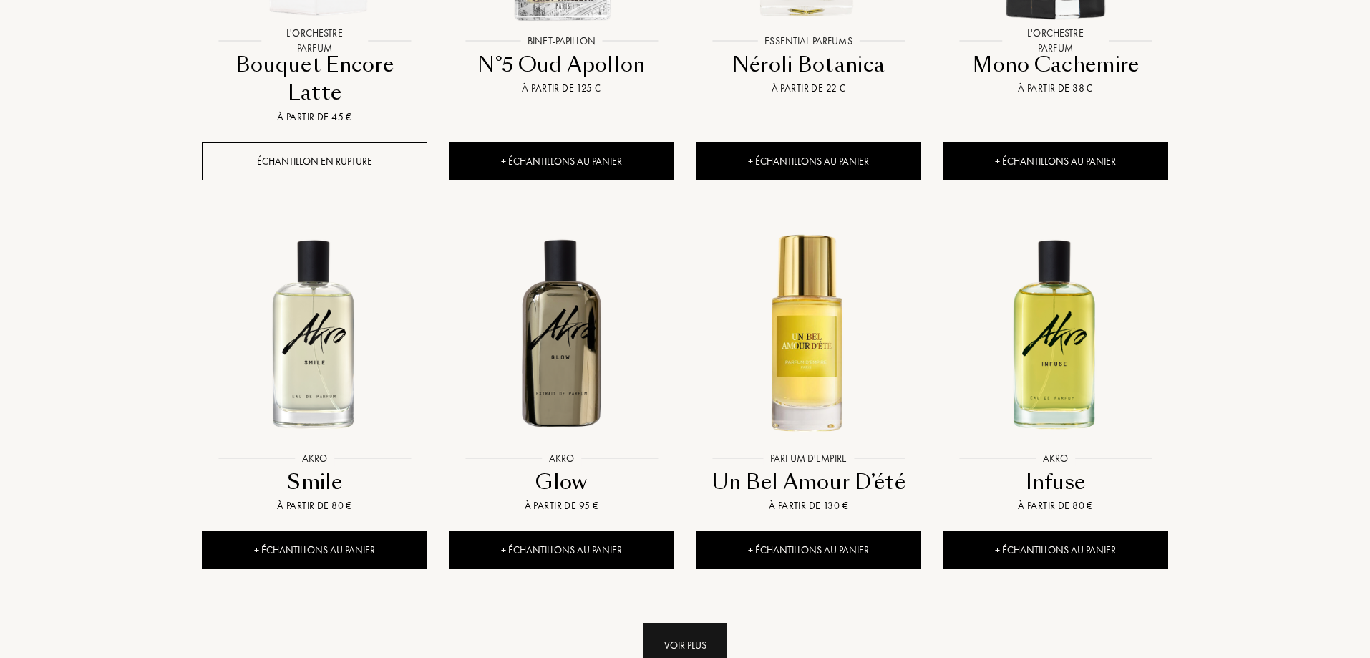
click at [697, 623] on div "Voir plus" at bounding box center [686, 645] width 84 height 45
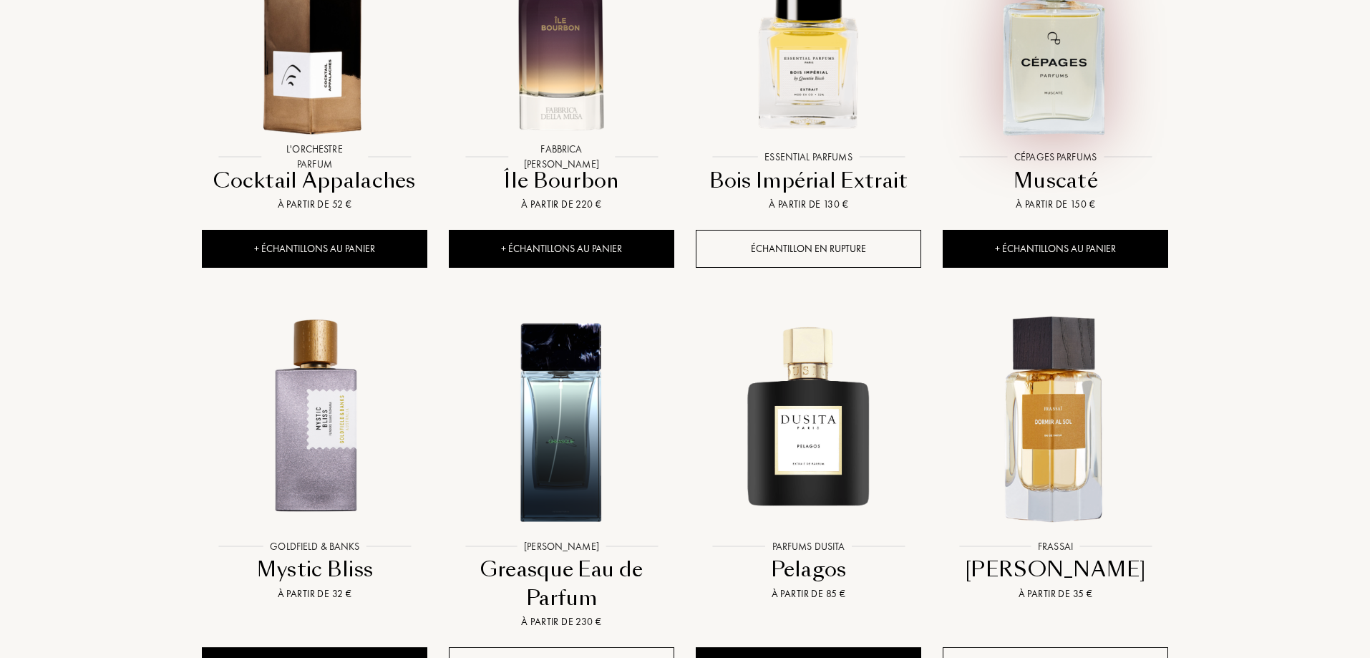
scroll to position [2434, 0]
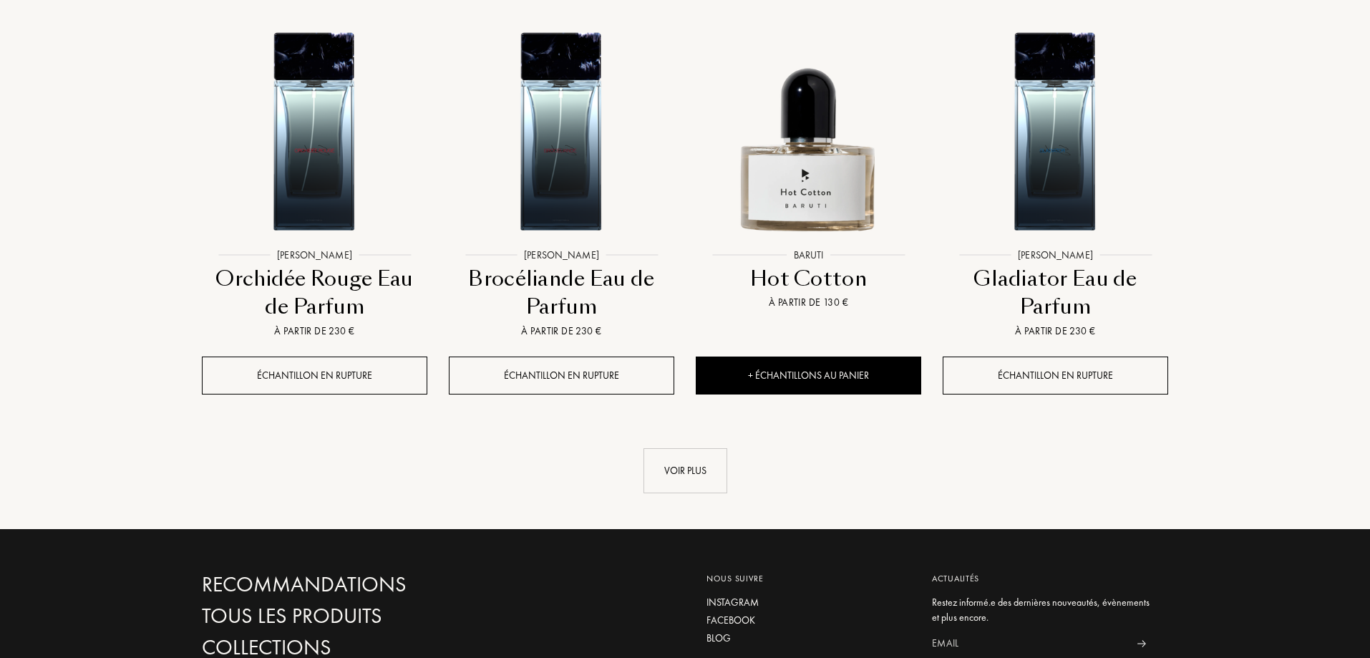
scroll to position [4009, 0]
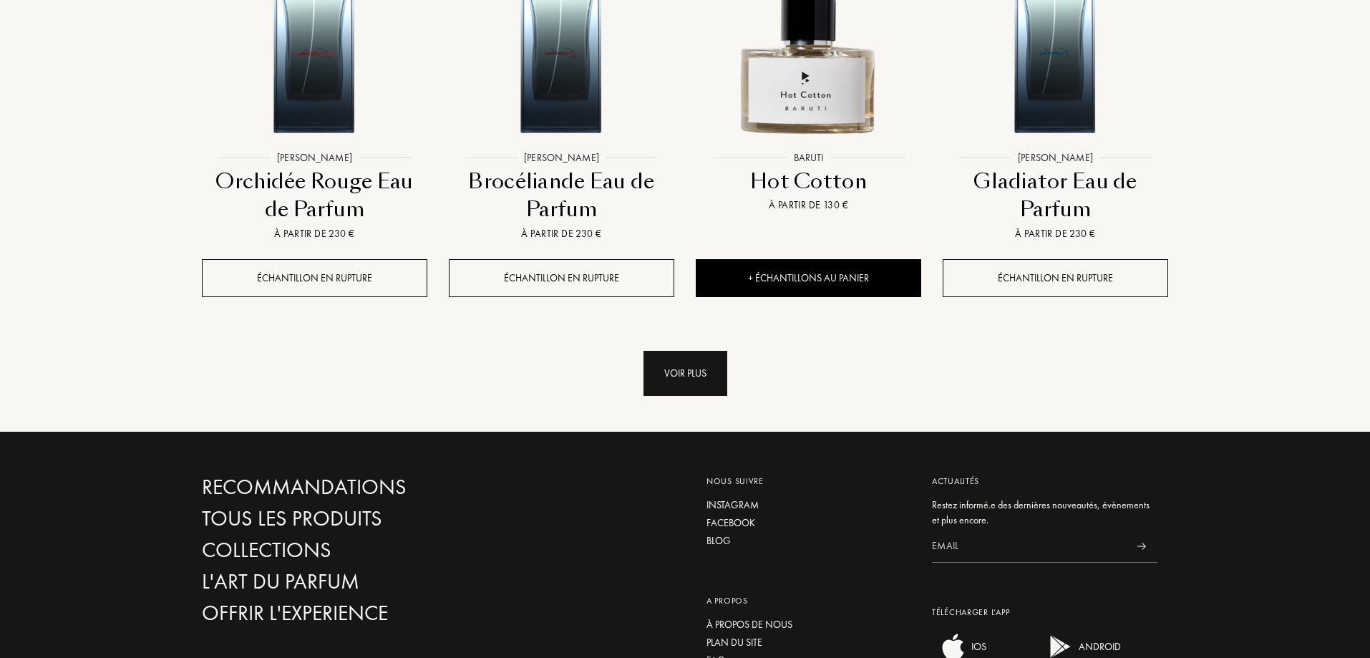
click at [699, 351] on div "Voir plus" at bounding box center [686, 373] width 84 height 45
